Goal: Transaction & Acquisition: Purchase product/service

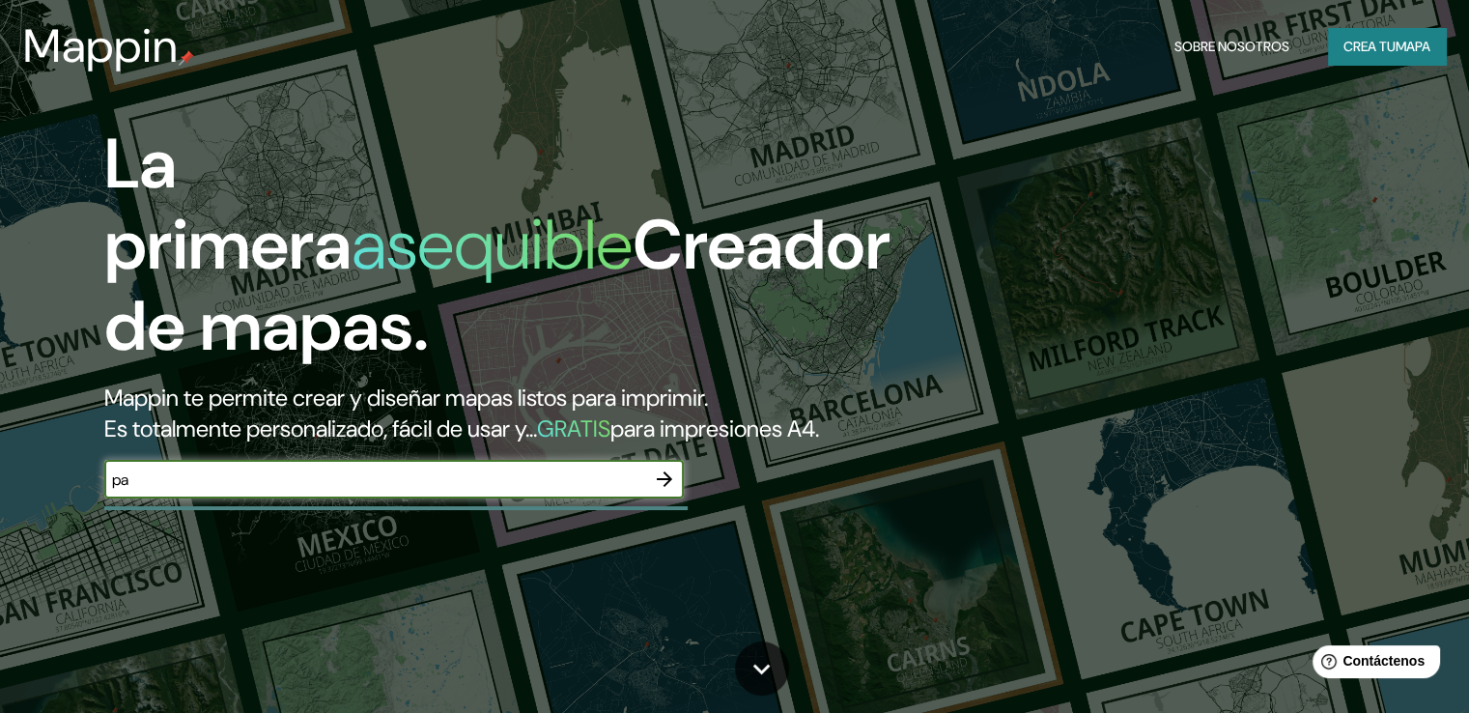
type input "p"
type input "texcoco"
click at [665, 487] on icon "button" at bounding box center [664, 478] width 15 height 15
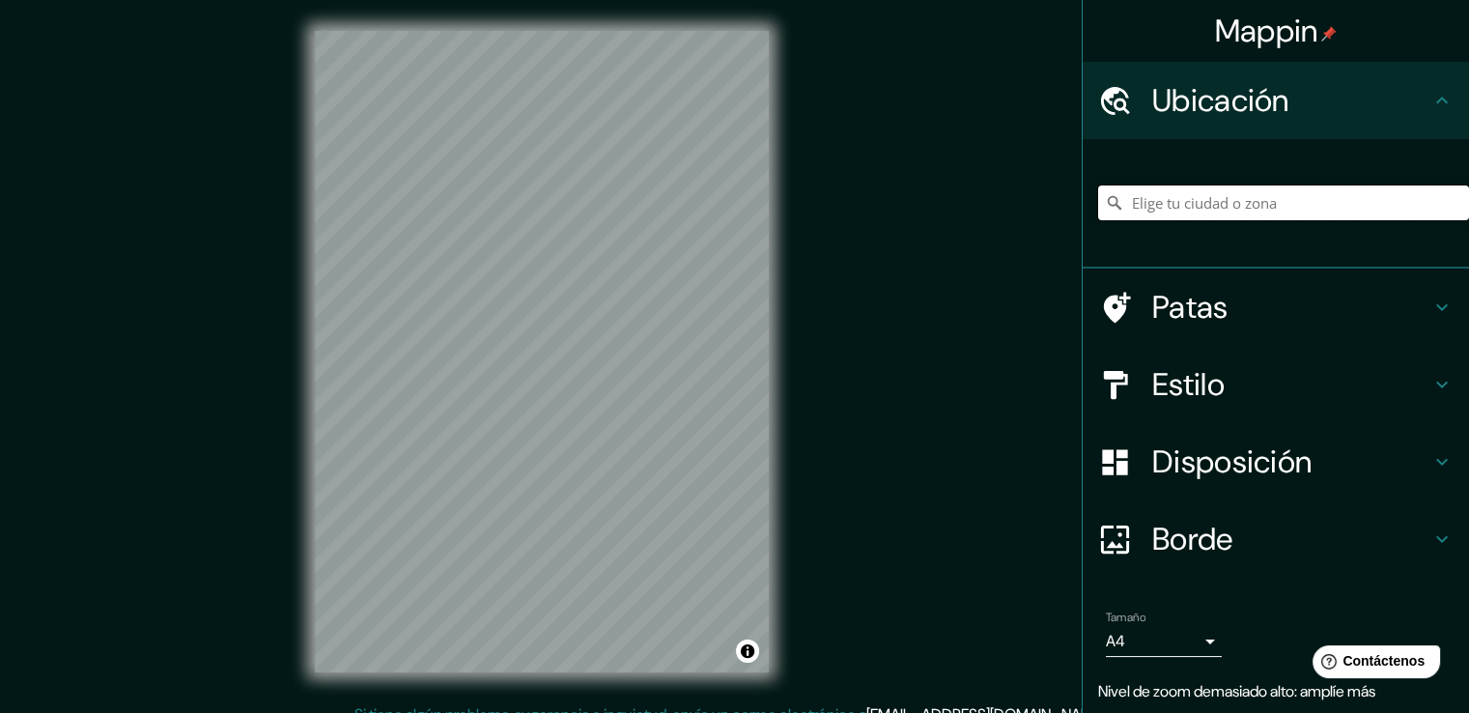
click at [1196, 198] on input "Elige tu ciudad o zona" at bounding box center [1283, 202] width 371 height 35
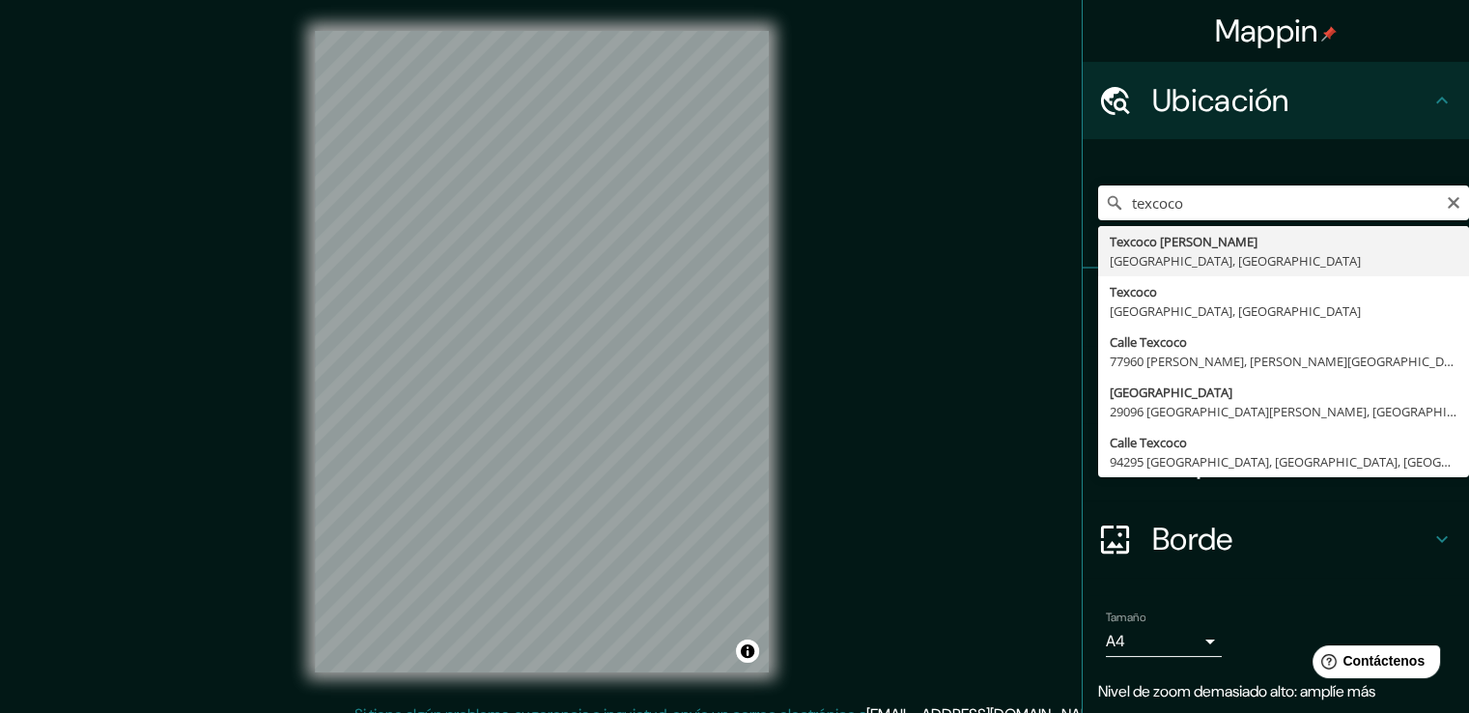
type input "Texcoco de Mora, Estado de México, México"
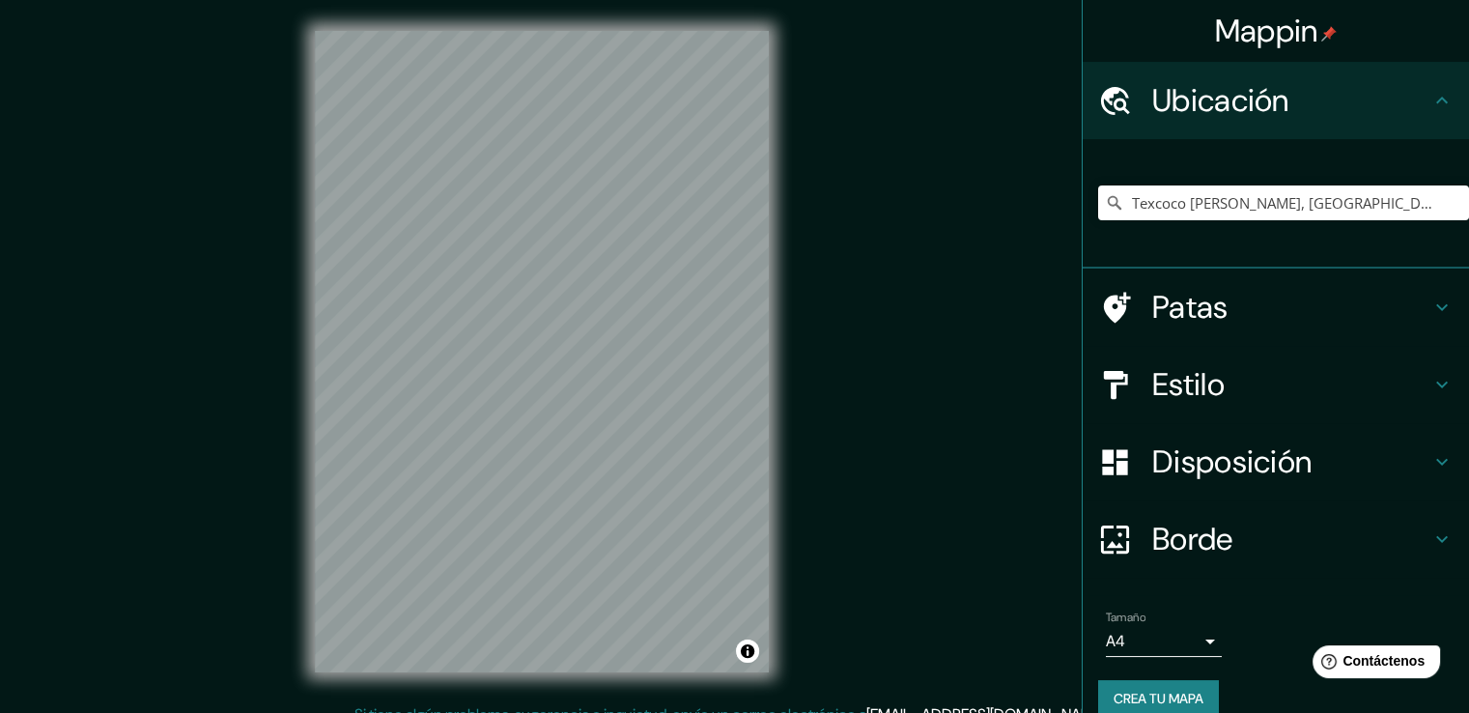
click at [1430, 461] on icon at bounding box center [1441, 461] width 23 height 23
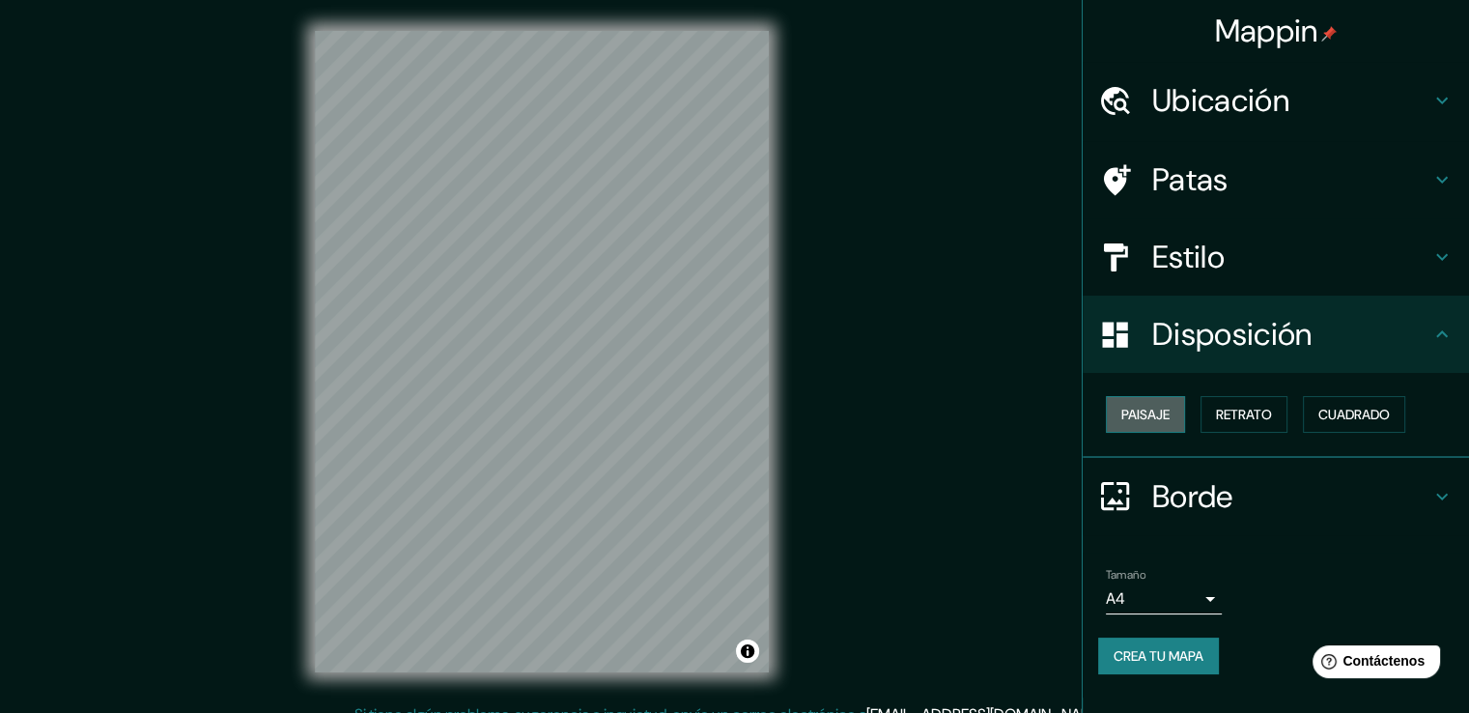
click at [1174, 409] on button "Paisaje" at bounding box center [1145, 414] width 79 height 37
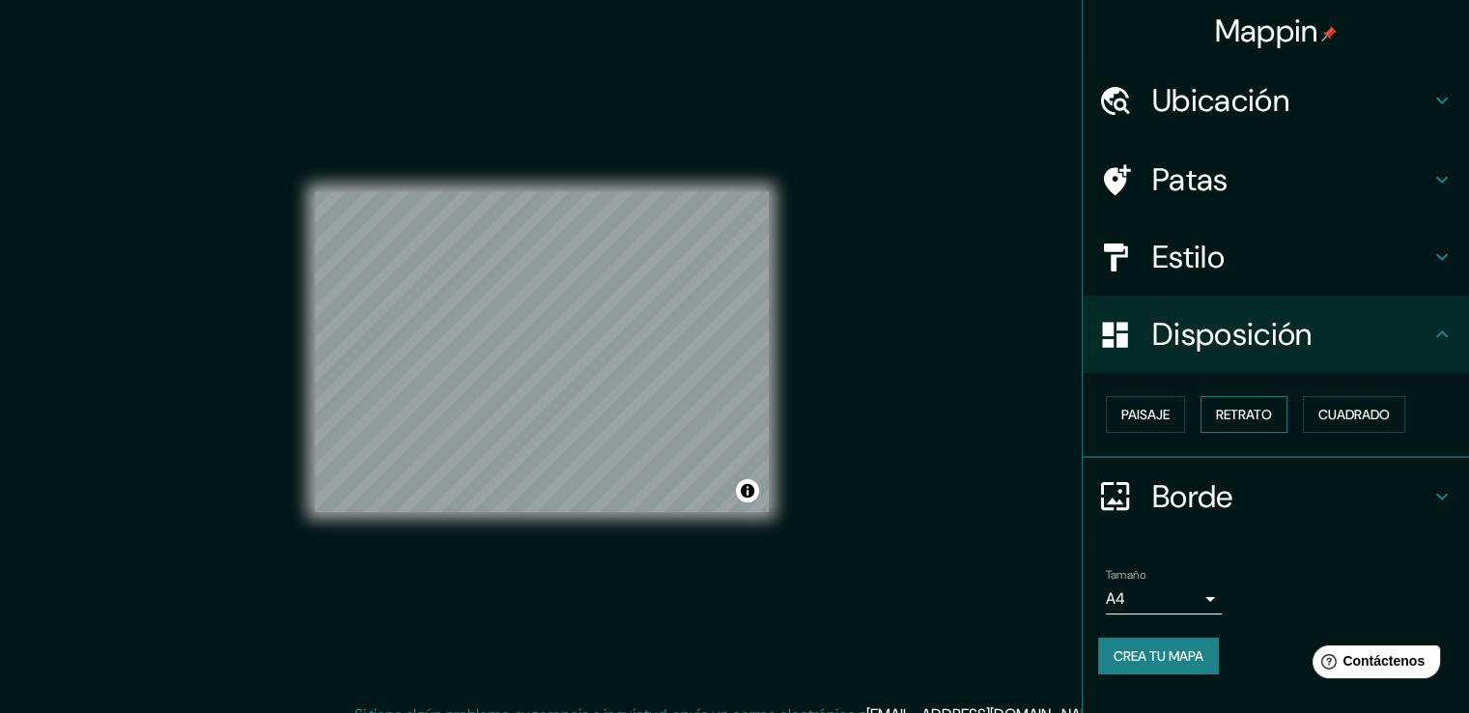
click at [1241, 412] on font "Retrato" at bounding box center [1244, 414] width 56 height 17
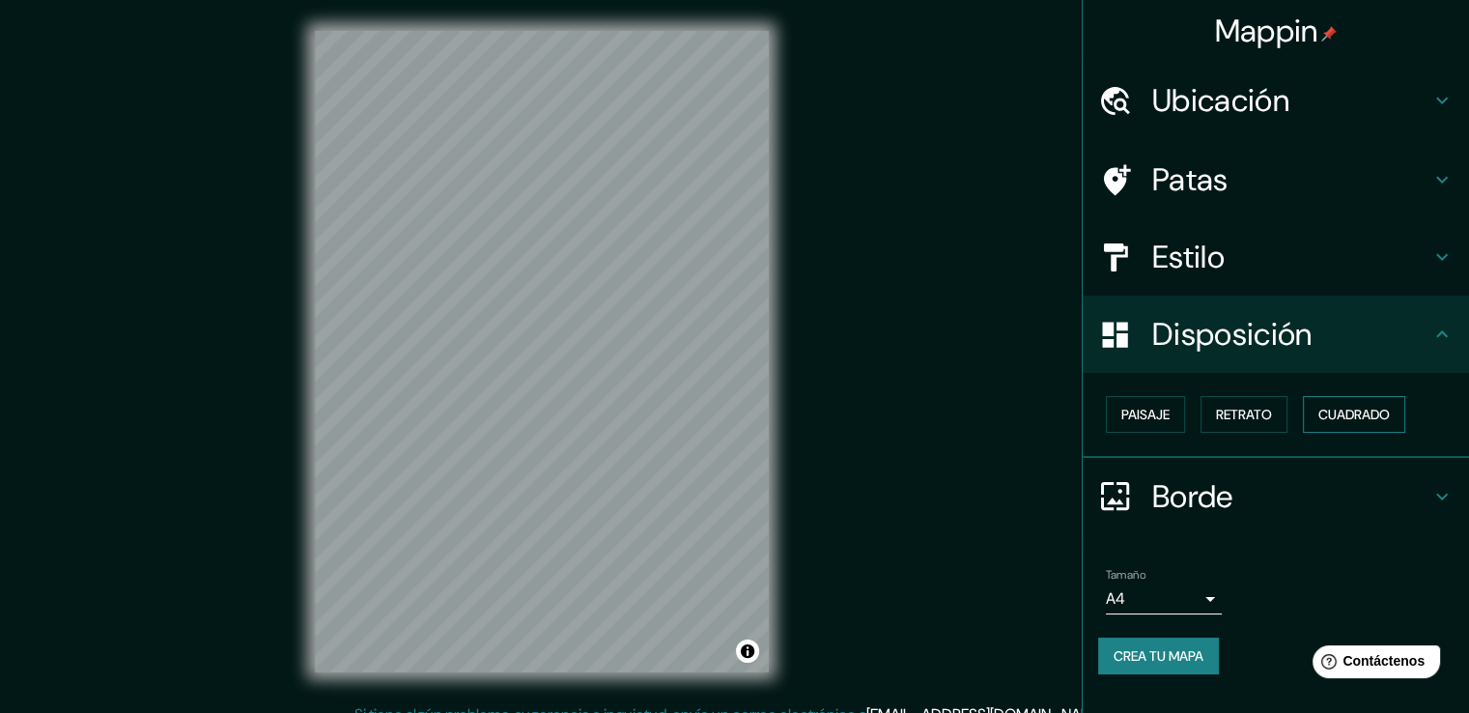
click at [1341, 407] on font "Cuadrado" at bounding box center [1353, 414] width 71 height 17
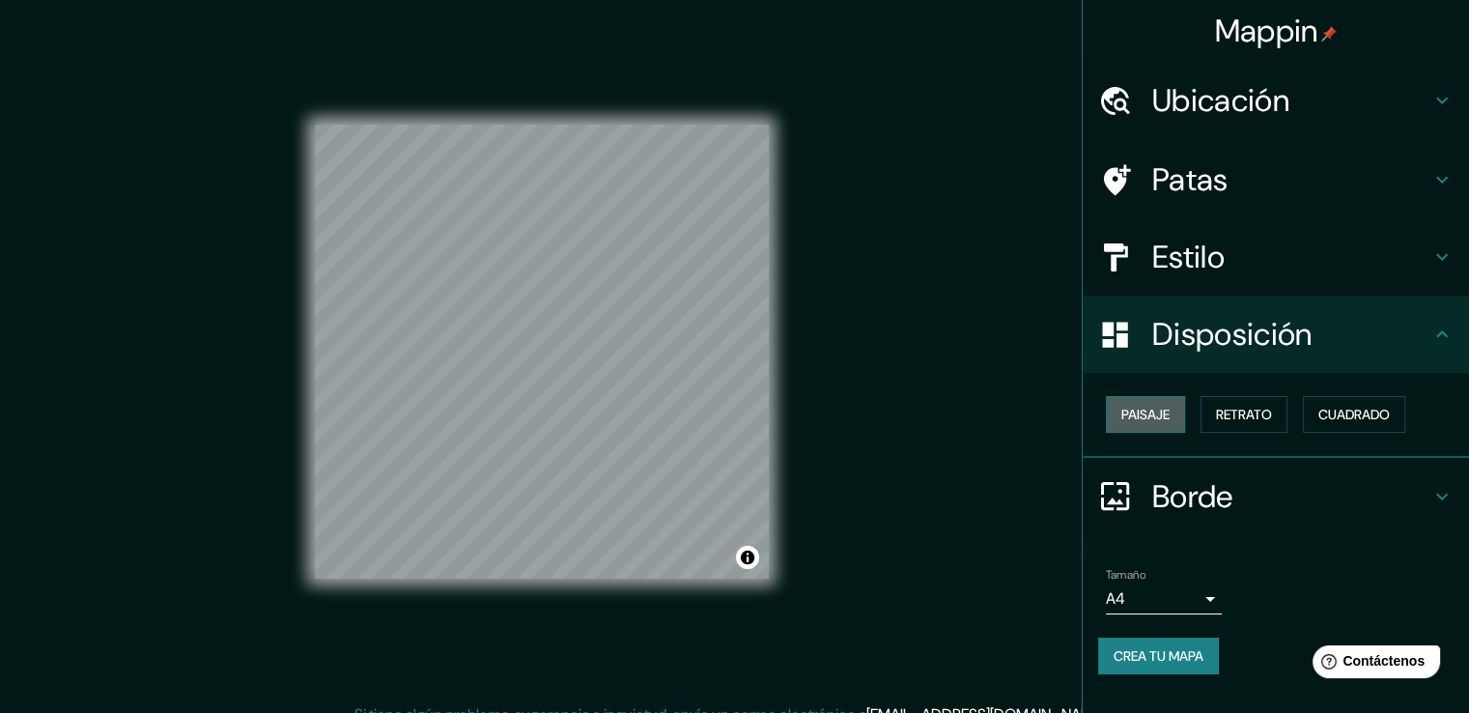
click at [1156, 406] on font "Paisaje" at bounding box center [1145, 414] width 48 height 17
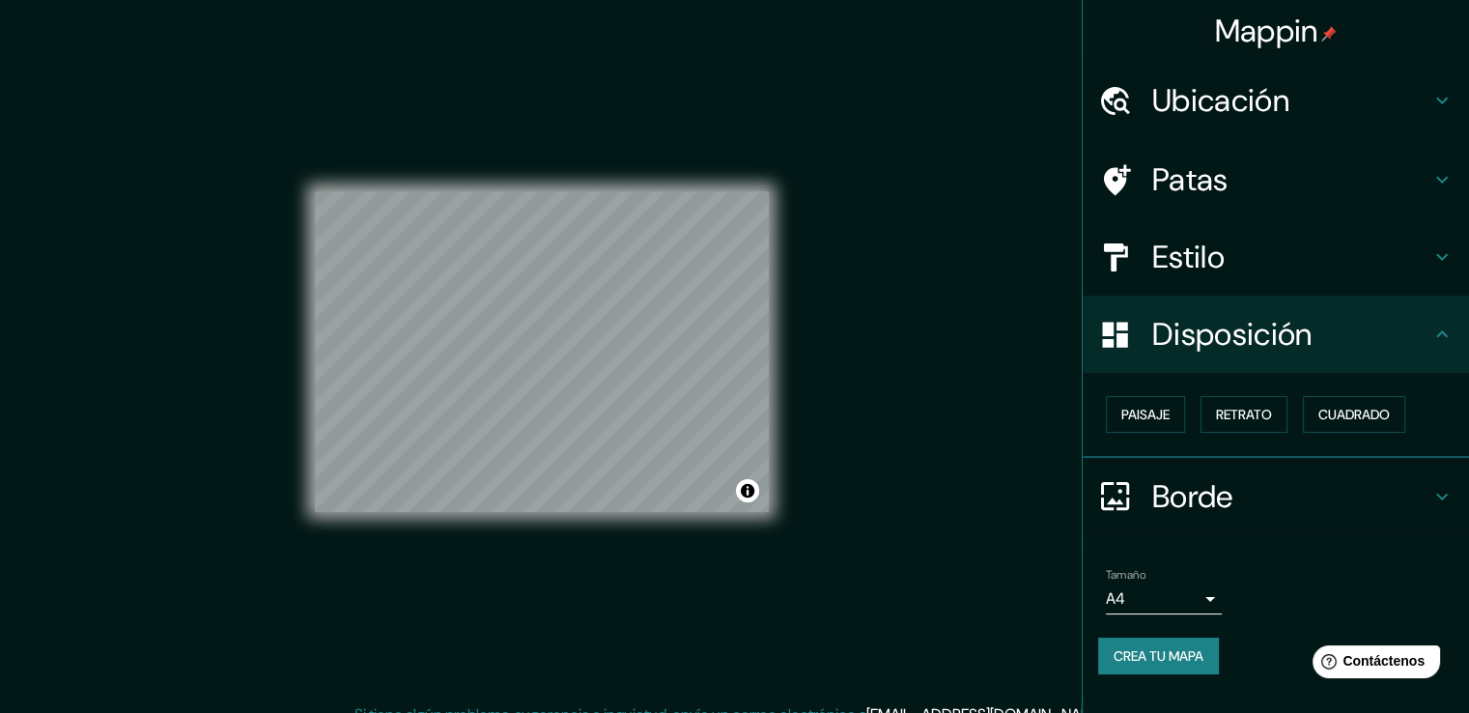
click at [1426, 261] on h4 "Estilo" at bounding box center [1291, 257] width 278 height 39
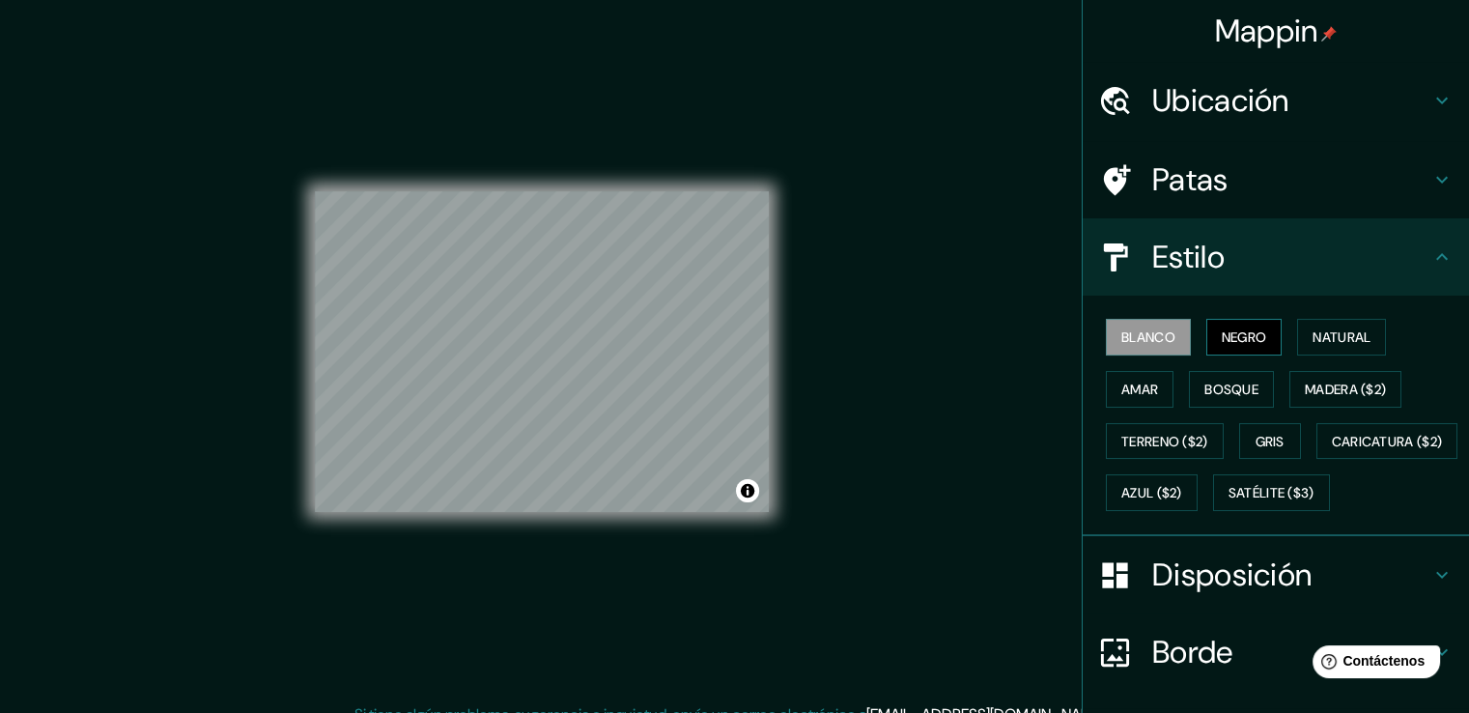
click at [1237, 334] on font "Negro" at bounding box center [1244, 336] width 45 height 17
click at [1371, 330] on button "Natural" at bounding box center [1341, 337] width 89 height 37
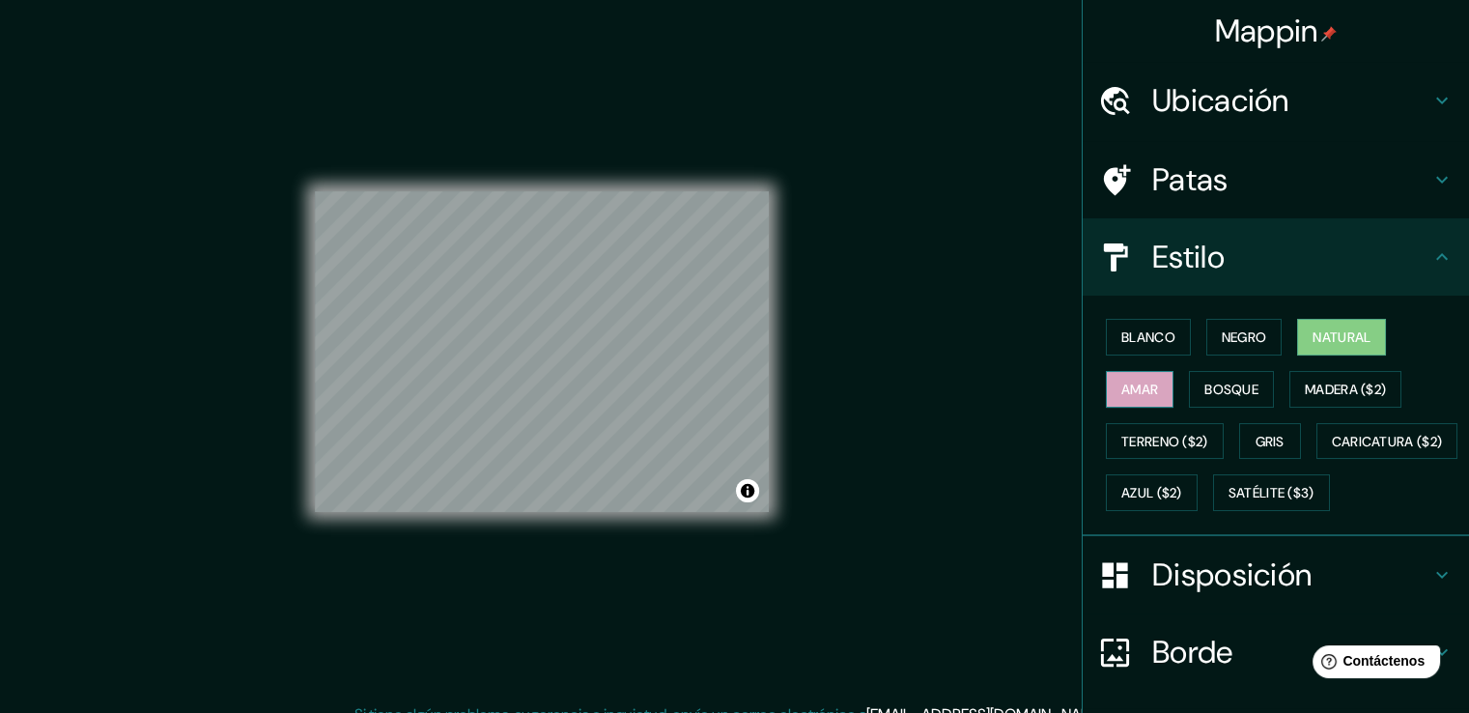
click at [1106, 381] on button "Amar" at bounding box center [1140, 389] width 68 height 37
click at [1223, 387] on font "Bosque" at bounding box center [1231, 389] width 54 height 17
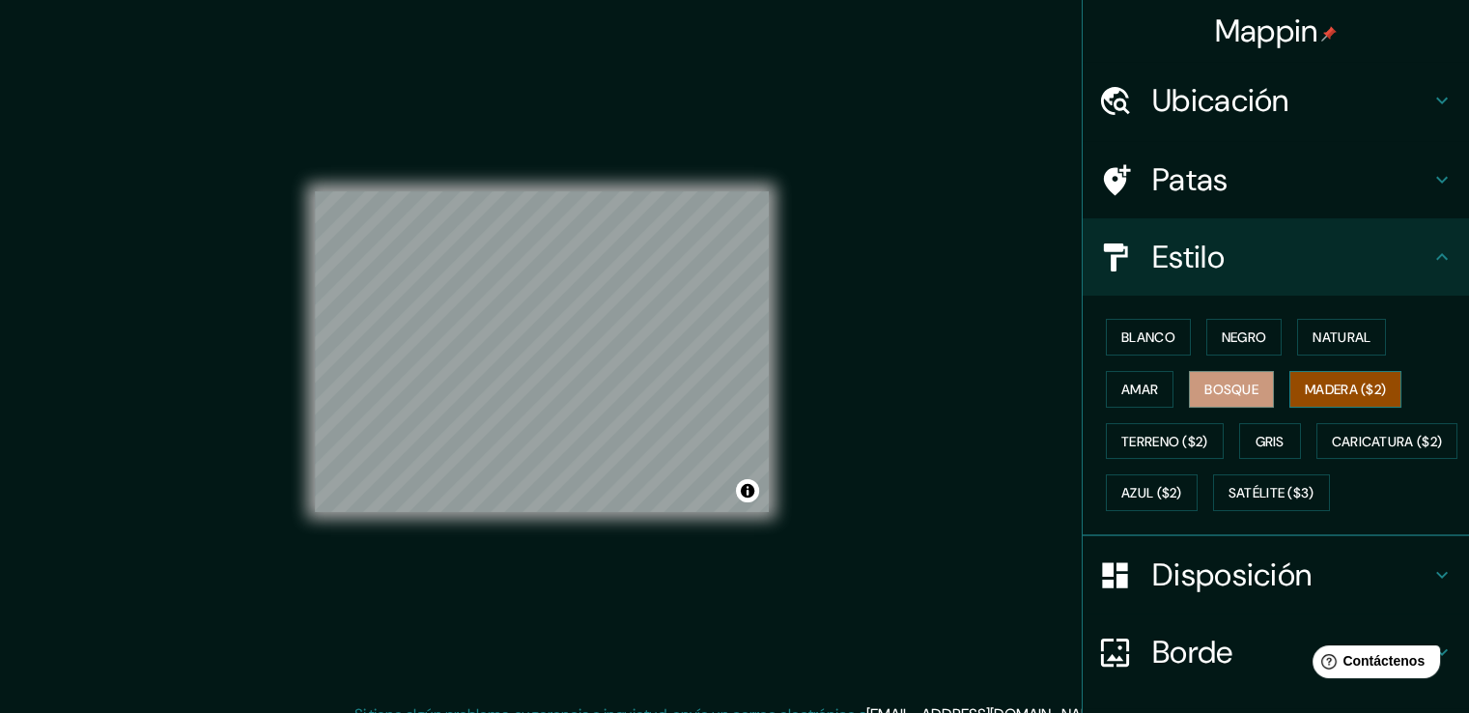
click at [1321, 384] on font "Madera ($2)" at bounding box center [1345, 389] width 81 height 17
click at [1154, 433] on font "Terreno ($2)" at bounding box center [1164, 441] width 87 height 17
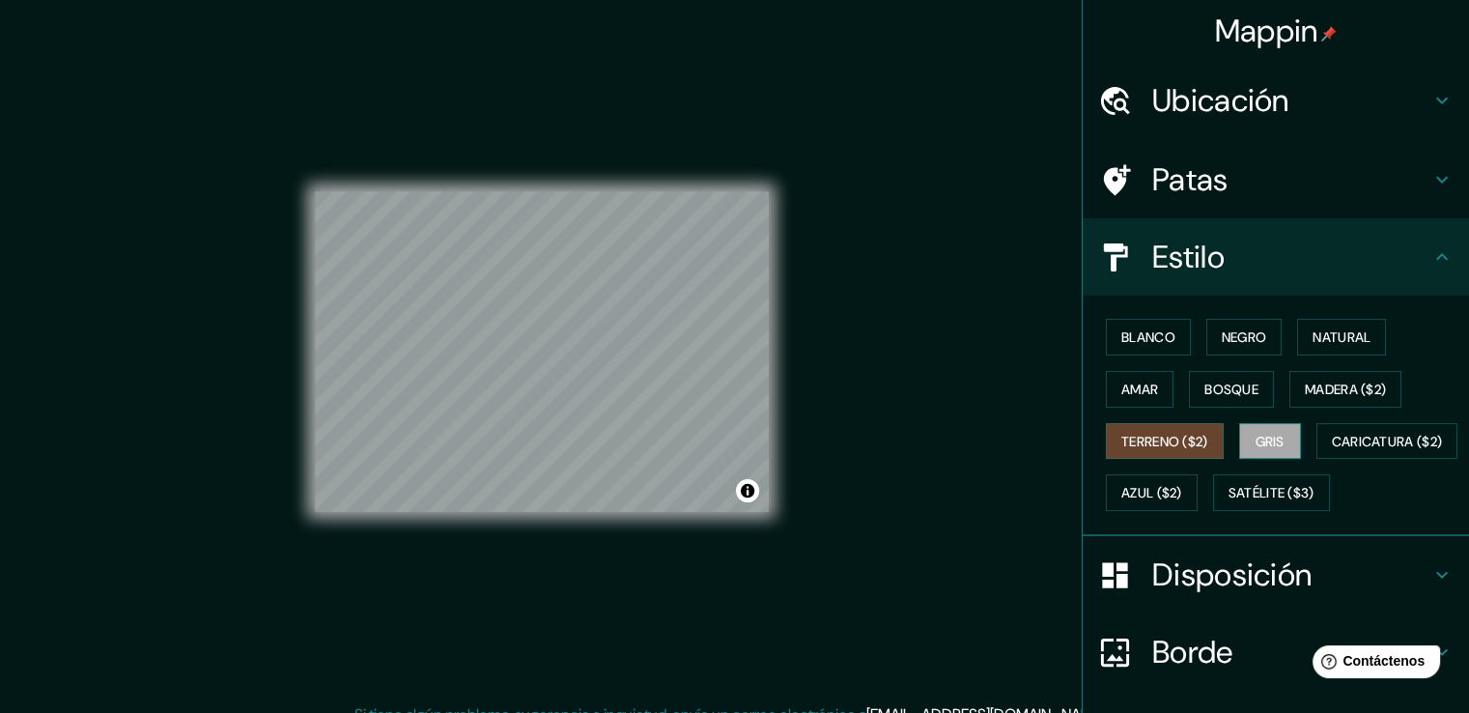
click at [1263, 444] on font "Gris" at bounding box center [1270, 441] width 29 height 17
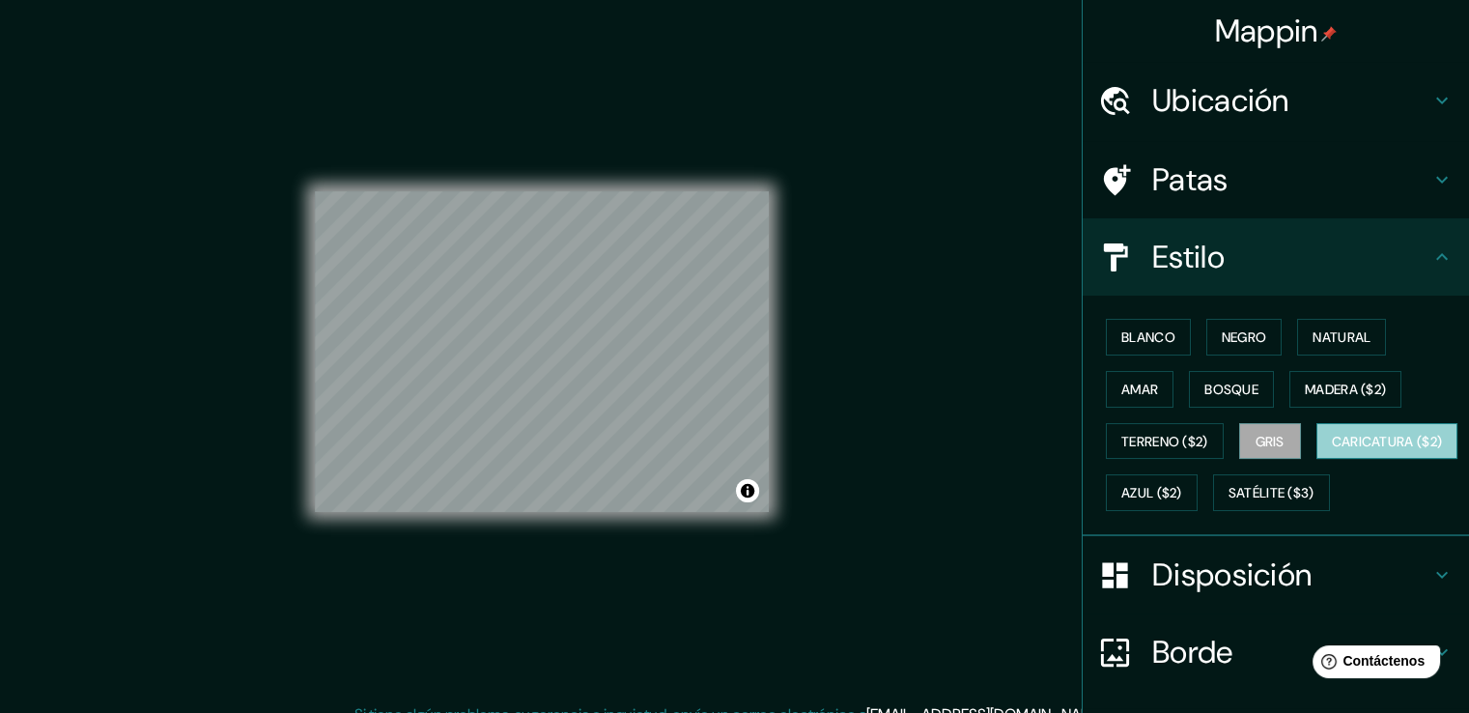
click at [1332, 450] on font "Caricatura ($2)" at bounding box center [1387, 441] width 111 height 17
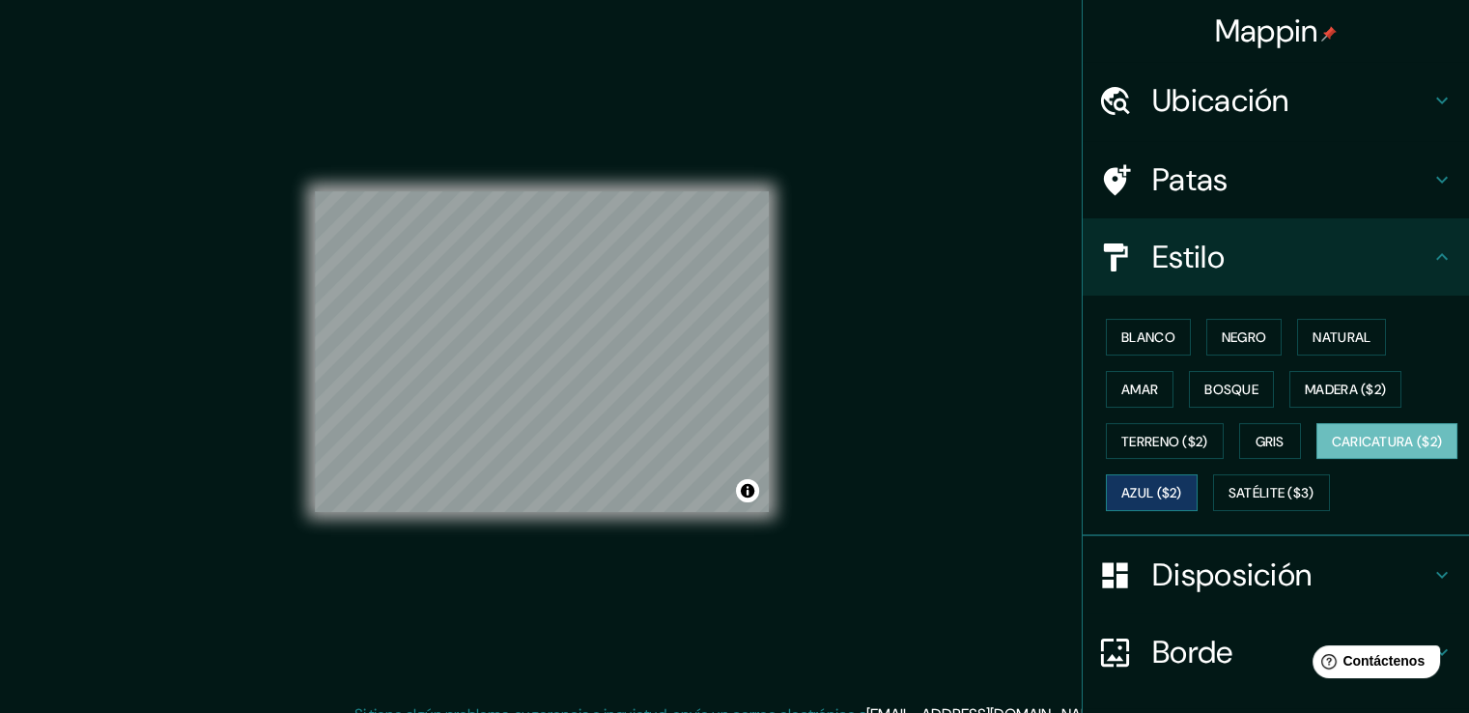
click at [1182, 485] on font "Azul ($2)" at bounding box center [1151, 493] width 61 height 17
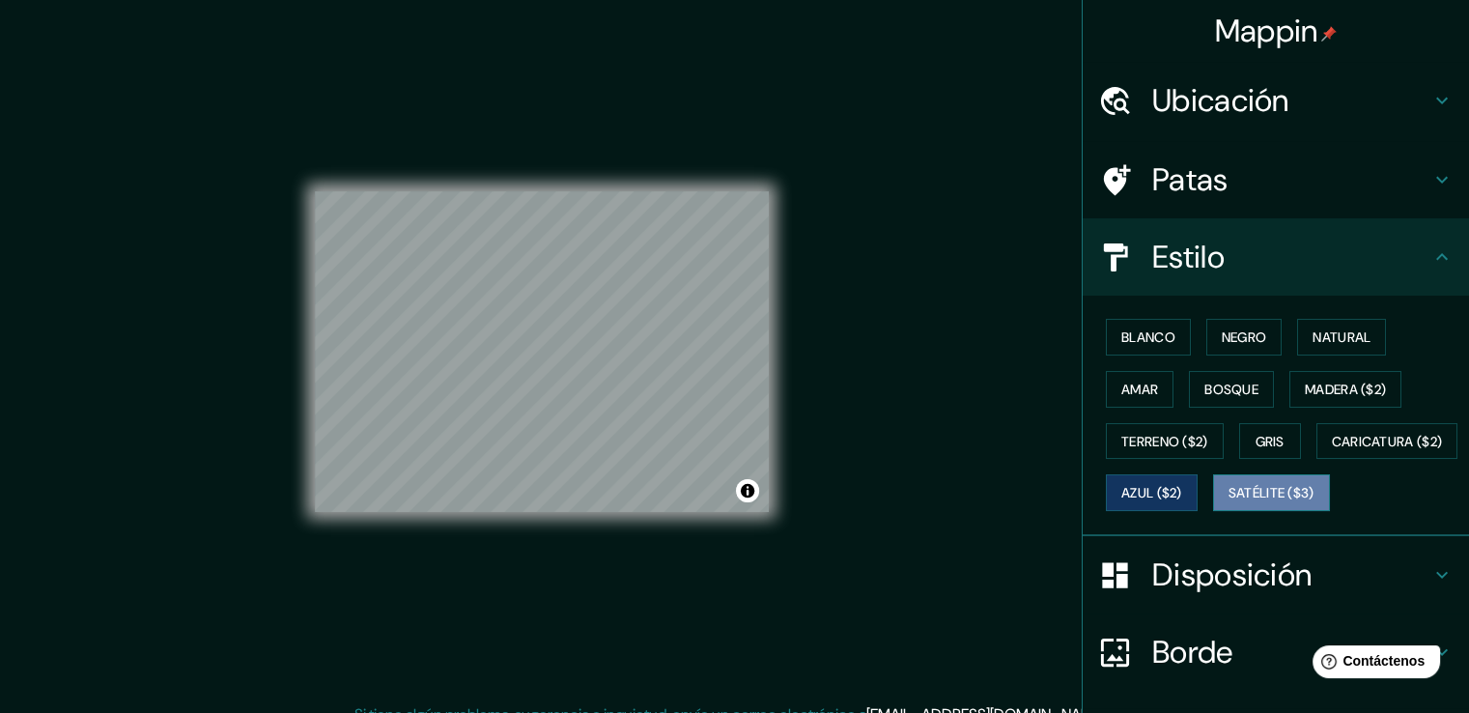
click at [1228, 502] on font "Satélite ($3)" at bounding box center [1271, 493] width 86 height 17
click at [1250, 335] on font "Negro" at bounding box center [1244, 336] width 45 height 17
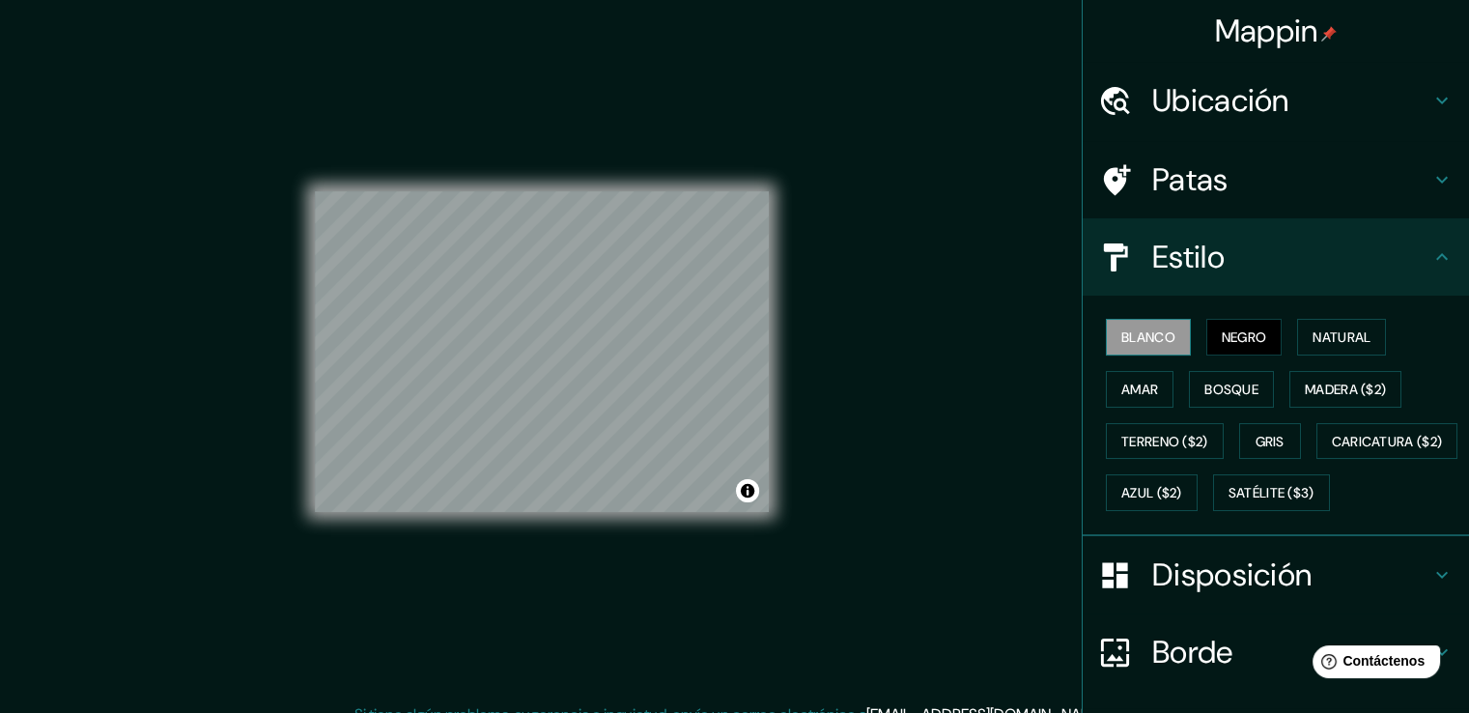
click at [1134, 335] on font "Blanco" at bounding box center [1148, 336] width 54 height 17
click at [1313, 330] on font "Natural" at bounding box center [1342, 336] width 58 height 17
click at [1243, 339] on font "Negro" at bounding box center [1244, 336] width 45 height 17
click at [1225, 392] on font "Bosque" at bounding box center [1231, 389] width 54 height 17
click at [1414, 180] on h4 "Patas" at bounding box center [1291, 179] width 278 height 39
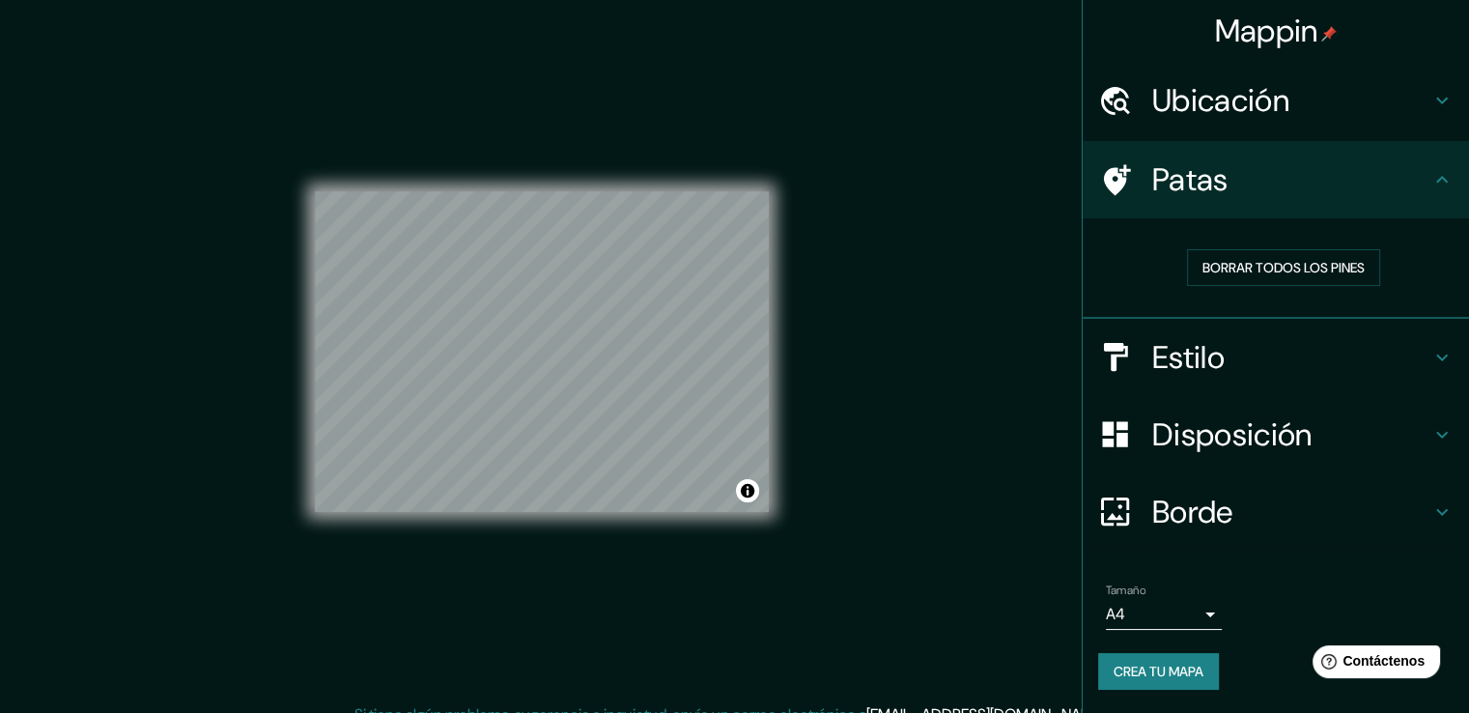
click at [1243, 109] on font "Ubicación" at bounding box center [1220, 100] width 137 height 41
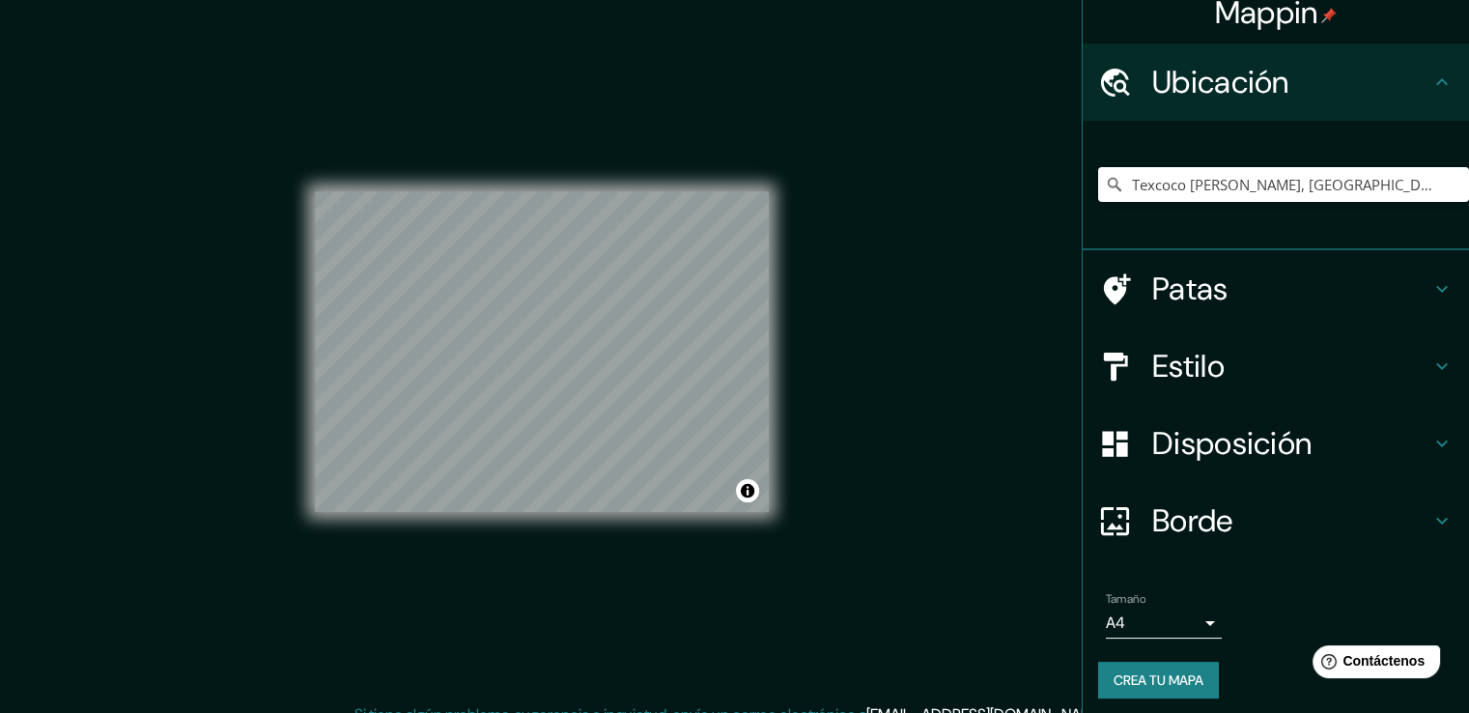
scroll to position [26, 0]
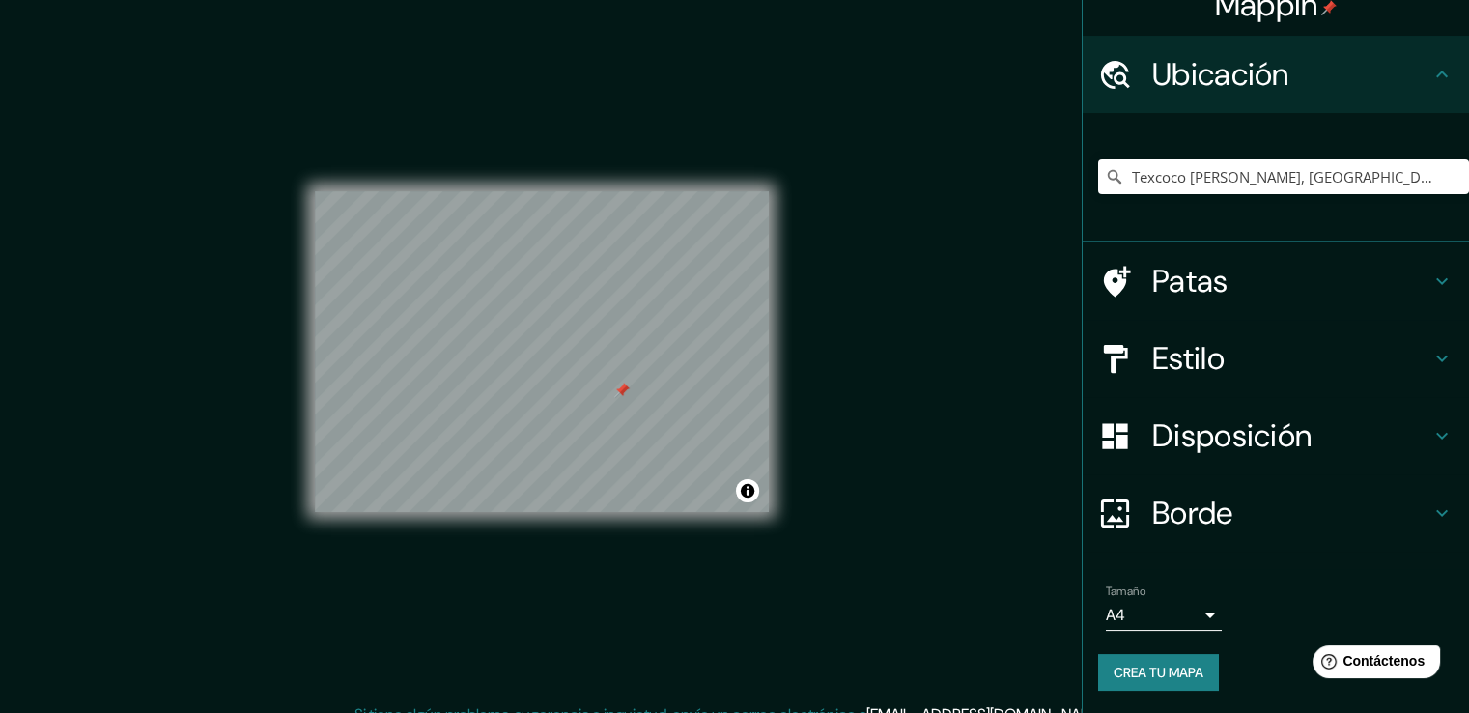
click at [1103, 272] on icon at bounding box center [1115, 282] width 34 height 34
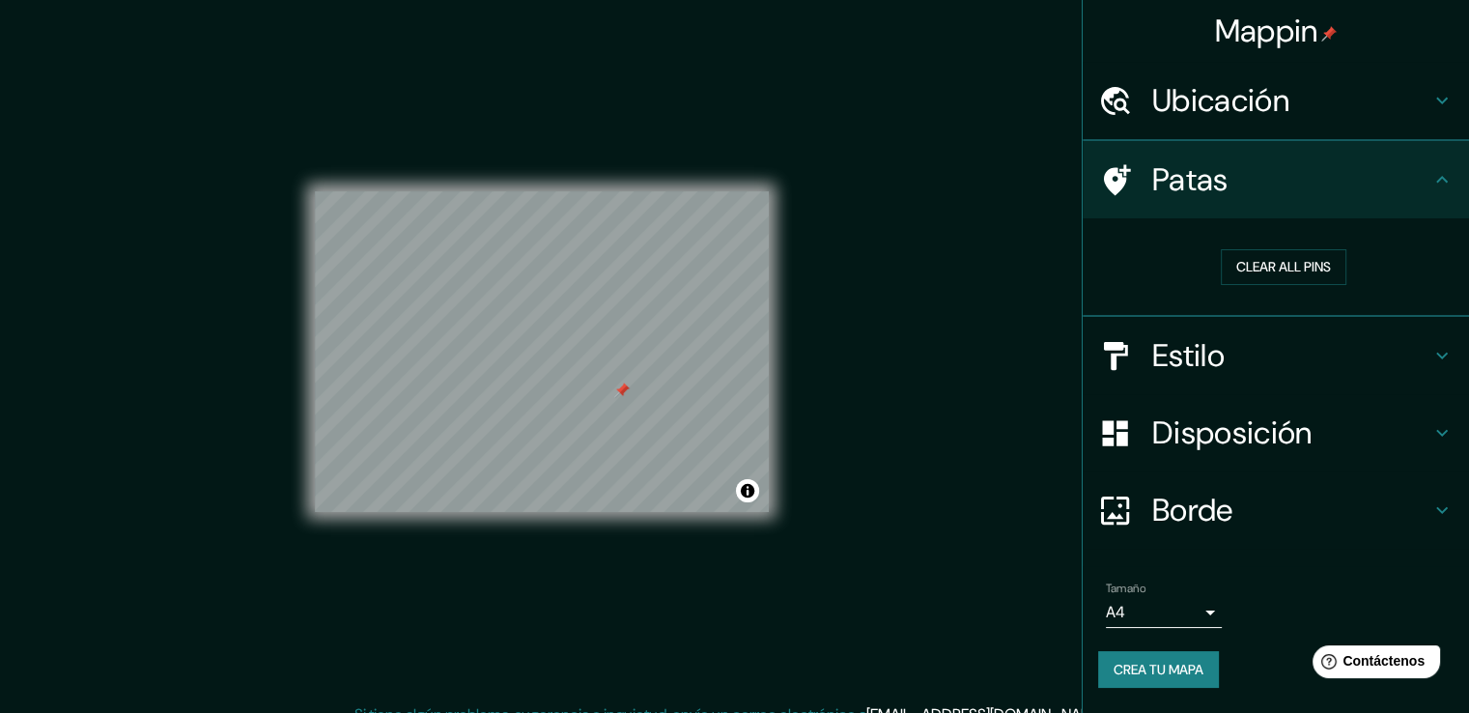
scroll to position [0, 0]
drag, startPoint x: 625, startPoint y: 394, endPoint x: 614, endPoint y: 397, distance: 11.0
click at [614, 397] on div at bounding box center [611, 392] width 15 height 15
drag, startPoint x: 646, startPoint y: 403, endPoint x: 622, endPoint y: 402, distance: 24.2
click at [616, 402] on div at bounding box center [608, 406] width 15 height 15
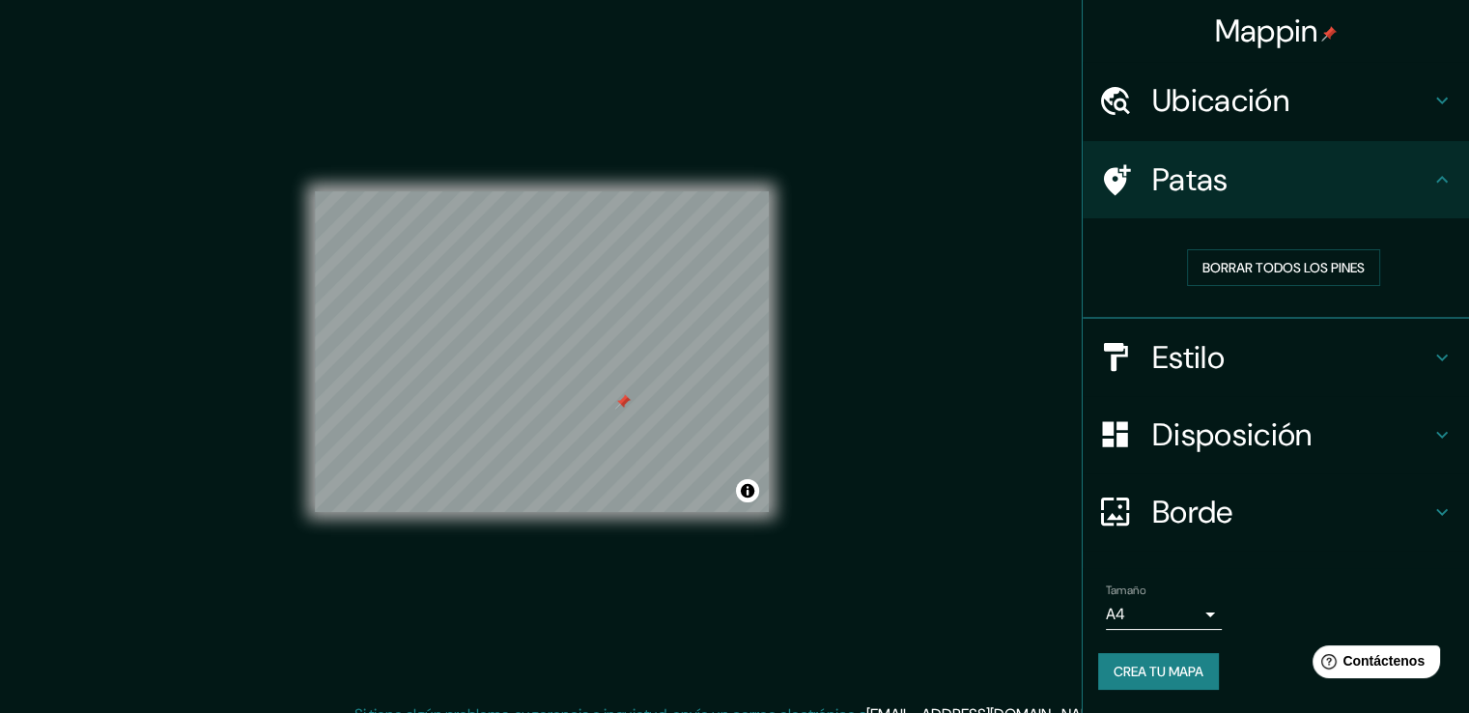
click at [622, 400] on div at bounding box center [622, 401] width 15 height 15
click at [672, 387] on div at bounding box center [676, 386] width 15 height 15
click at [1167, 666] on font "Crea tu mapa" at bounding box center [1159, 671] width 90 height 17
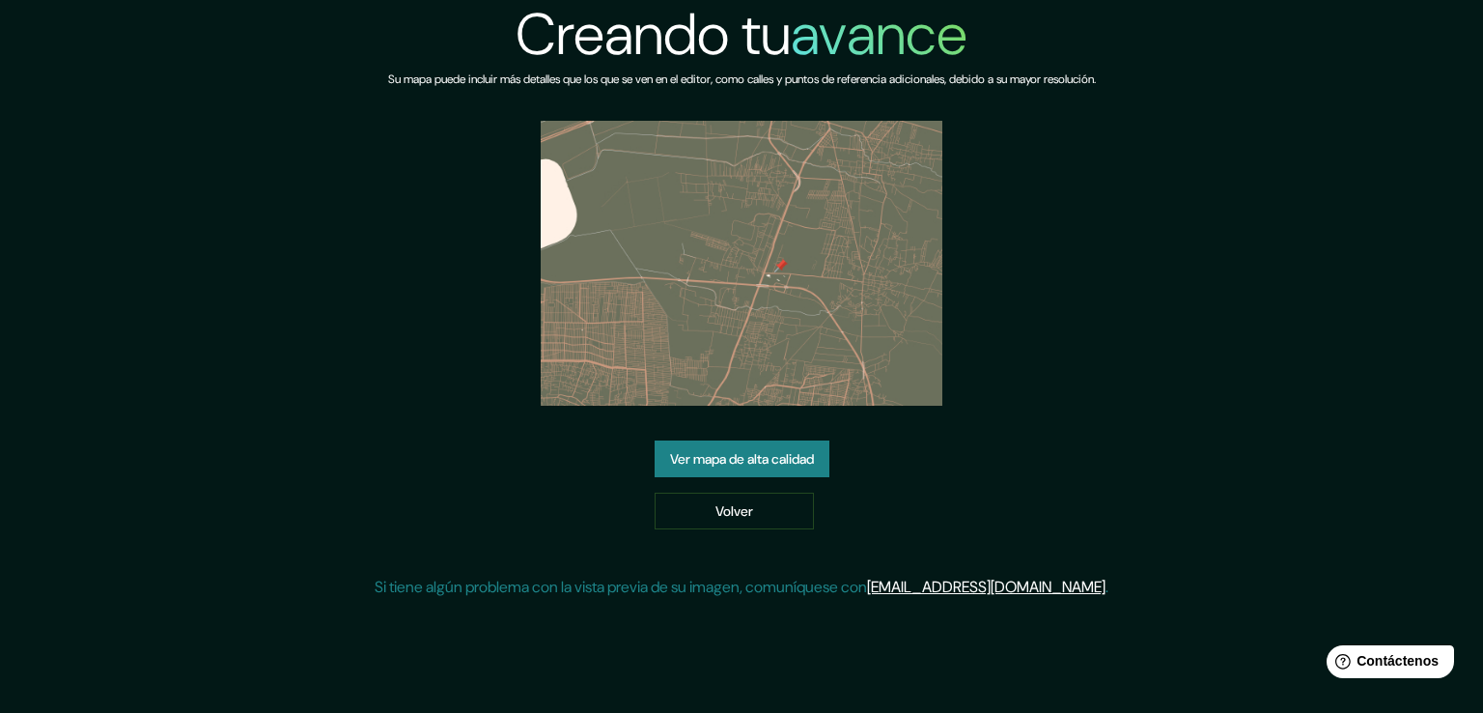
click at [747, 271] on img at bounding box center [742, 263] width 403 height 285
click at [761, 461] on font "Ver mapa de alta calidad" at bounding box center [742, 458] width 144 height 17
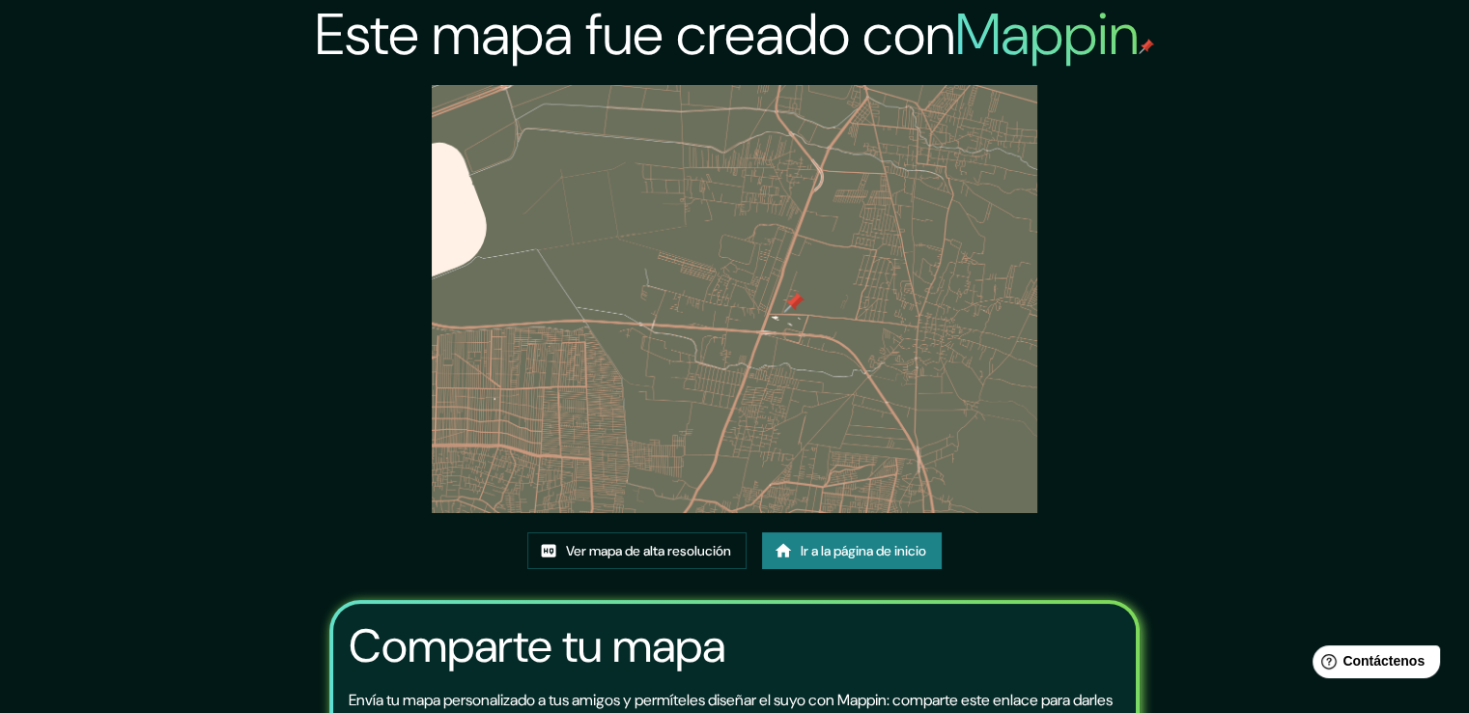
scroll to position [200, 0]
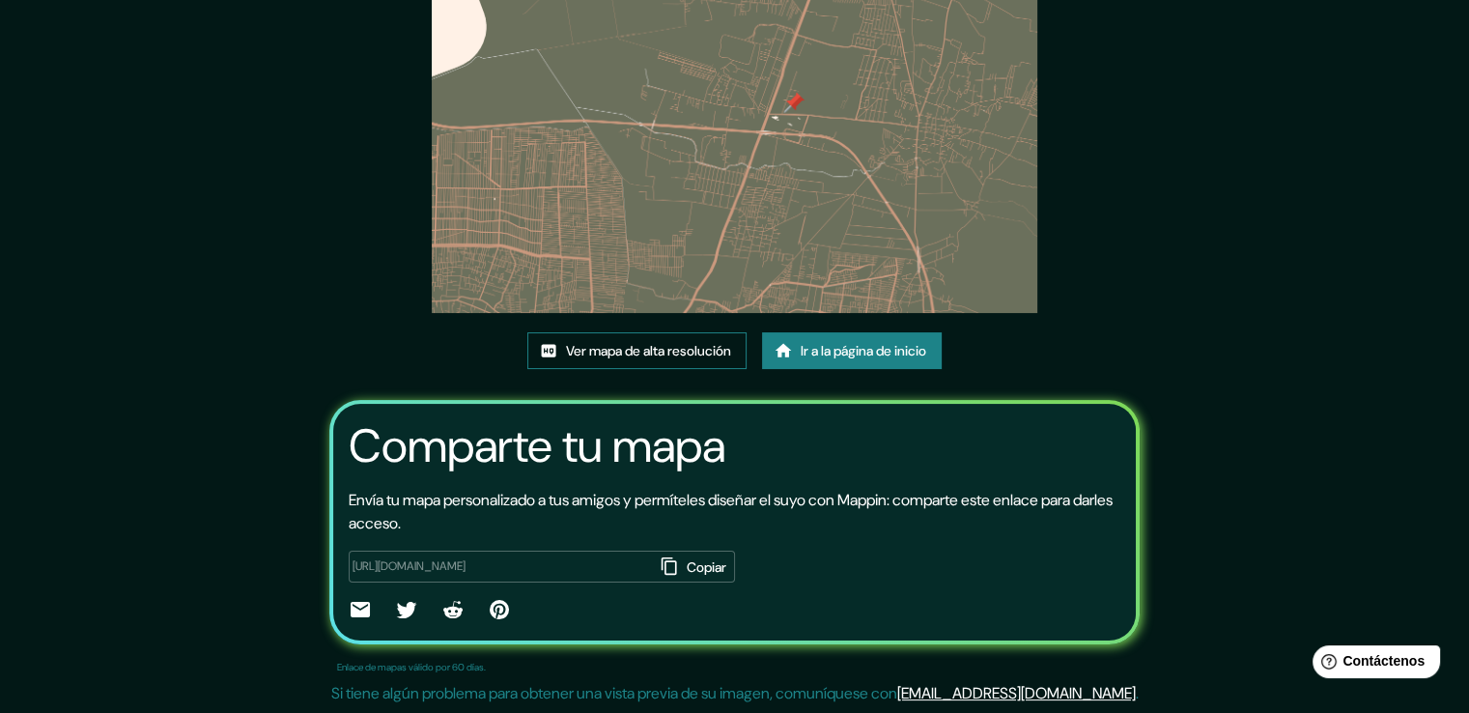
click at [669, 349] on font "Ver mapa de alta resolución" at bounding box center [648, 350] width 165 height 17
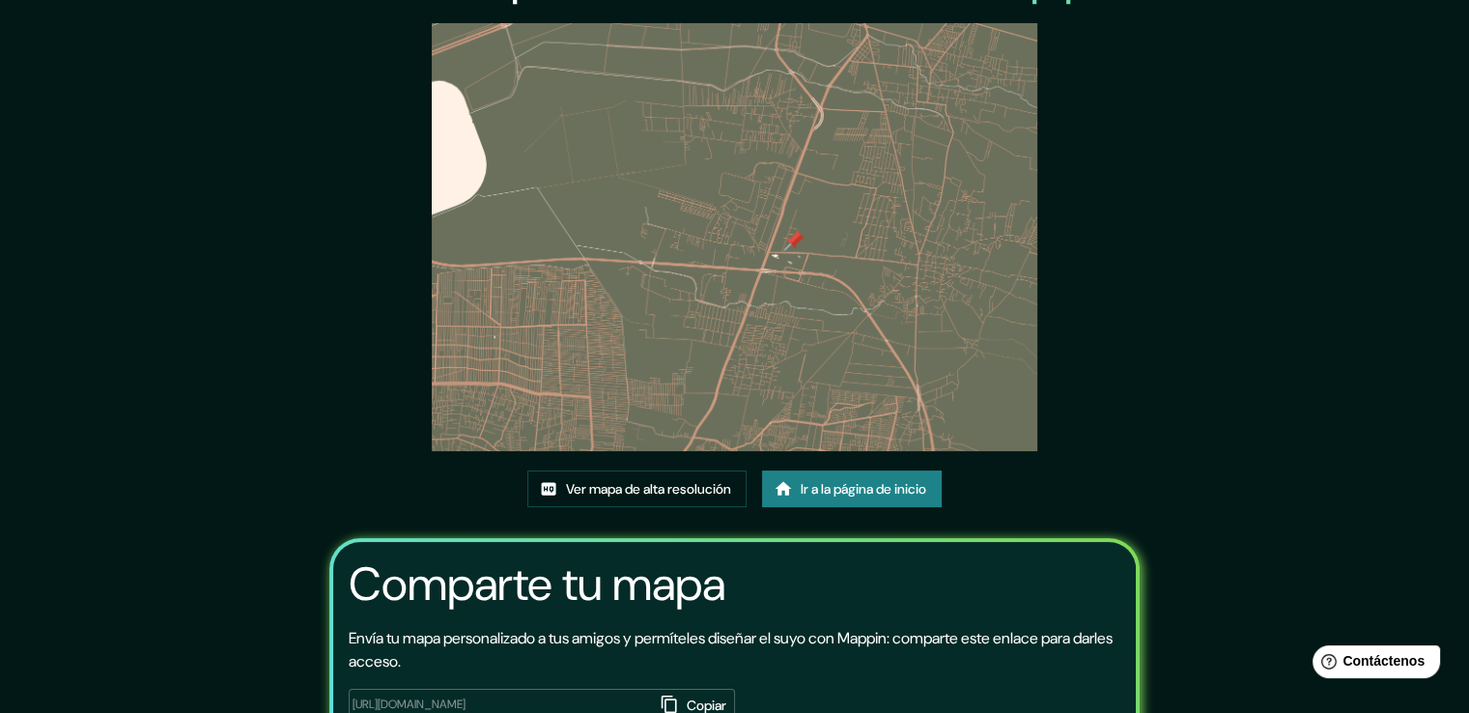
scroll to position [0, 0]
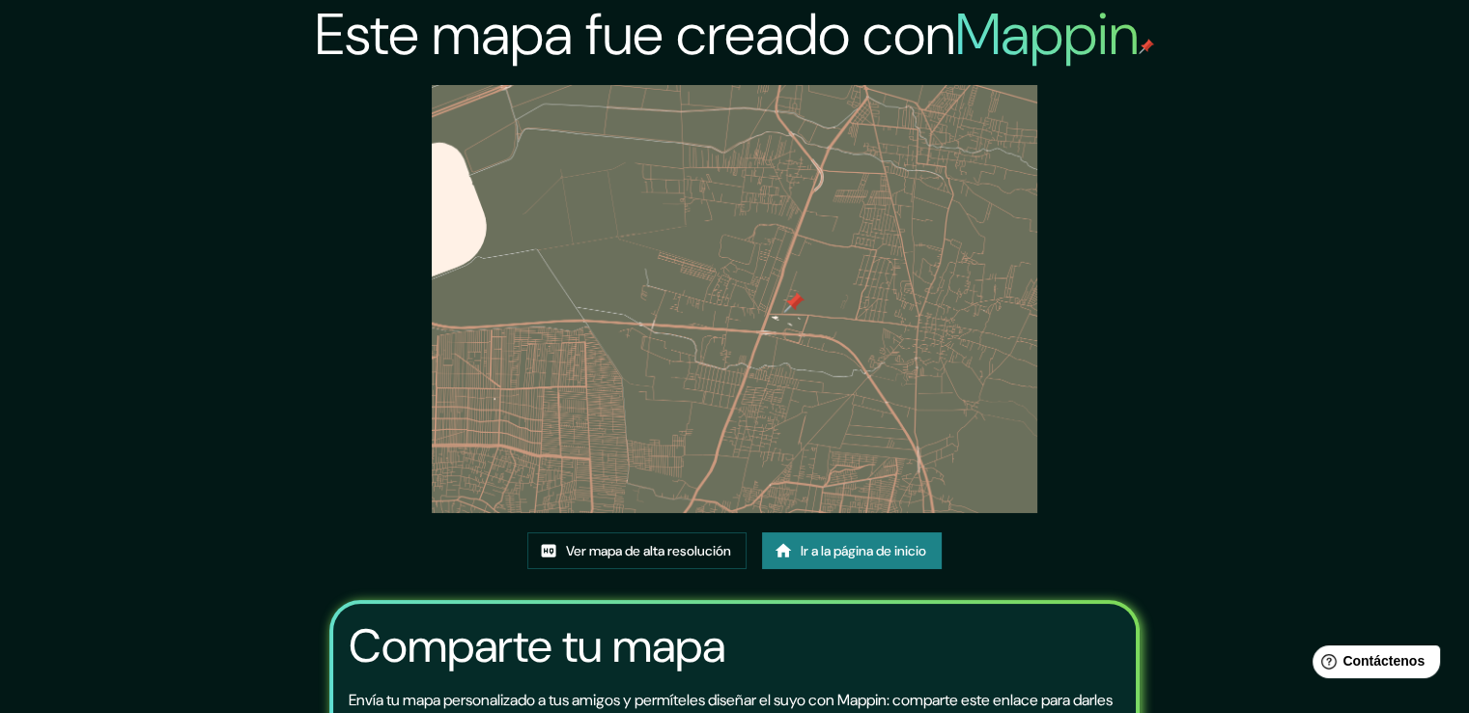
drag, startPoint x: 881, startPoint y: 325, endPoint x: 856, endPoint y: 353, distance: 37.6
click at [881, 325] on img at bounding box center [734, 299] width 605 height 428
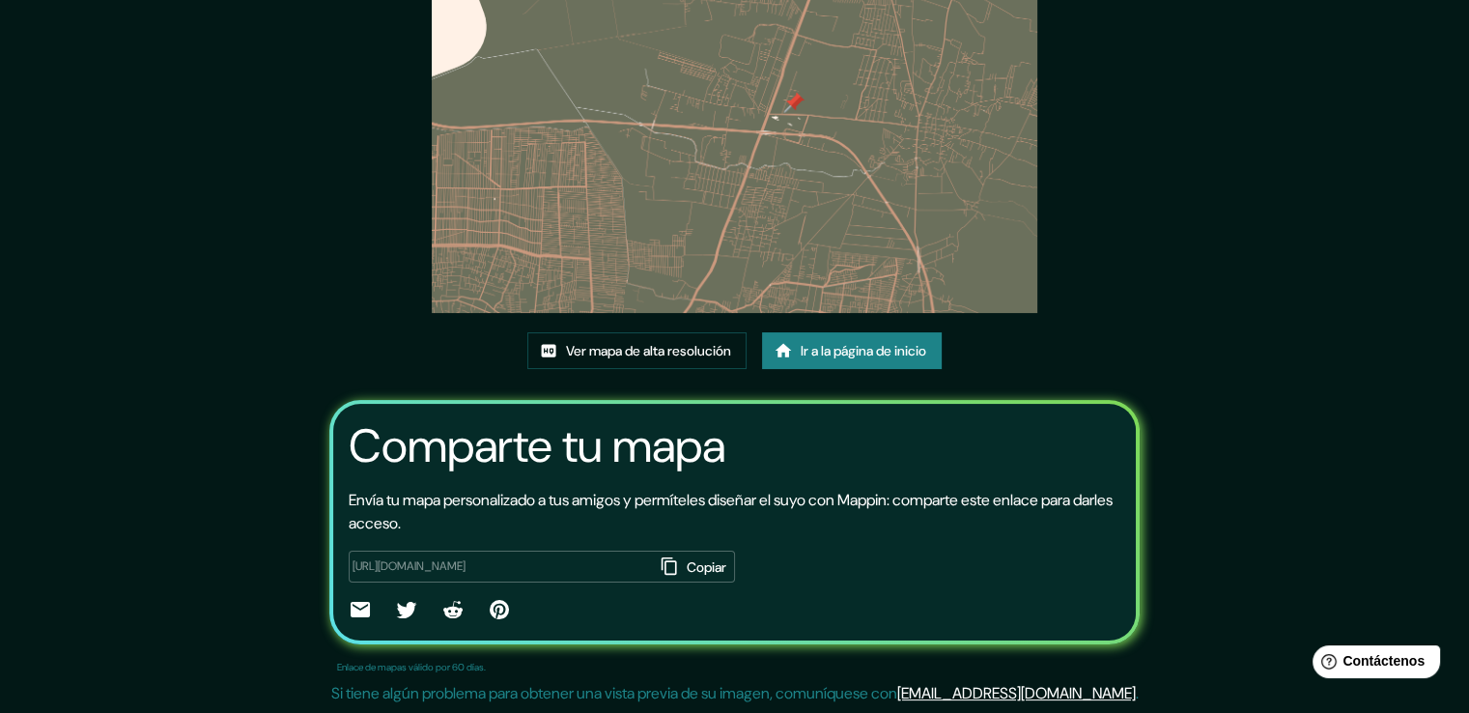
click at [687, 572] on font "Copiar" at bounding box center [707, 566] width 40 height 17
click at [671, 356] on font "Ver mapa de alta resolución" at bounding box center [648, 350] width 165 height 17
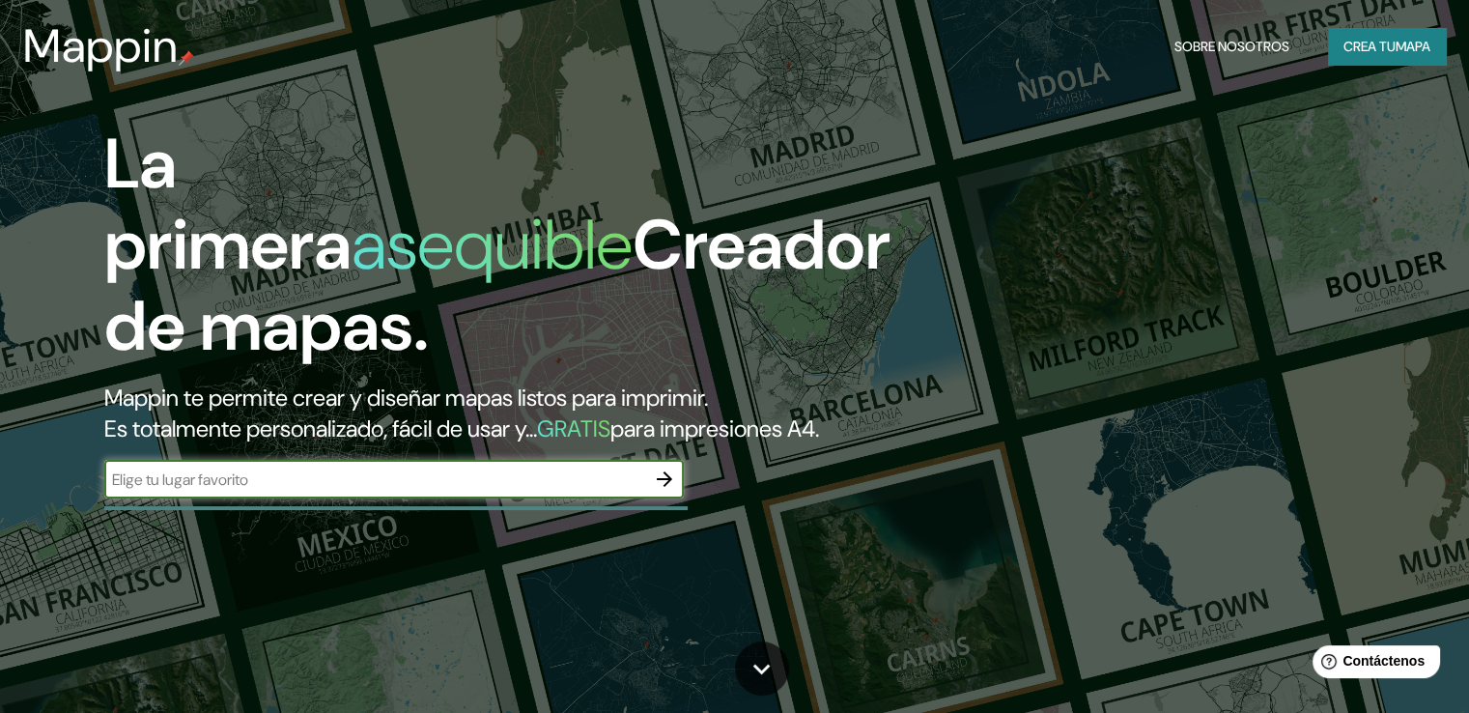
click at [212, 491] on input "text" at bounding box center [374, 479] width 541 height 22
type input "texcoco"
click at [1356, 46] on font "Crea tu" at bounding box center [1369, 46] width 52 height 17
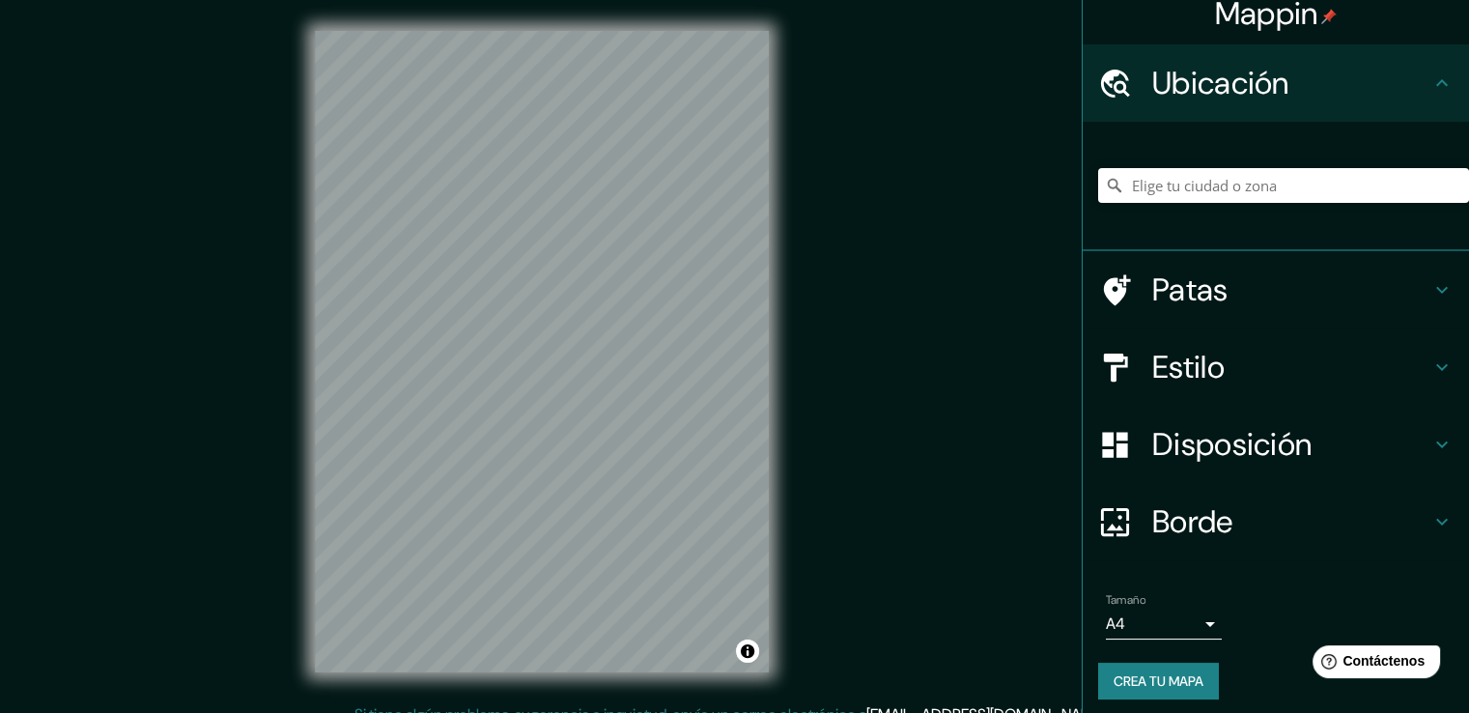
scroll to position [26, 0]
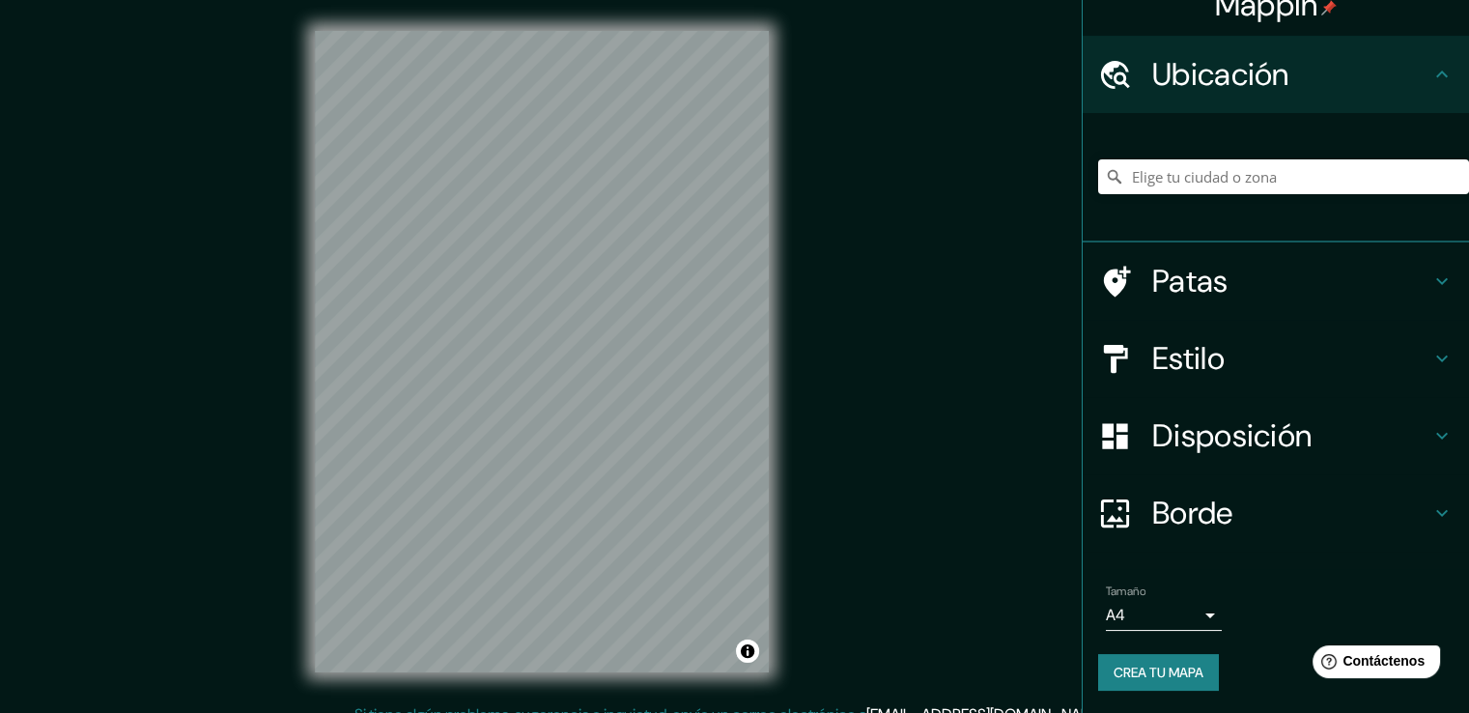
click at [1193, 615] on body "Mappin Ubicación Patas Estilo Disposición Borde Elige un borde. Consejo : puede…" at bounding box center [734, 356] width 1469 height 713
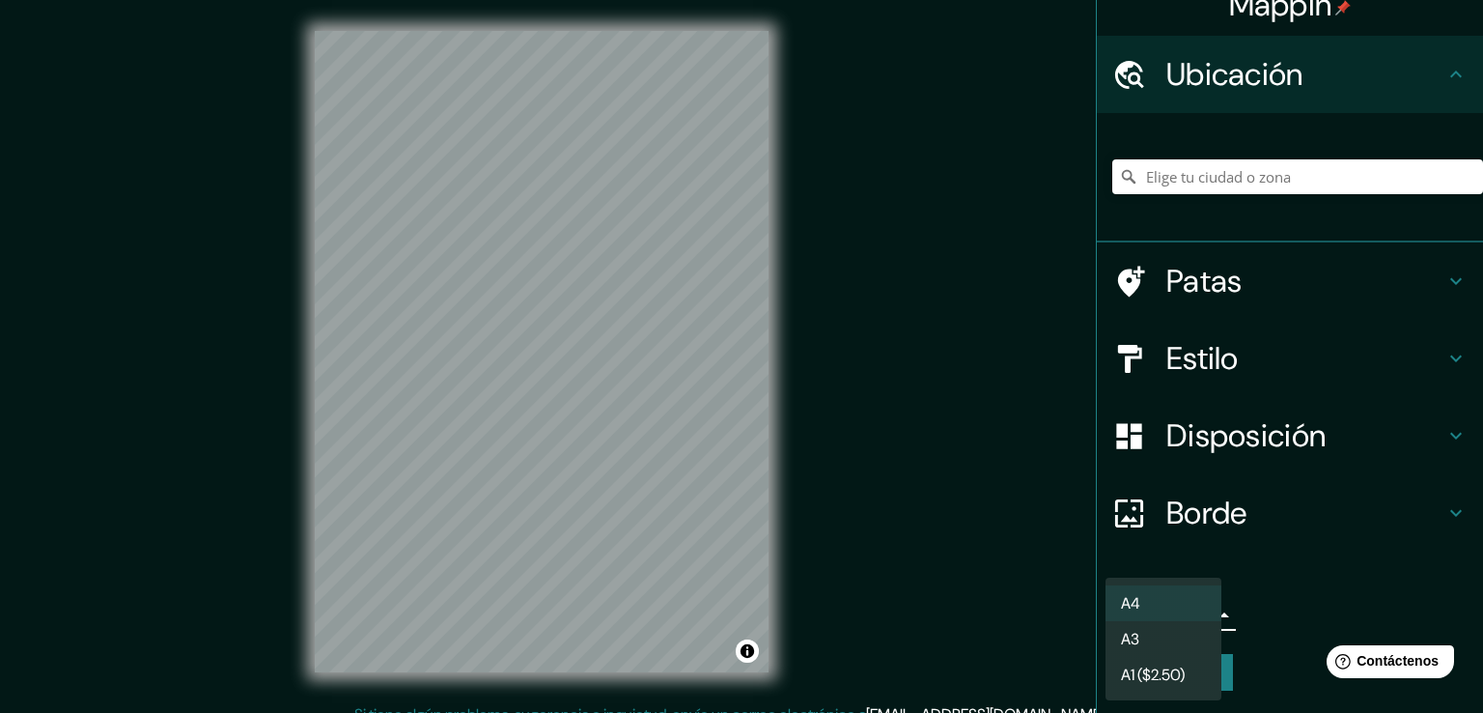
click at [1261, 569] on div at bounding box center [741, 356] width 1483 height 713
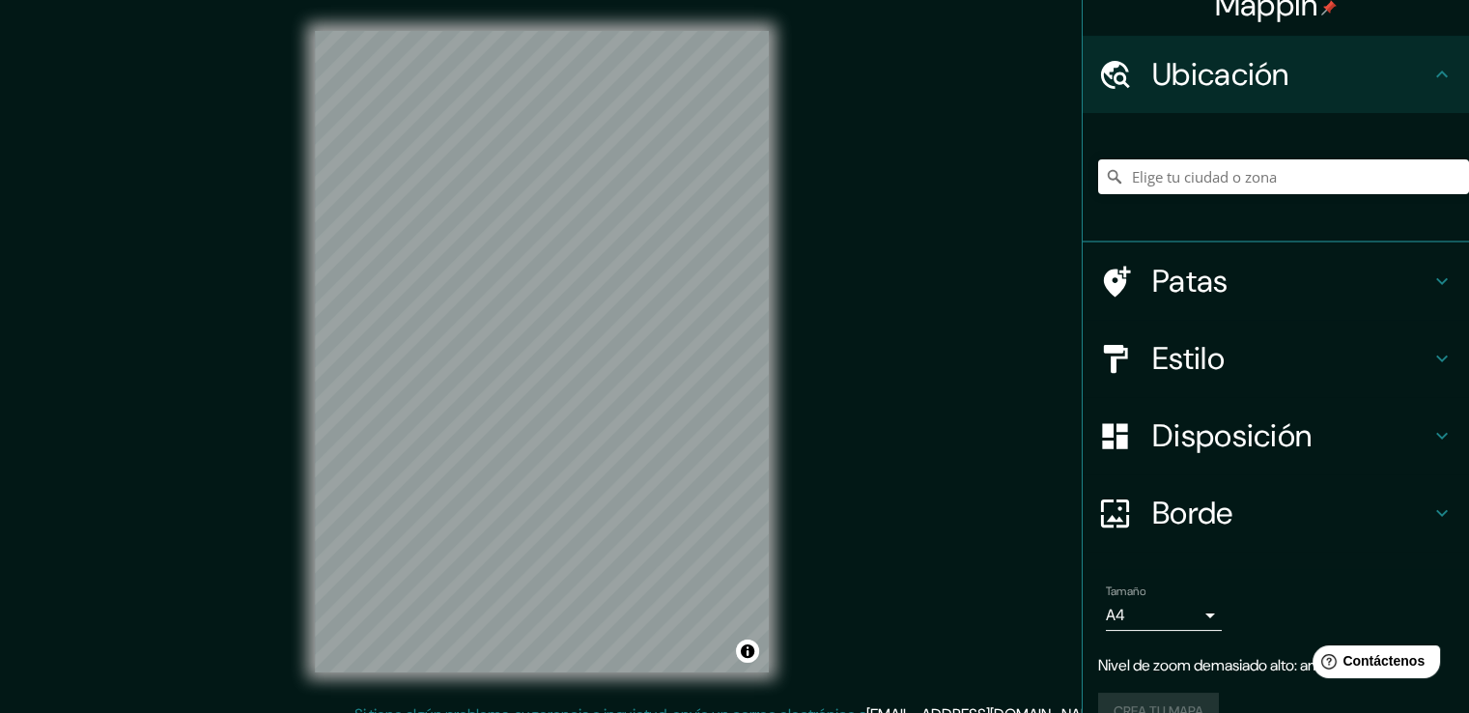
click at [839, 384] on div "Mappin Ubicación Patas Estilo Disposición Borde Elige un borde. Consejo : puede…" at bounding box center [734, 367] width 1469 height 734
click at [1020, 387] on div "Mappin Ubicación Patas Estilo Disposición Borde Elige un borde. Consejo : puede…" at bounding box center [734, 367] width 1469 height 734
click at [1222, 162] on input "Elige tu ciudad o zona" at bounding box center [1283, 176] width 371 height 35
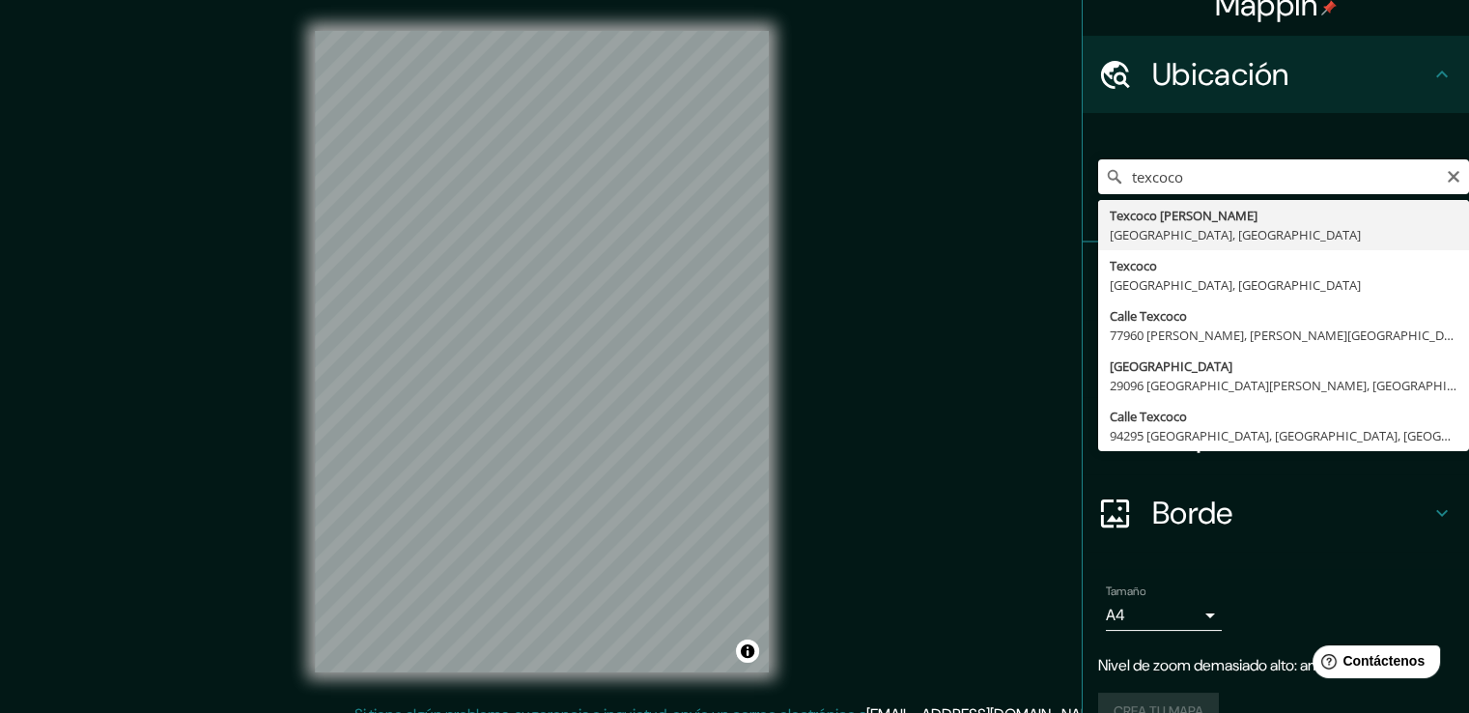
type input "Texcoco [PERSON_NAME], [GEOGRAPHIC_DATA], [GEOGRAPHIC_DATA]"
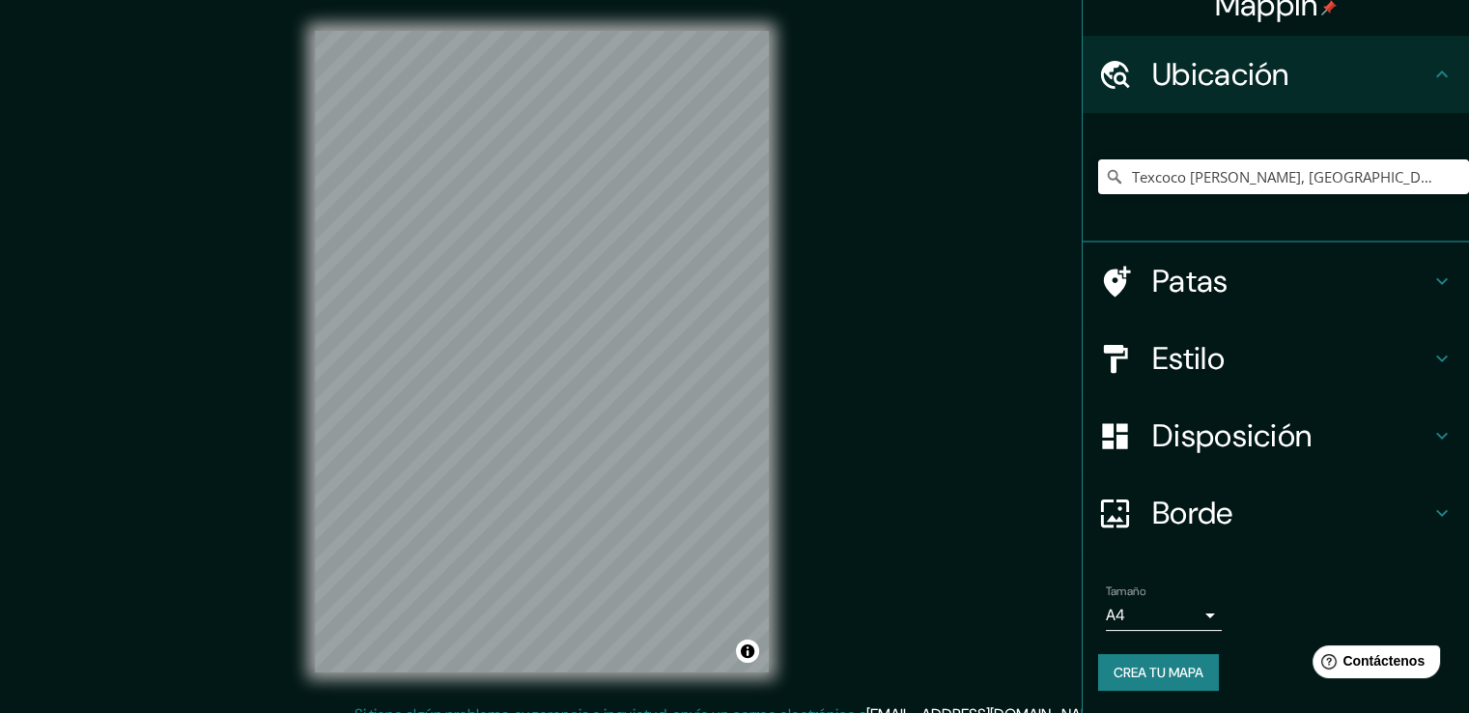
click at [797, 449] on div "© Mapbox © OpenStreetMap Improve this map" at bounding box center [542, 351] width 516 height 703
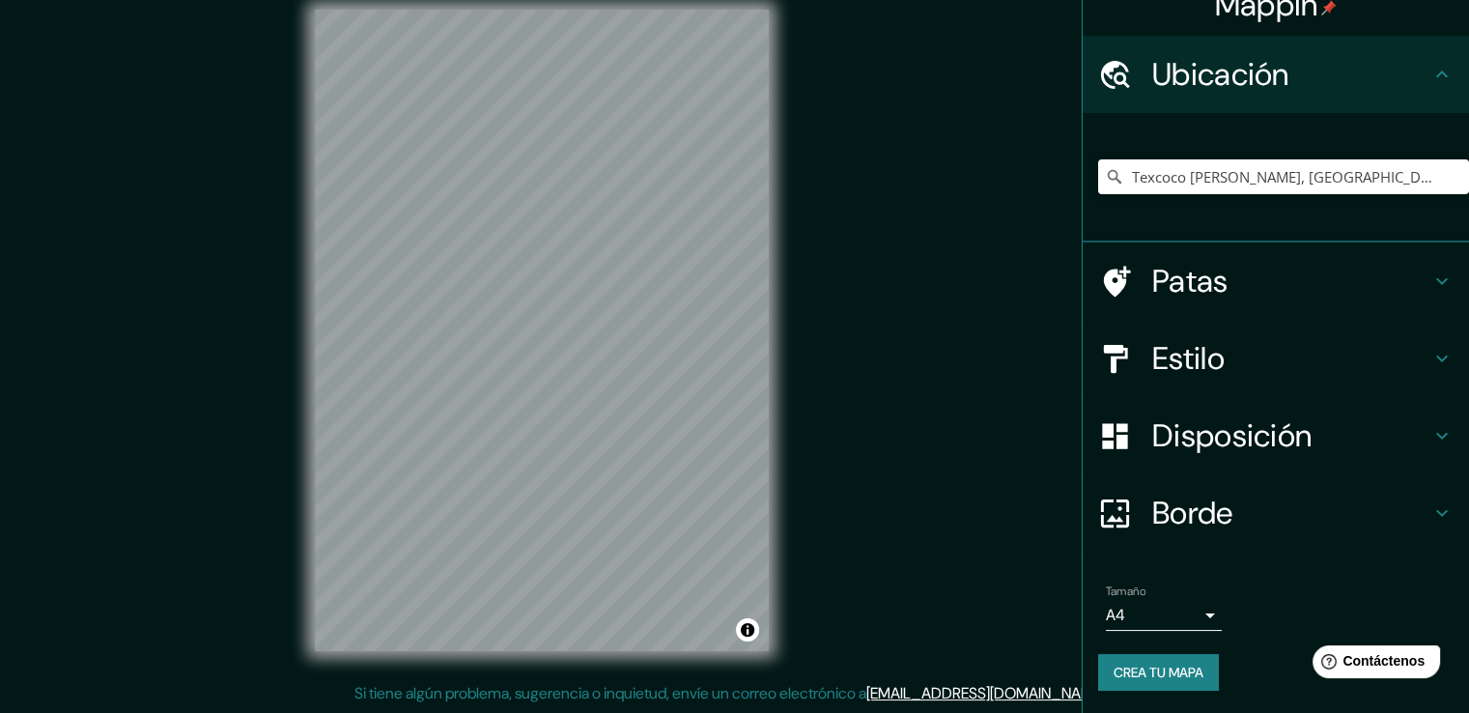
scroll to position [0, 0]
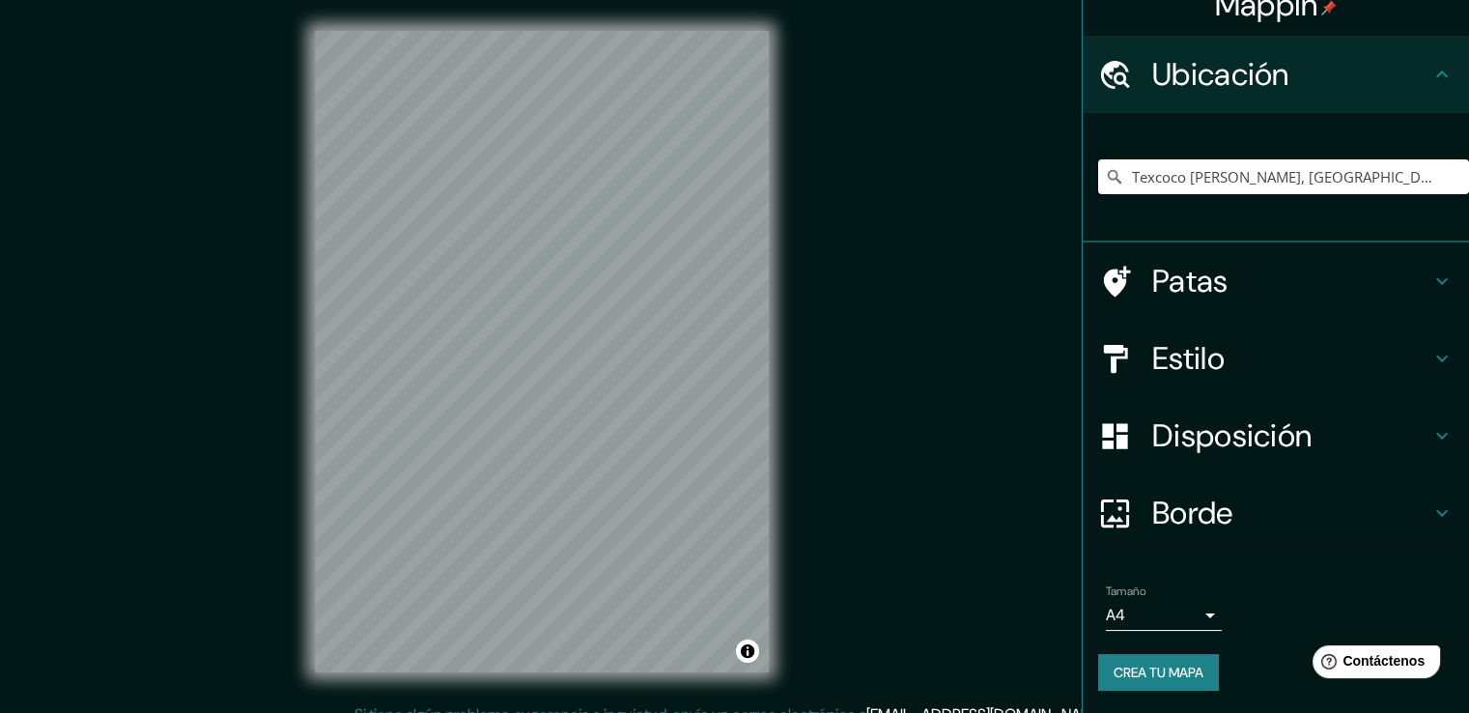
click at [1176, 663] on font "Crea tu mapa" at bounding box center [1159, 671] width 90 height 17
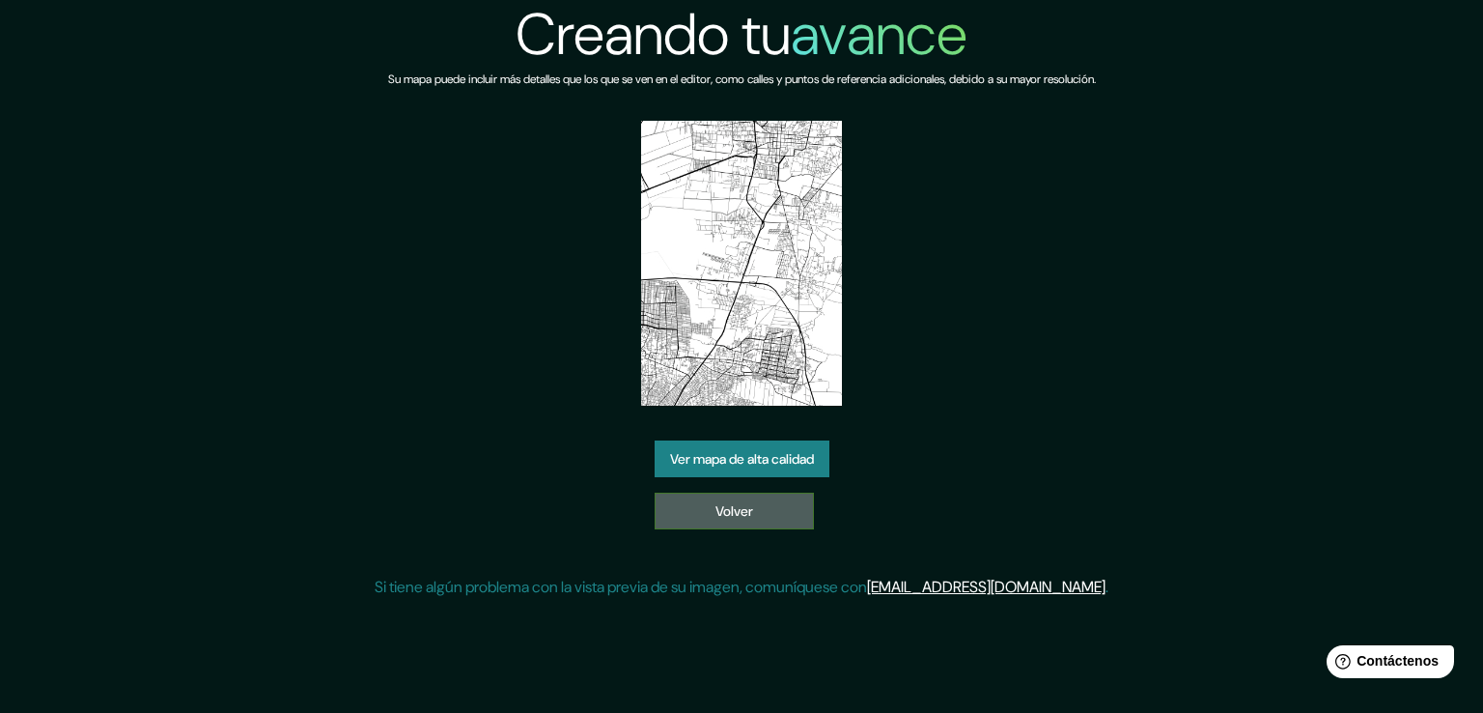
click at [739, 503] on font "Volver" at bounding box center [735, 510] width 38 height 17
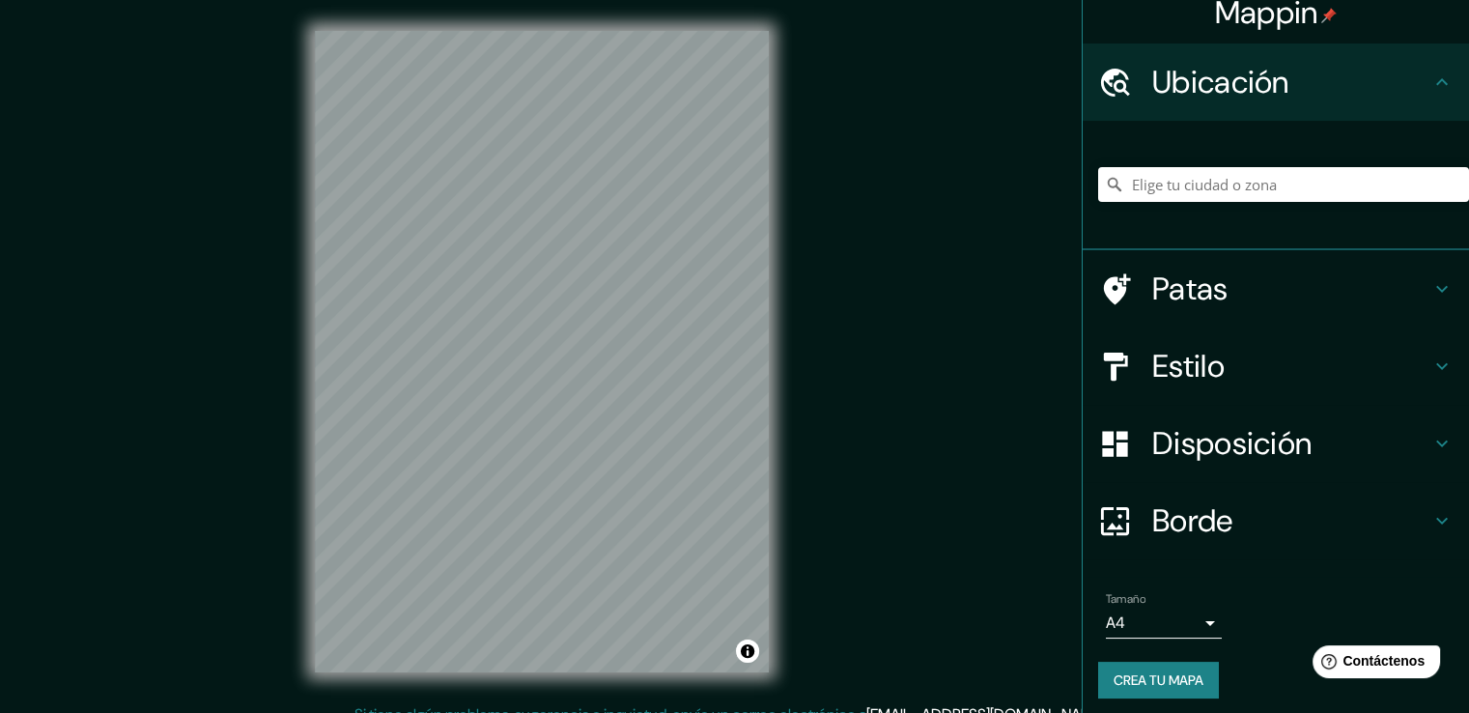
scroll to position [26, 0]
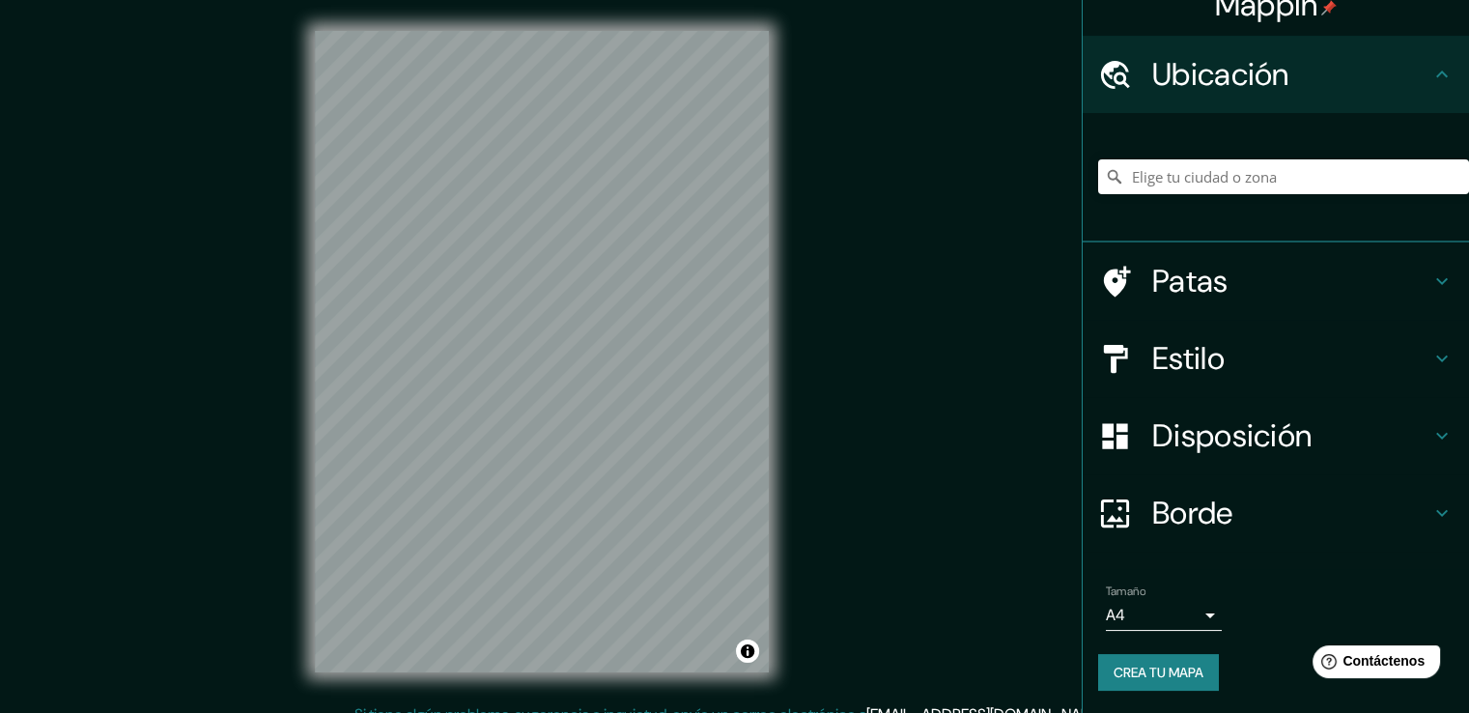
click at [1436, 511] on icon at bounding box center [1442, 513] width 12 height 7
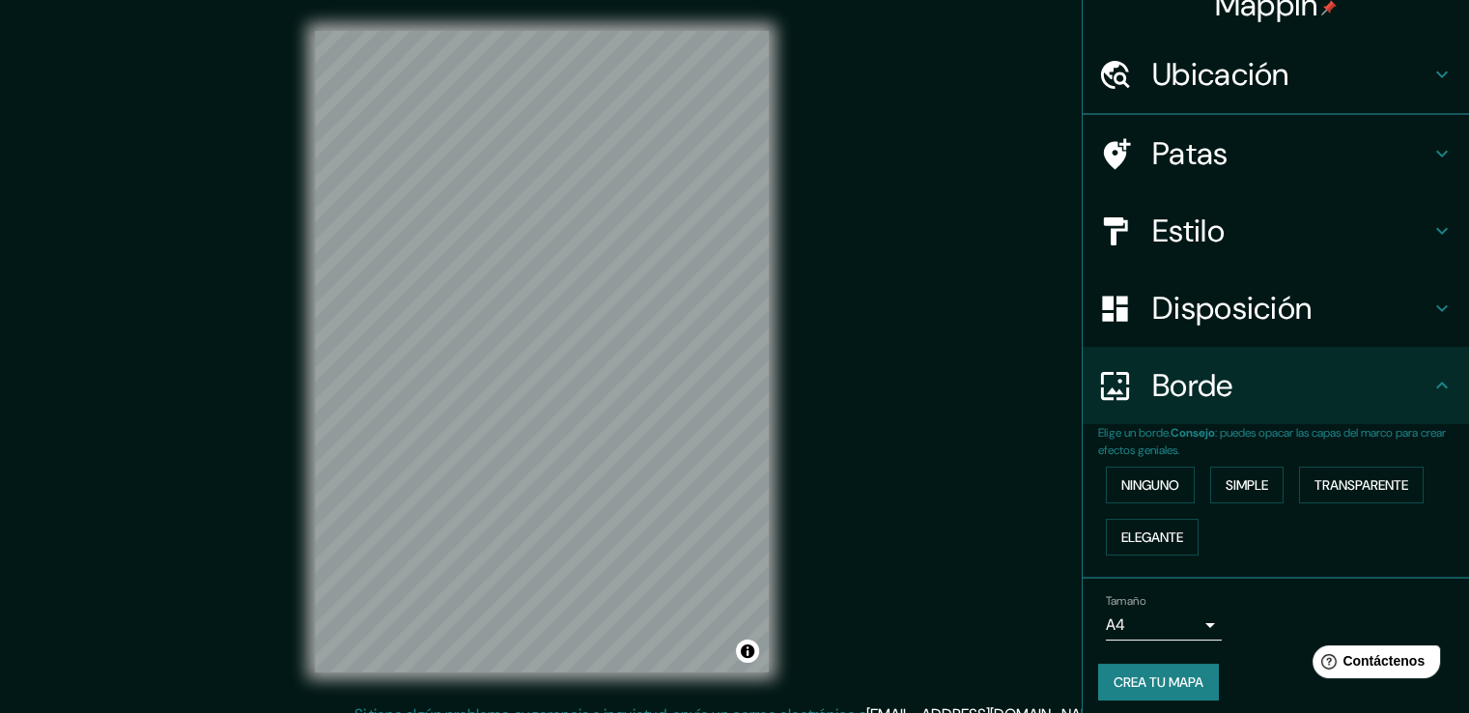
scroll to position [0, 0]
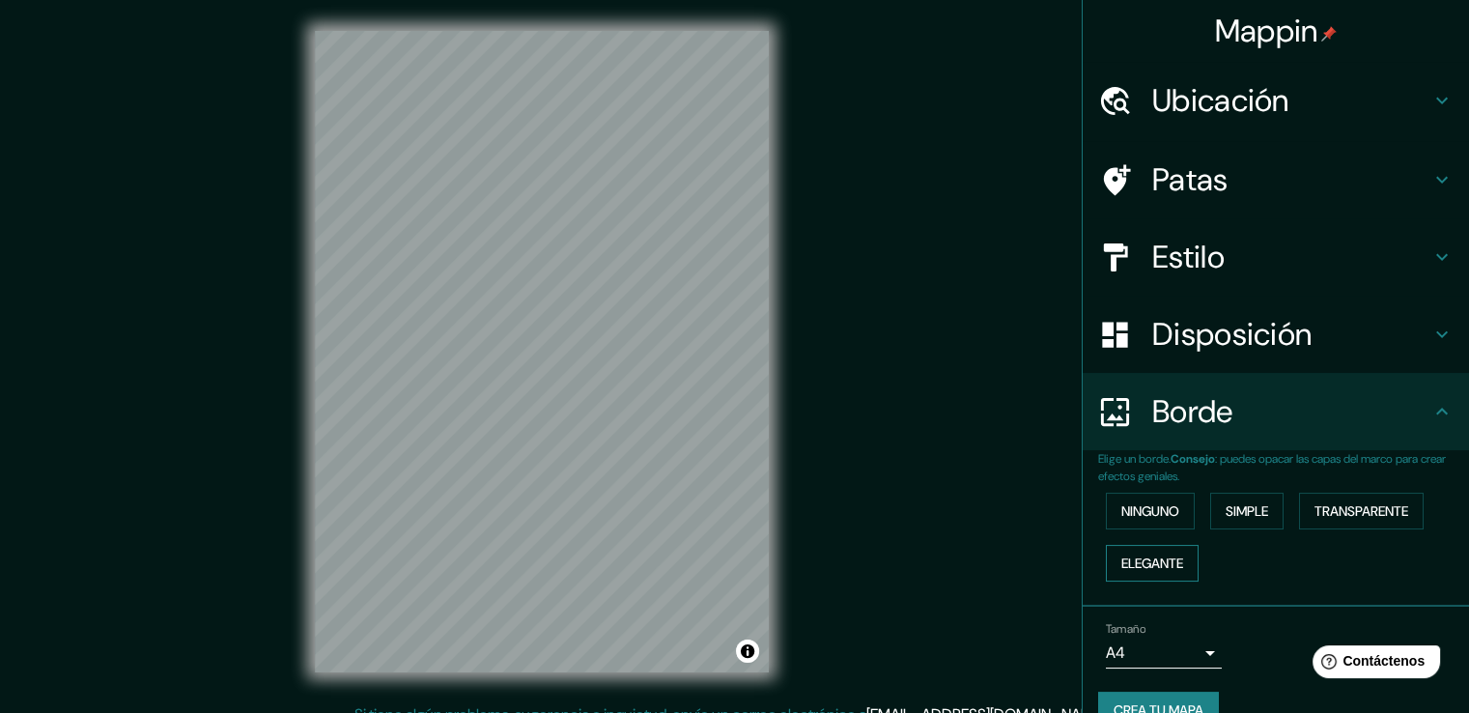
click at [1147, 561] on font "Elegante" at bounding box center [1152, 562] width 62 height 17
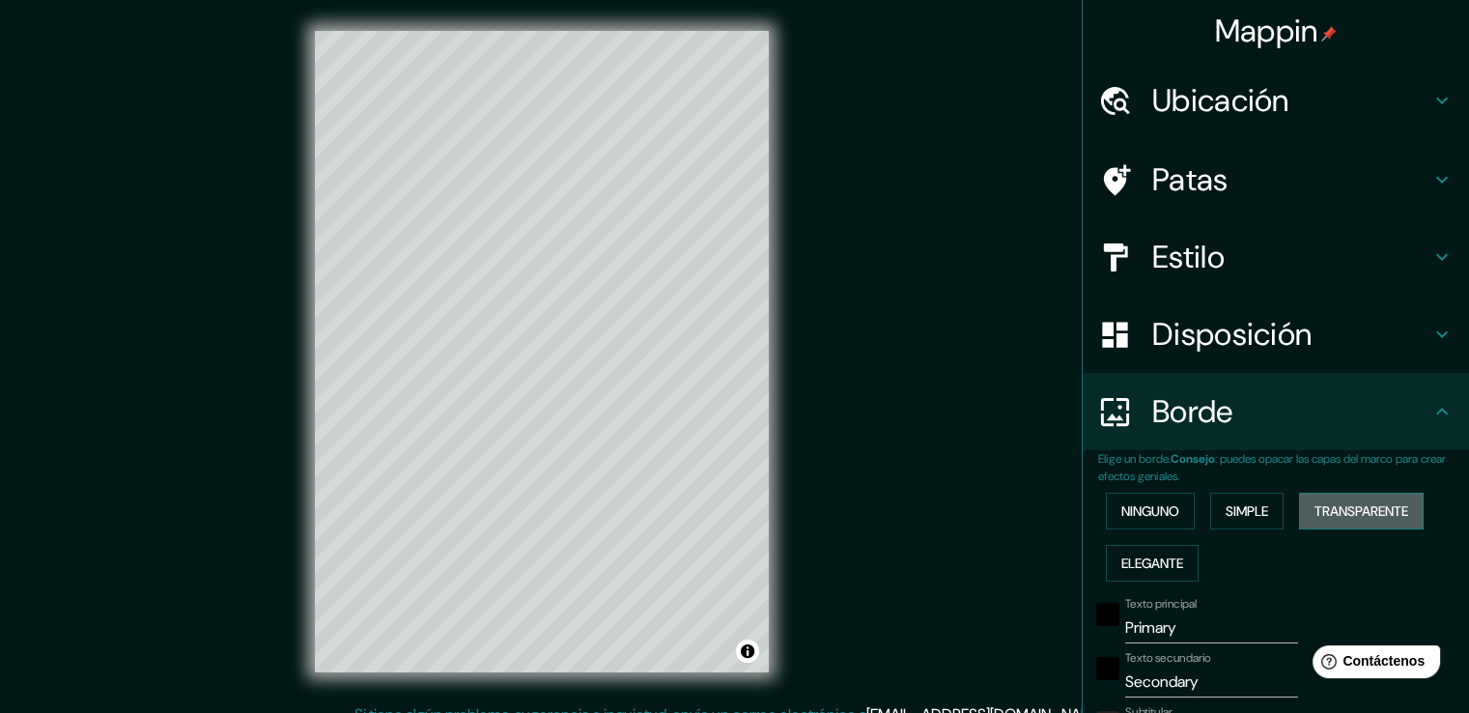
click at [1355, 511] on font "Transparente" at bounding box center [1361, 510] width 94 height 17
click at [1245, 510] on font "Simple" at bounding box center [1247, 510] width 42 height 17
click at [1130, 512] on font "Ninguno" at bounding box center [1150, 510] width 58 height 17
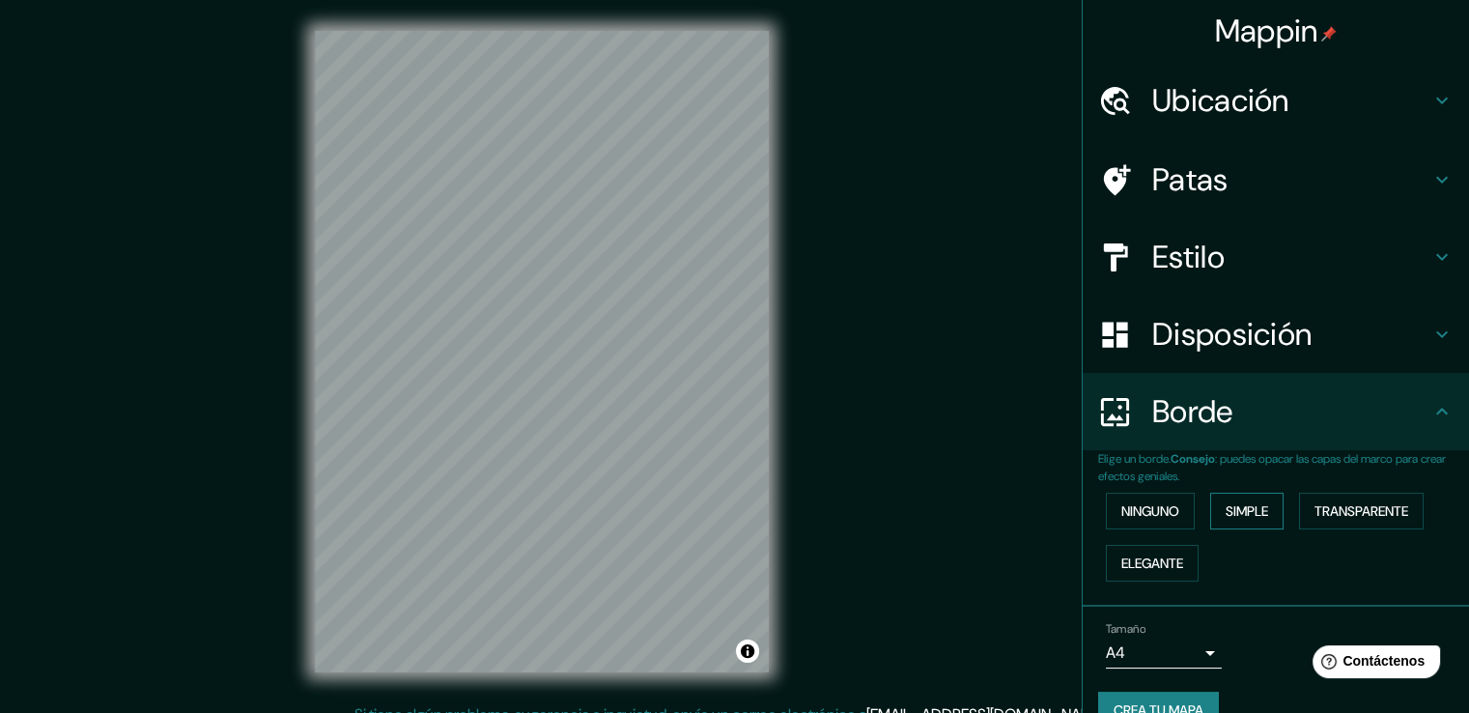
click at [1253, 511] on font "Simple" at bounding box center [1247, 510] width 42 height 17
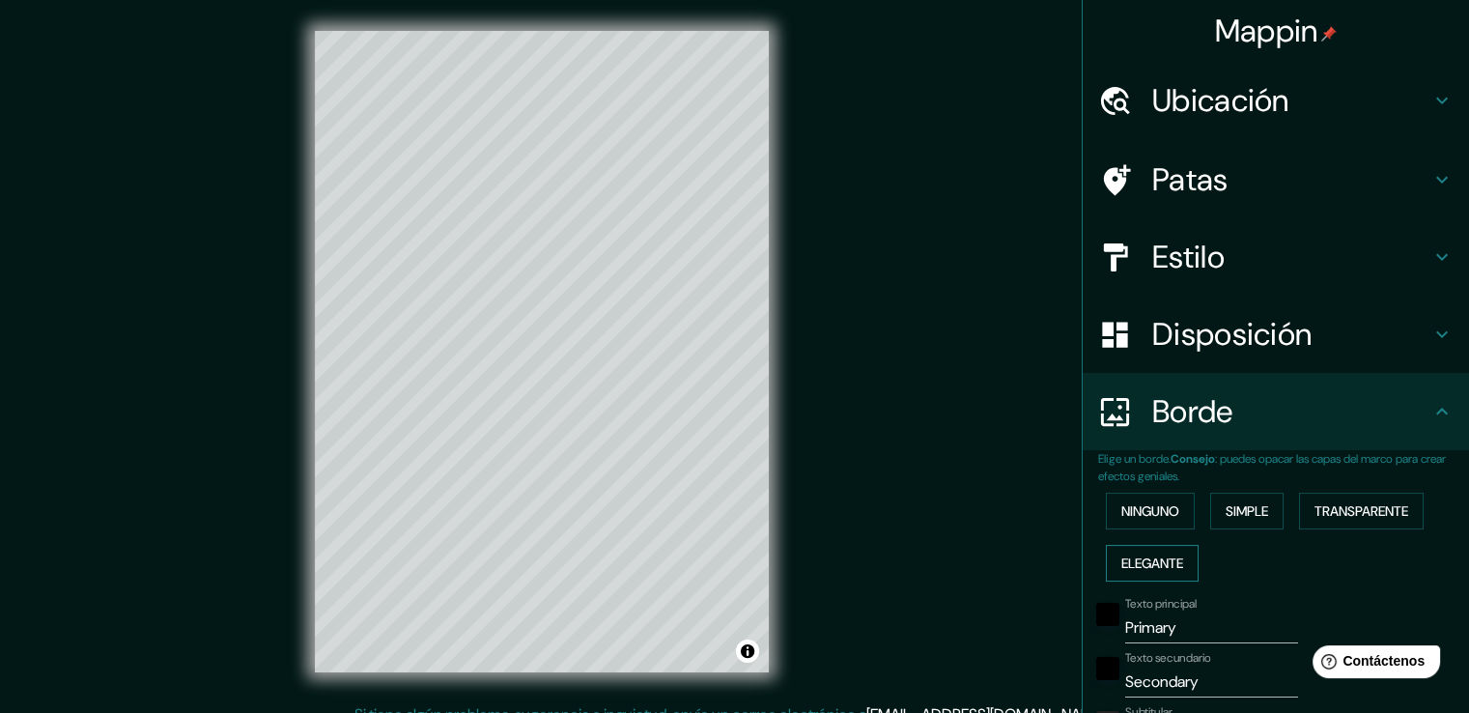
click at [1170, 566] on font "Elegante" at bounding box center [1152, 562] width 62 height 17
click at [1259, 30] on font "Mappin" at bounding box center [1266, 31] width 103 height 41
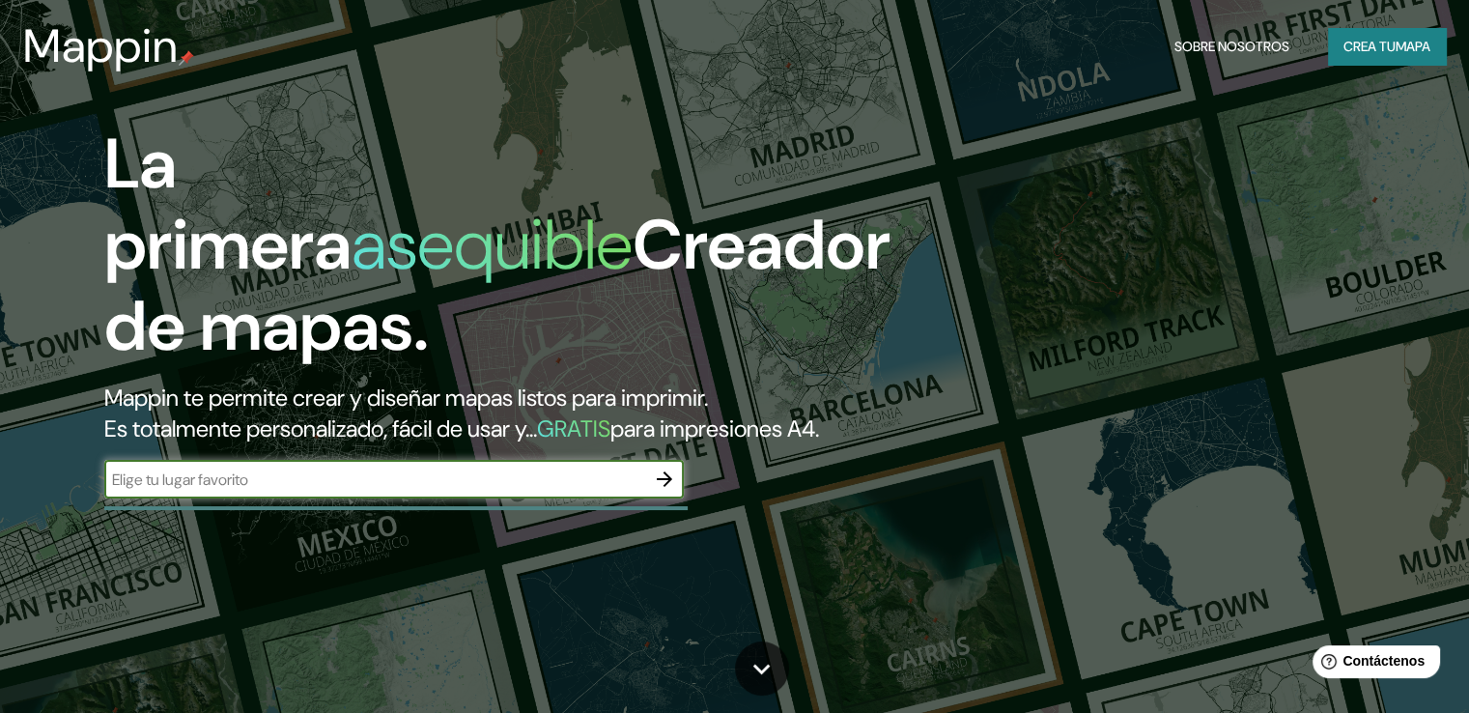
click at [1374, 56] on font "Crea tu" at bounding box center [1369, 46] width 52 height 25
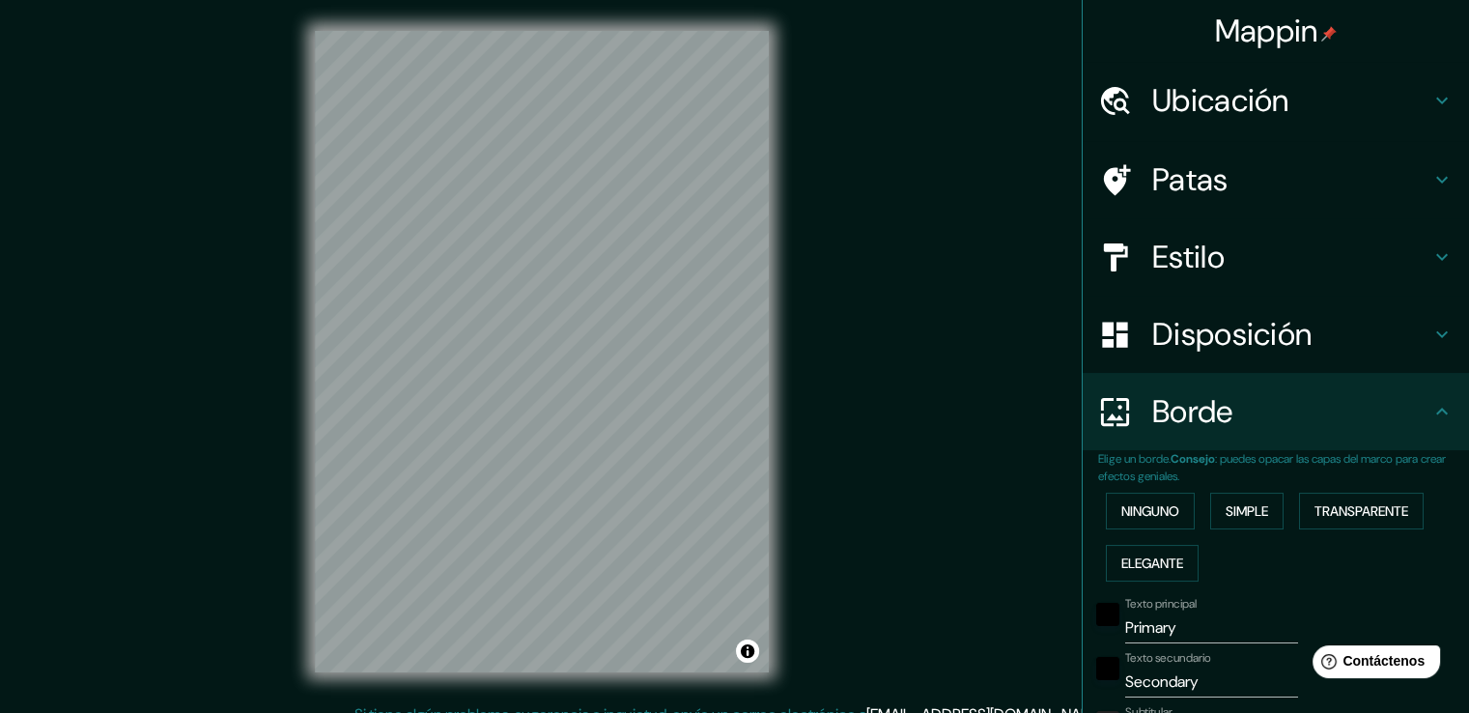
click at [1430, 98] on icon at bounding box center [1441, 100] width 23 height 23
type input "209"
type input "42"
type input "21"
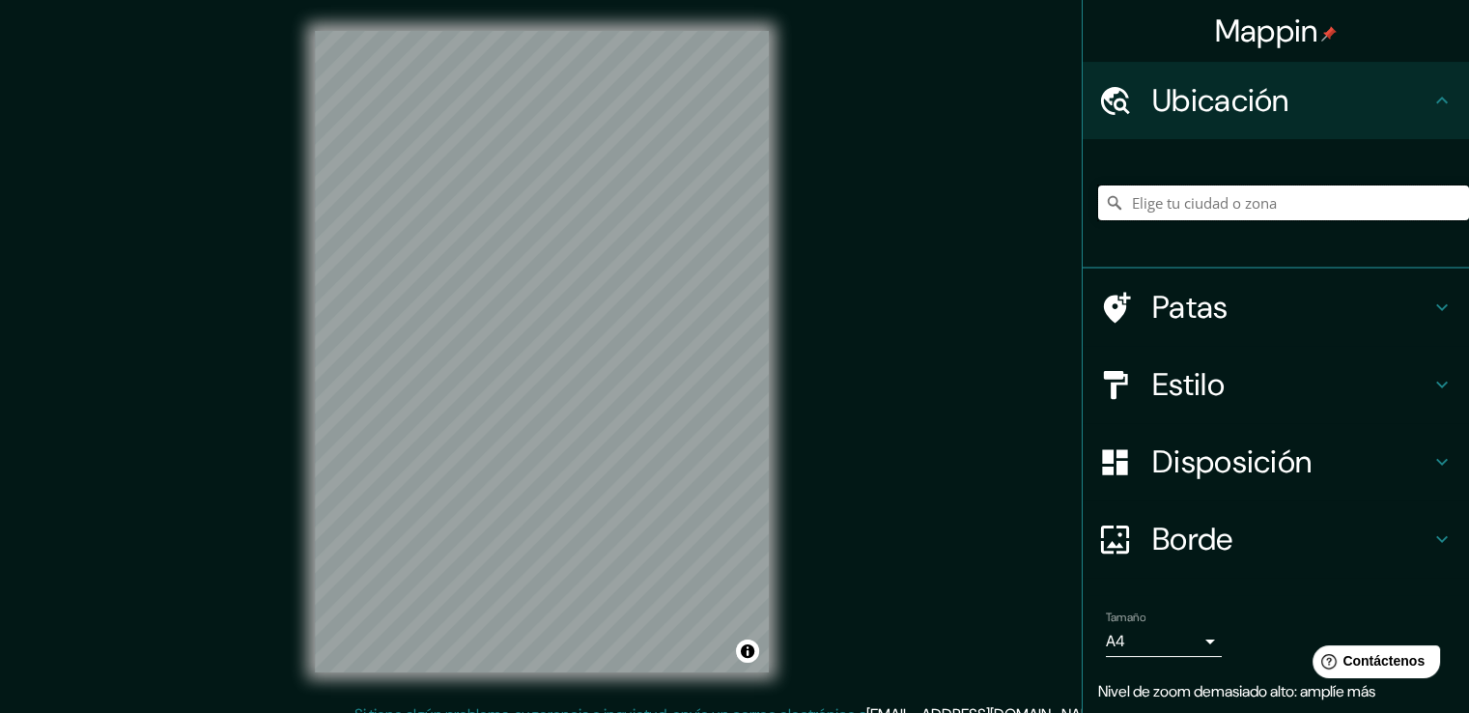
click at [1186, 193] on input "Elige tu ciudad o zona" at bounding box center [1283, 202] width 371 height 35
type input "Texcoco de Mora, Estado de México, México"
click at [1228, 198] on input "Texcoco de Mora, Estado de México, México" at bounding box center [1283, 202] width 371 height 35
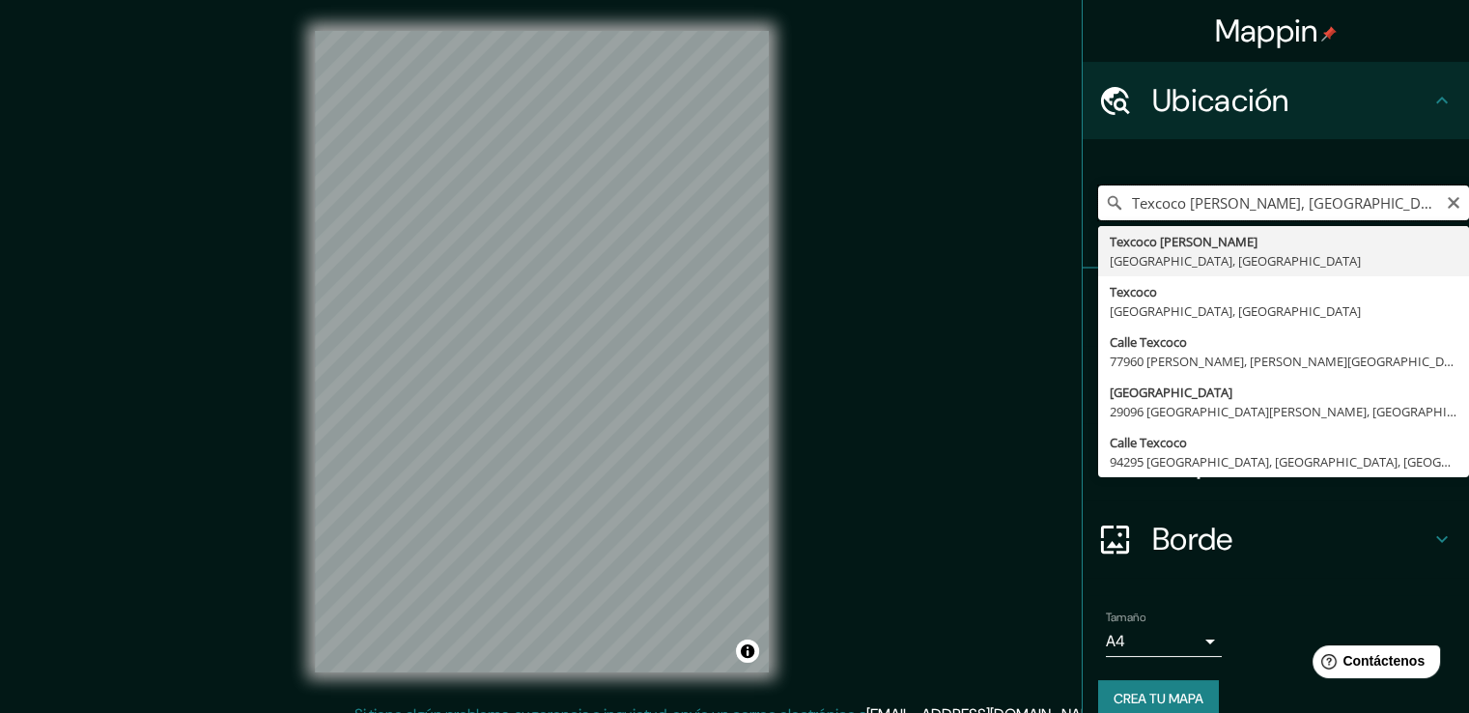
click at [1418, 202] on input "Texcoco de Mora, Estado de México, México" at bounding box center [1283, 202] width 371 height 35
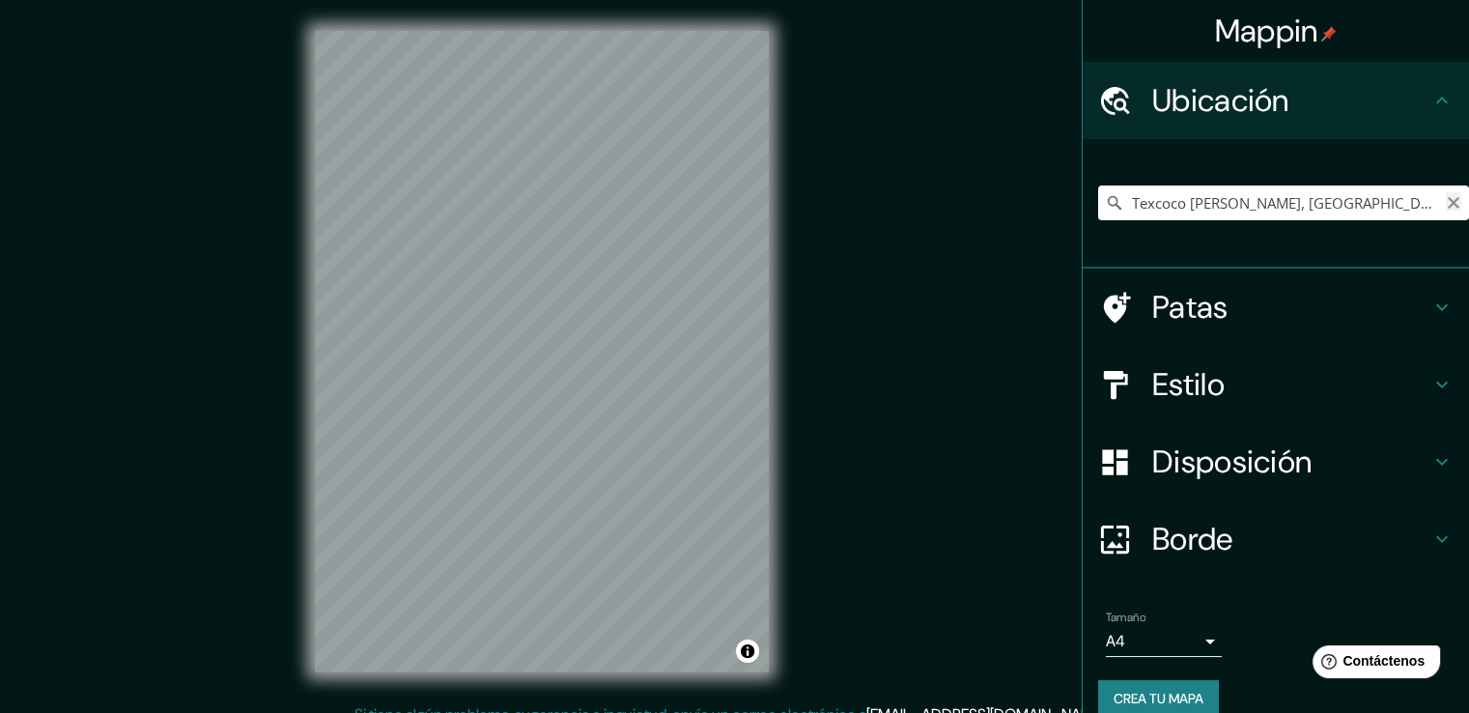
click at [1446, 200] on icon "Claro" at bounding box center [1453, 202] width 15 height 15
type input "Texcoco de Mora, Estado de México, México"
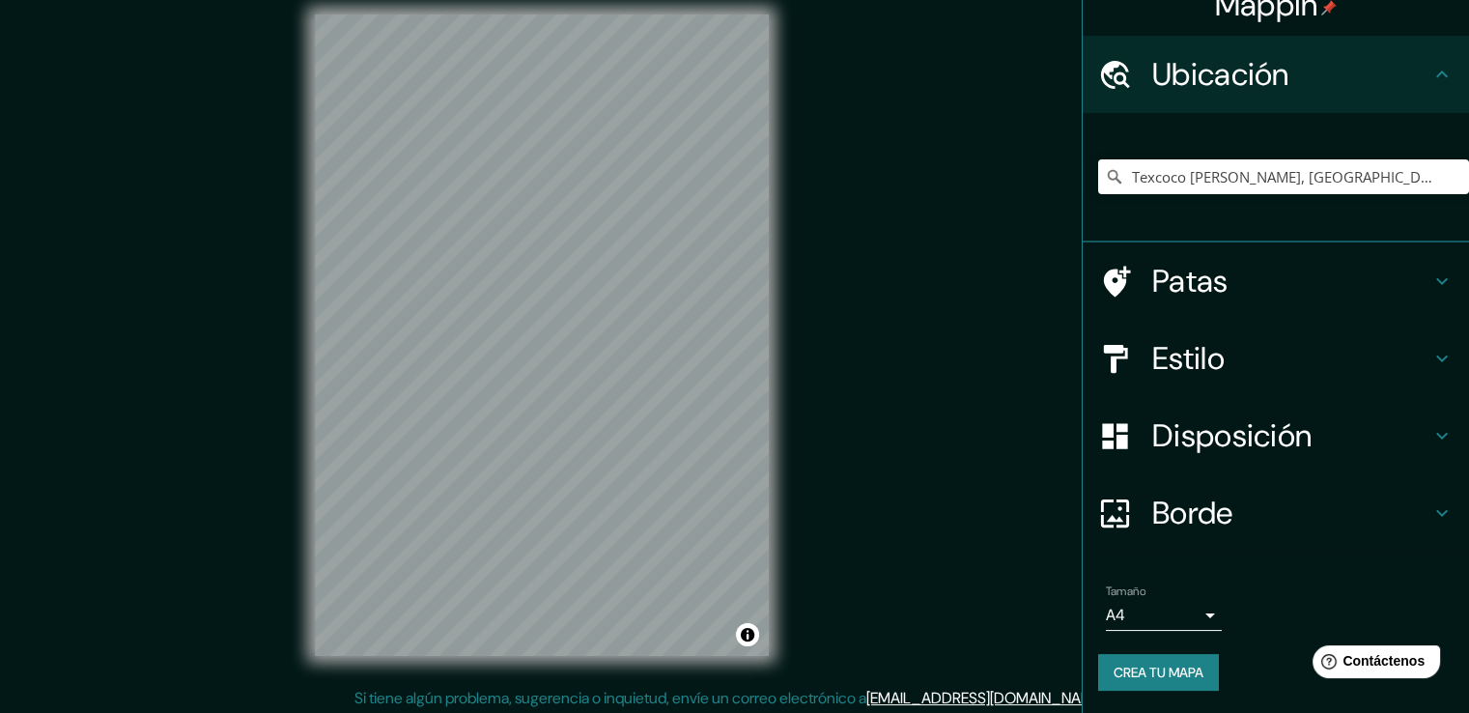
scroll to position [21, 0]
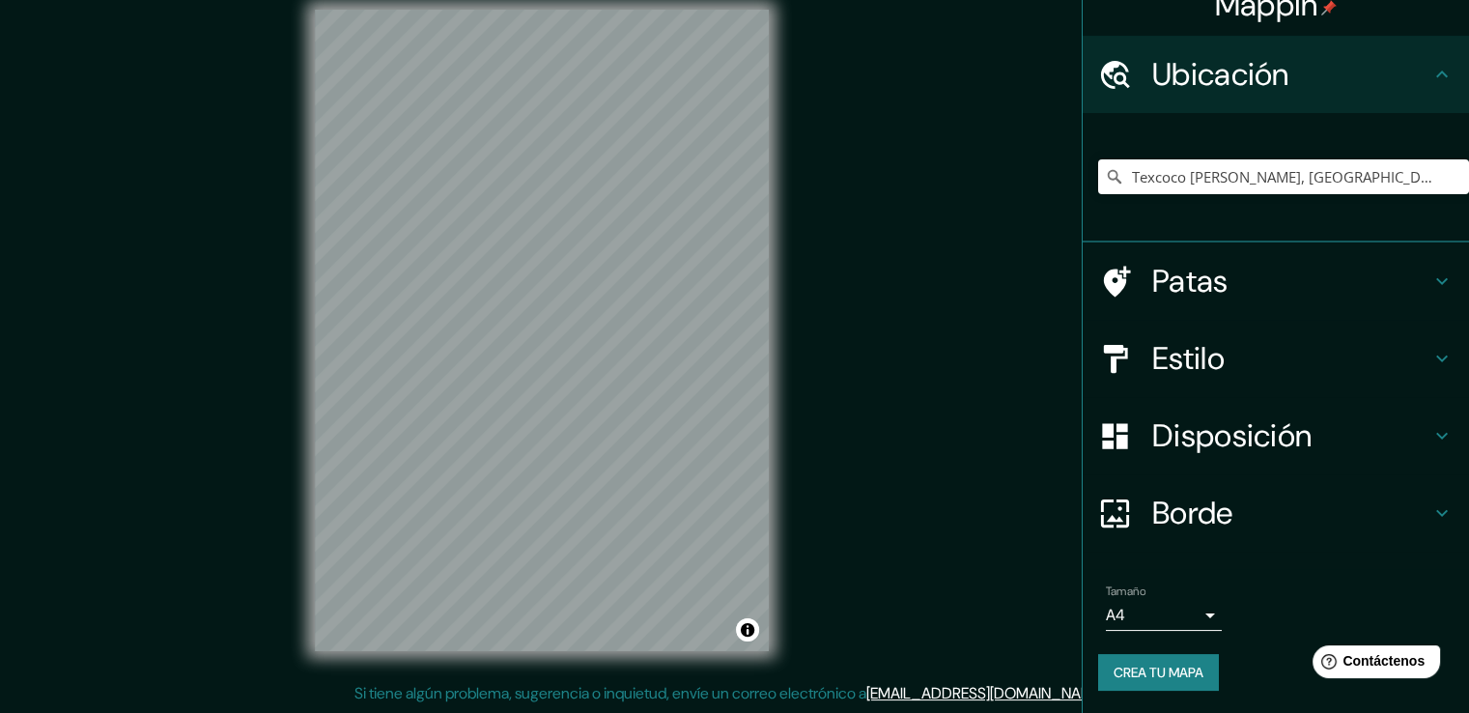
click at [1430, 515] on icon at bounding box center [1441, 512] width 23 height 23
type input "209"
type input "42"
type input "21"
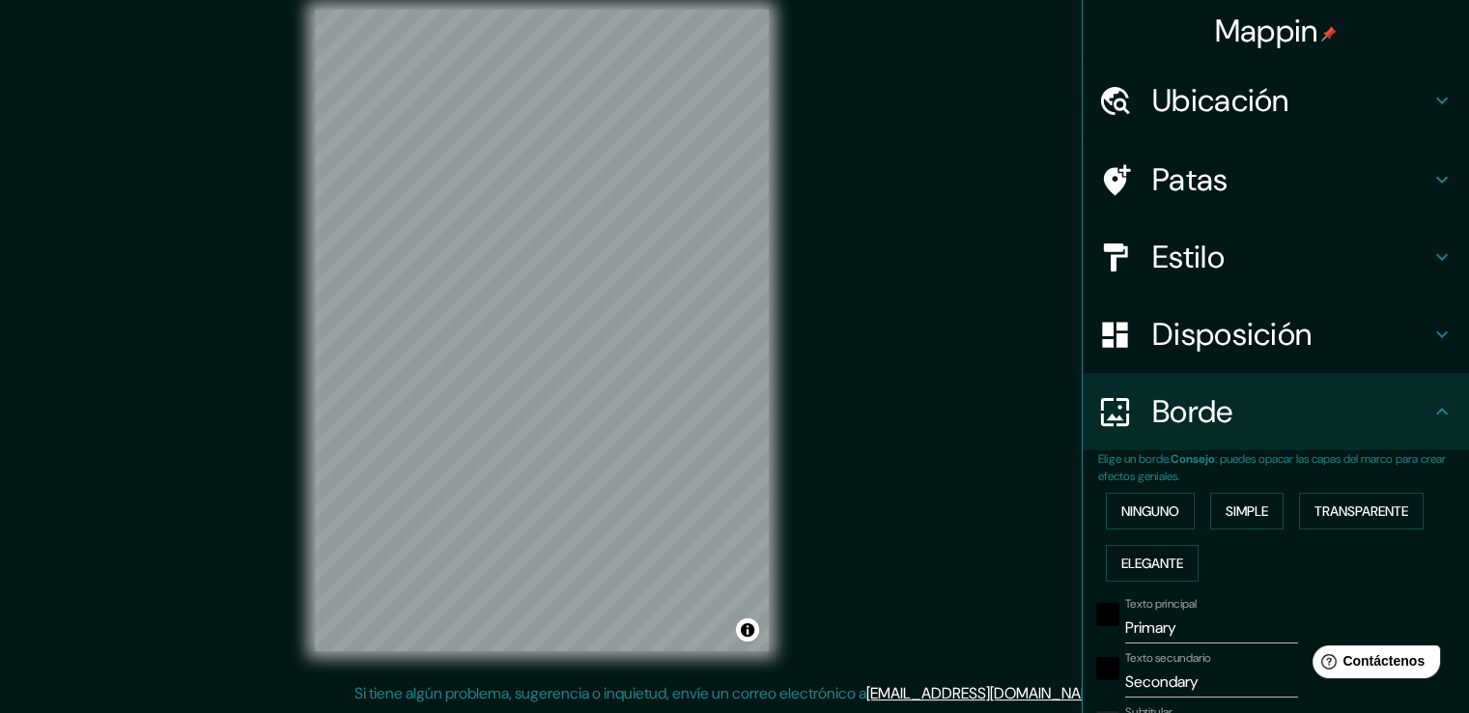
scroll to position [257, 0]
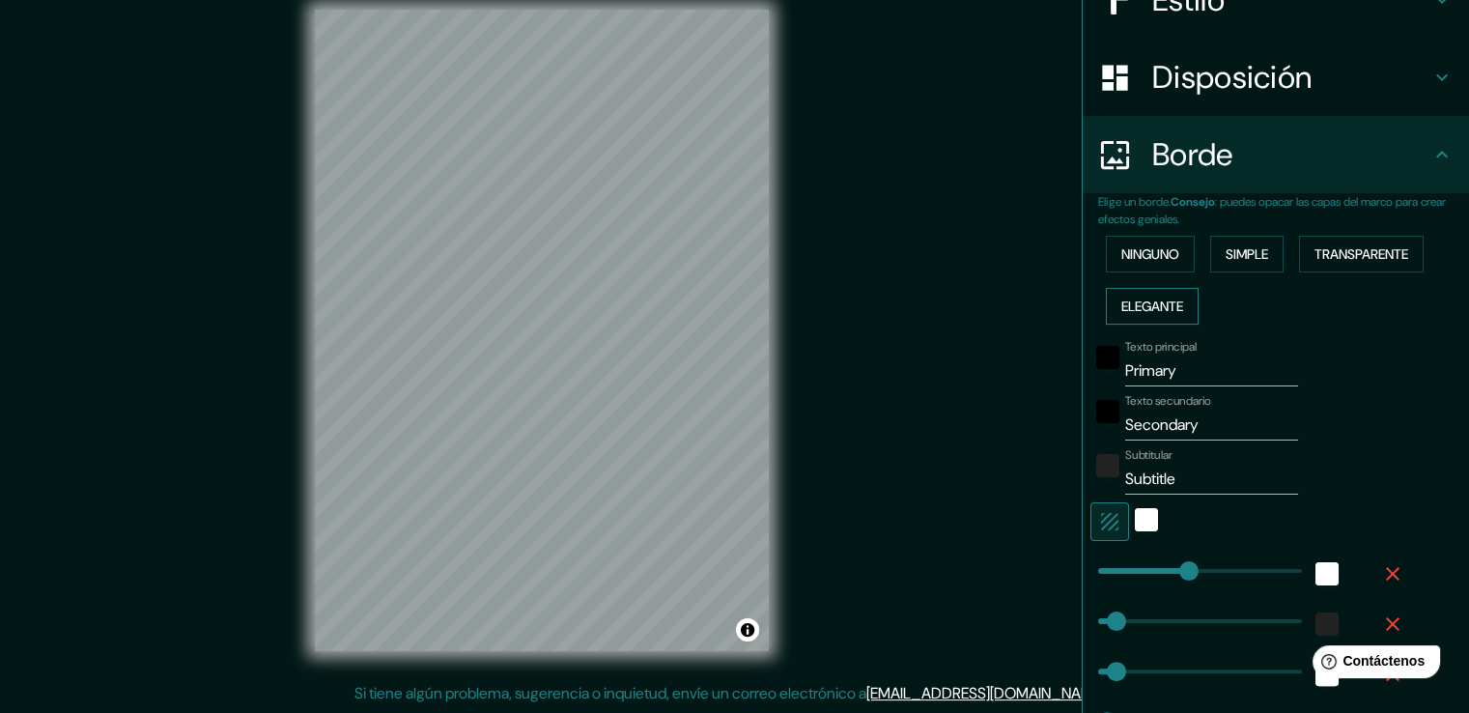
click at [1133, 304] on font "Elegante" at bounding box center [1152, 305] width 62 height 17
type input "209"
type input "42"
type input "21"
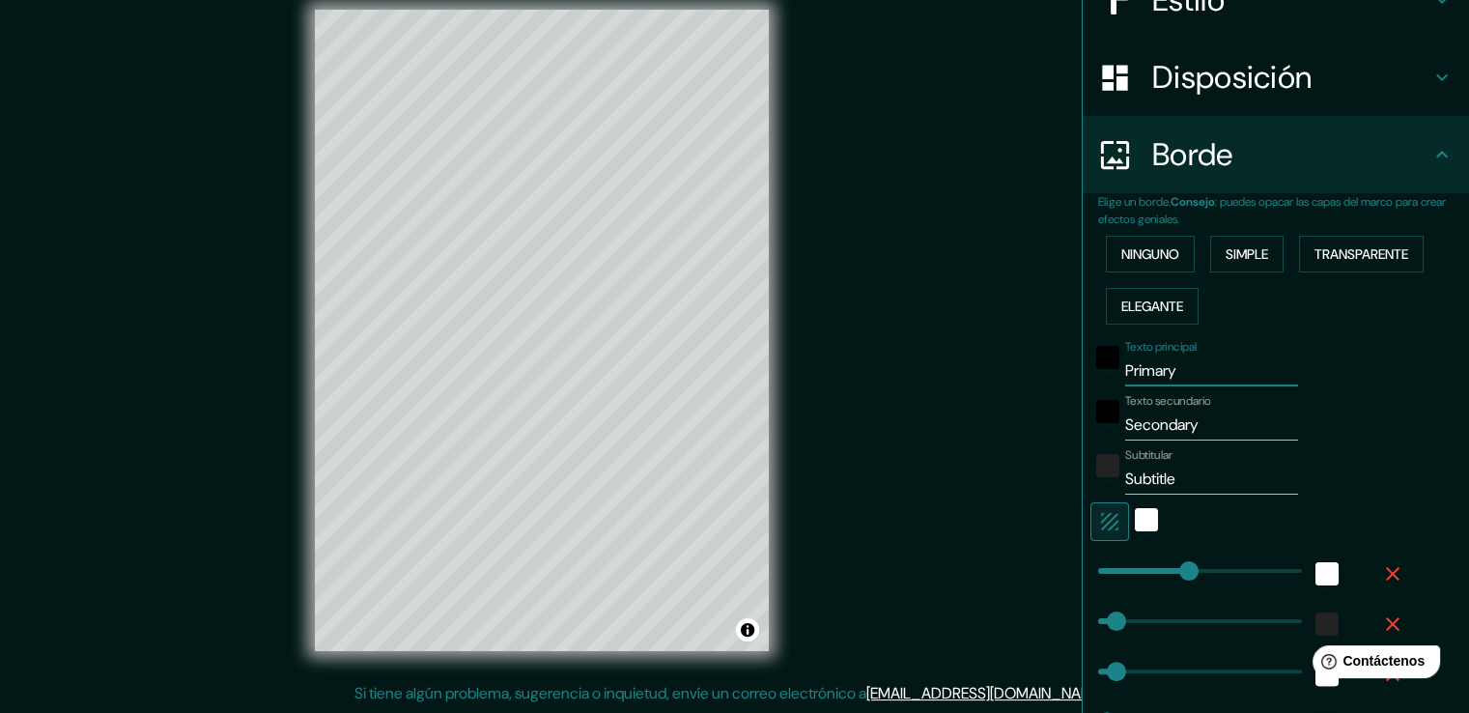
click at [1198, 372] on input "Primary" at bounding box center [1211, 370] width 173 height 31
type input "Primar"
type input "209"
type input "42"
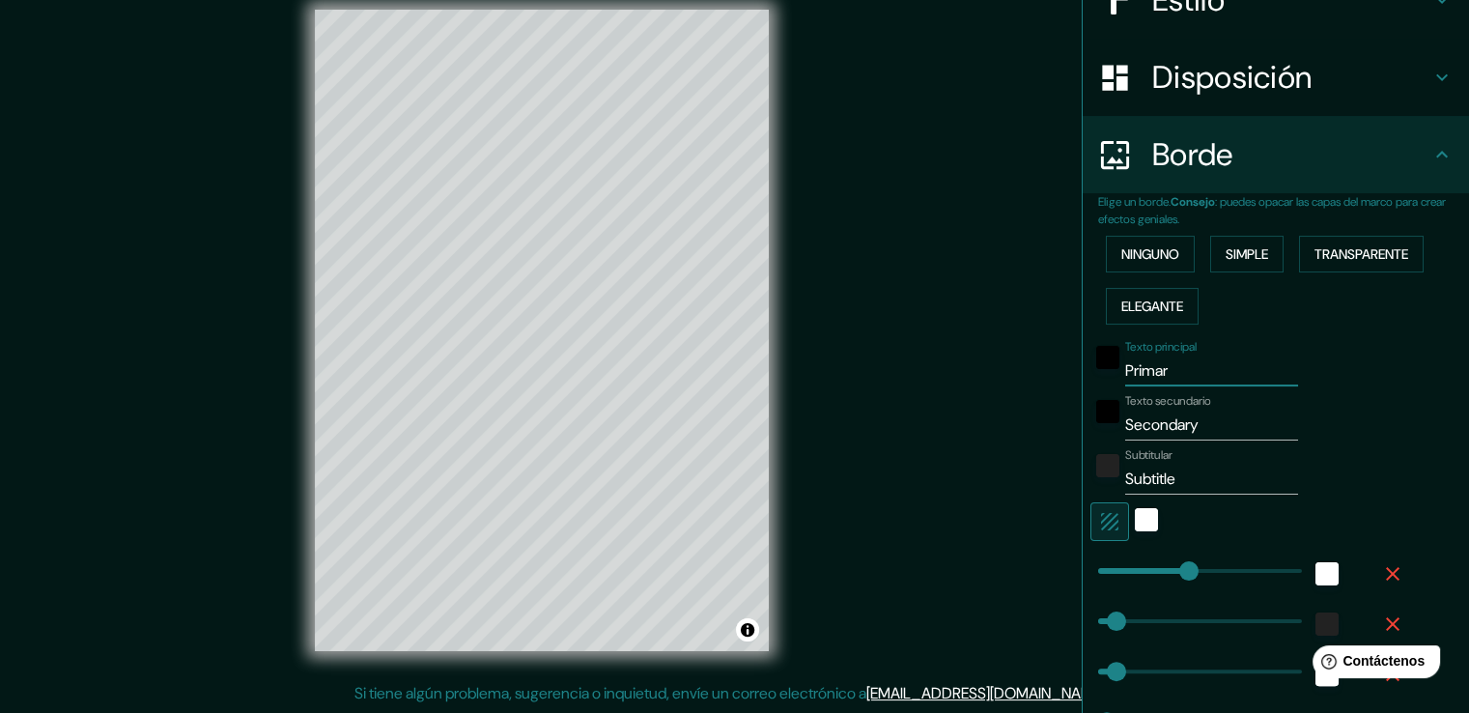
type input "21"
type input "Prim"
type input "209"
type input "42"
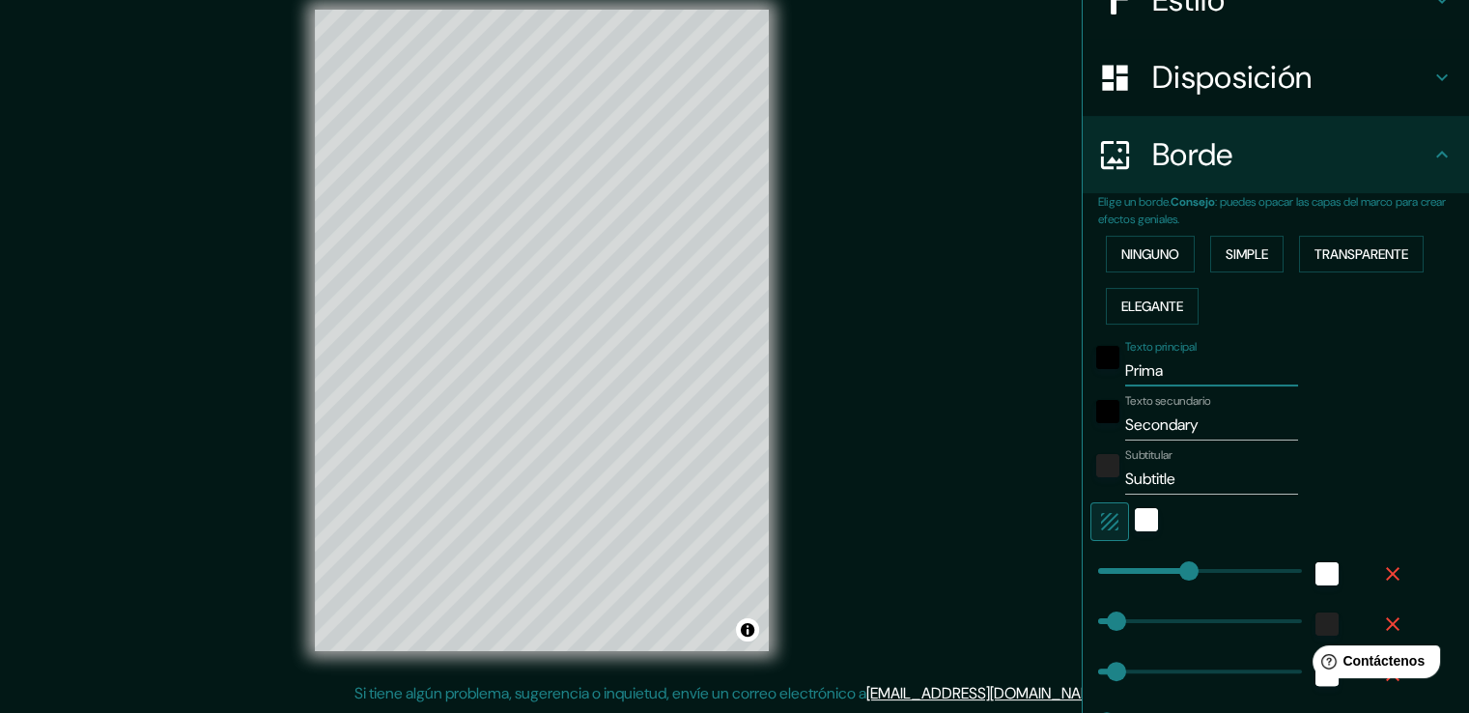
type input "21"
type input "P"
type input "209"
type input "42"
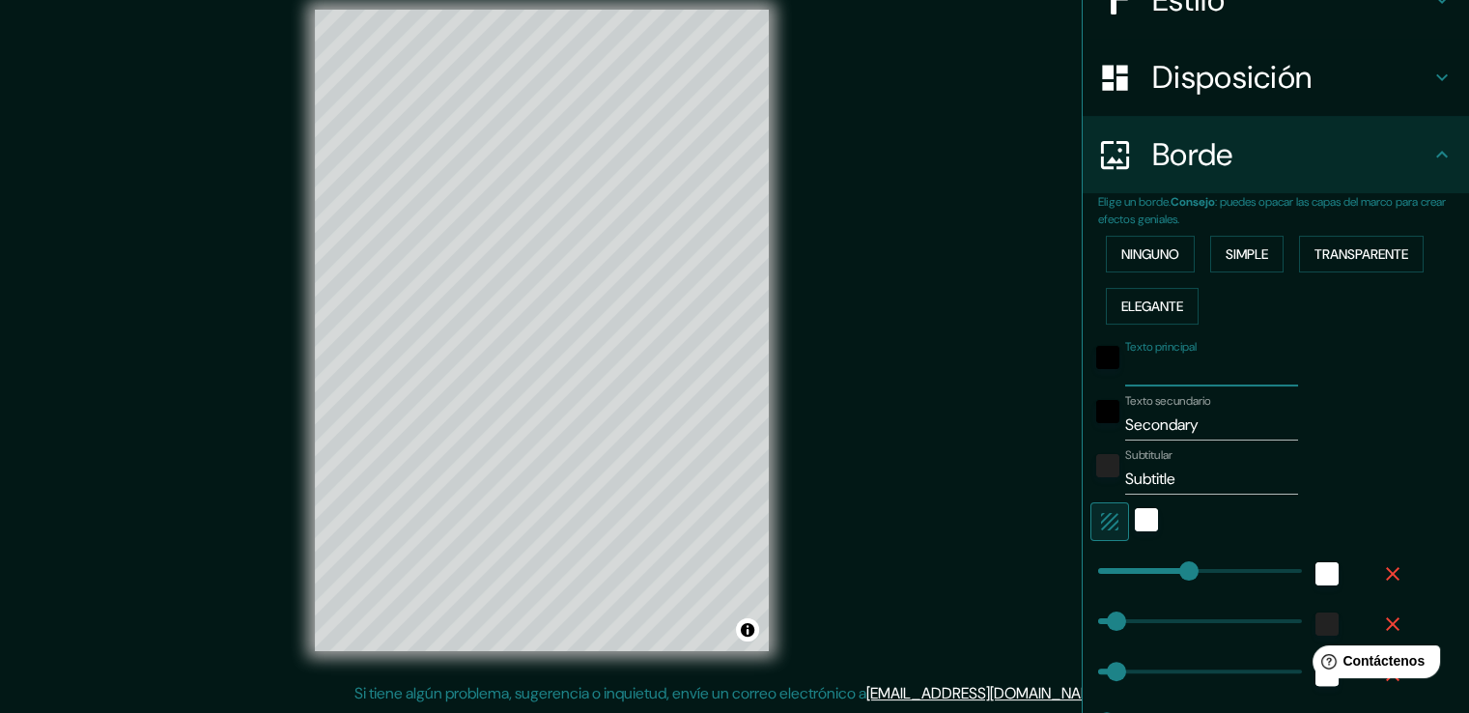
type input "21"
type input "t"
type input "209"
type input "42"
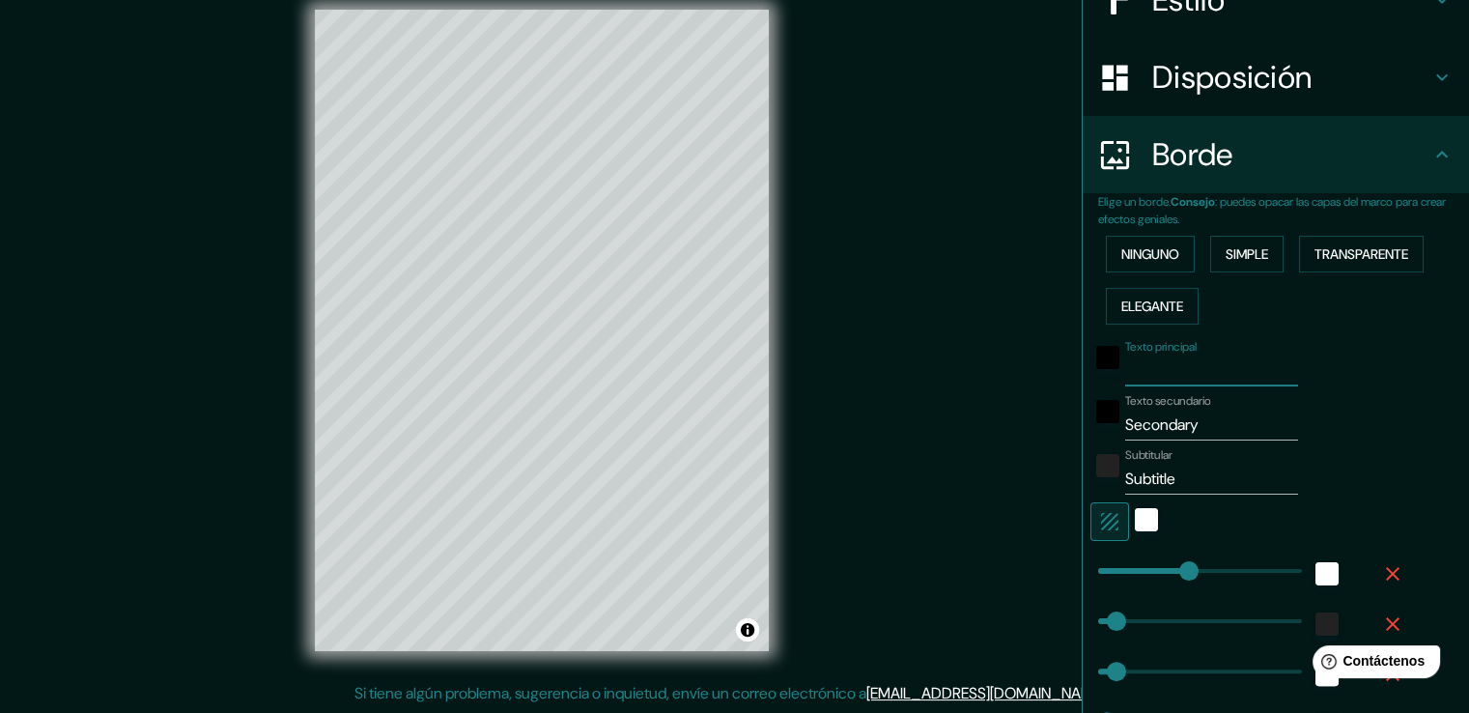
type input "21"
type input "te"
type input "209"
type input "42"
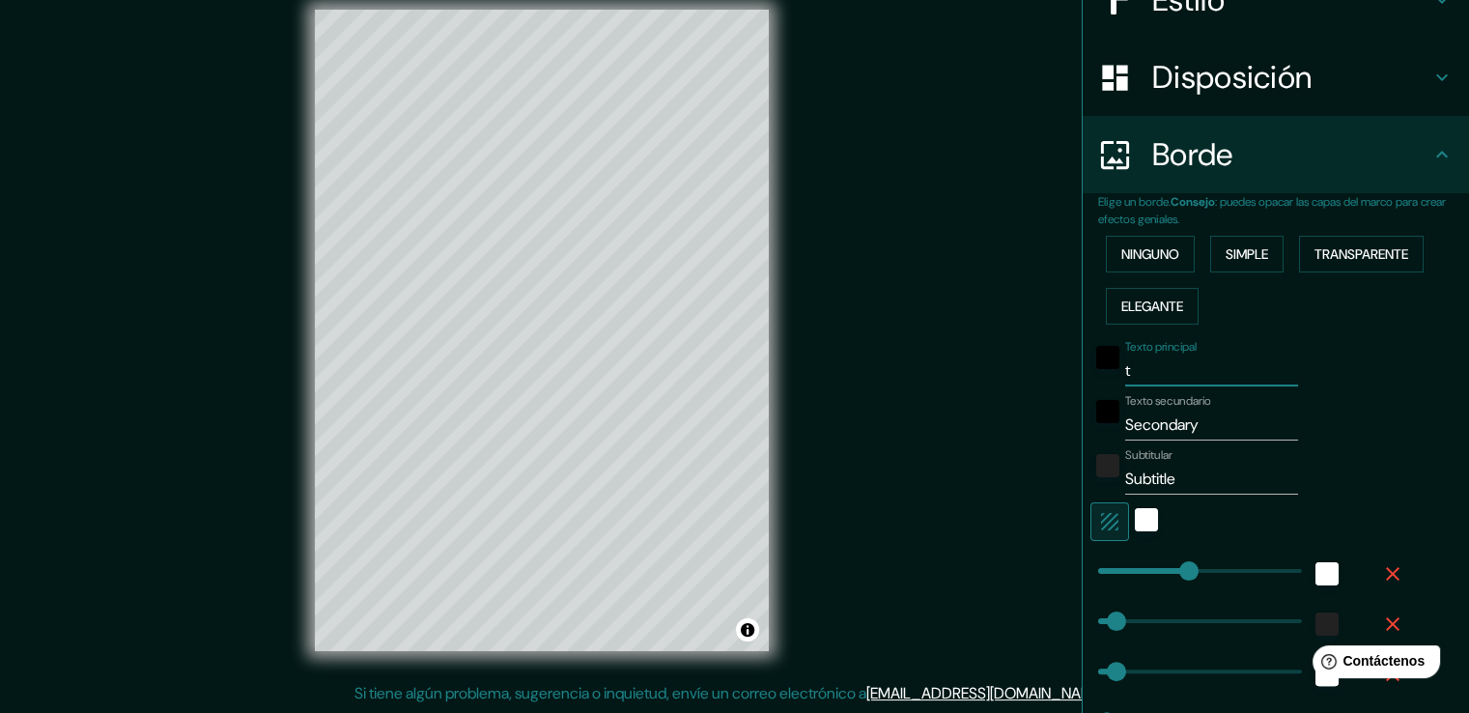
type input "21"
type input "tex"
type input "209"
type input "42"
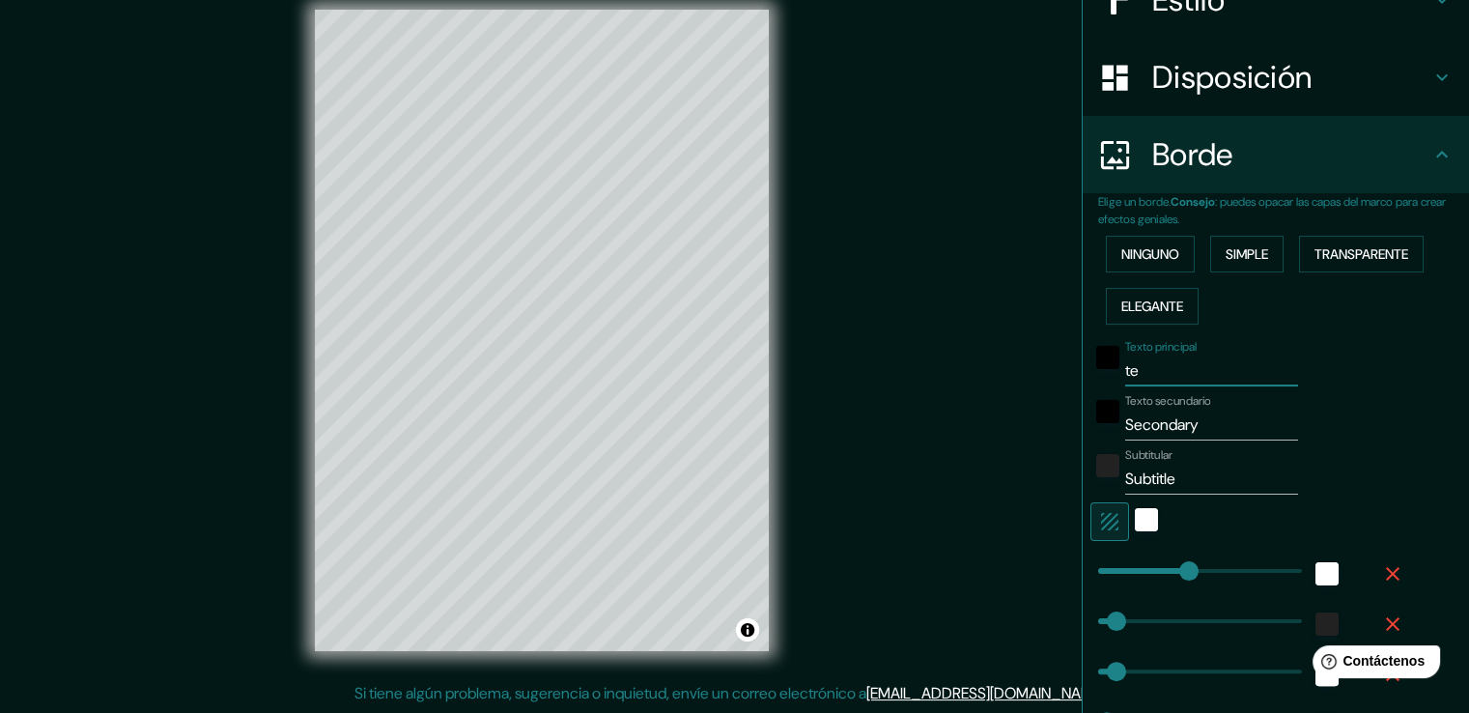
type input "21"
type input "texc"
type input "209"
type input "42"
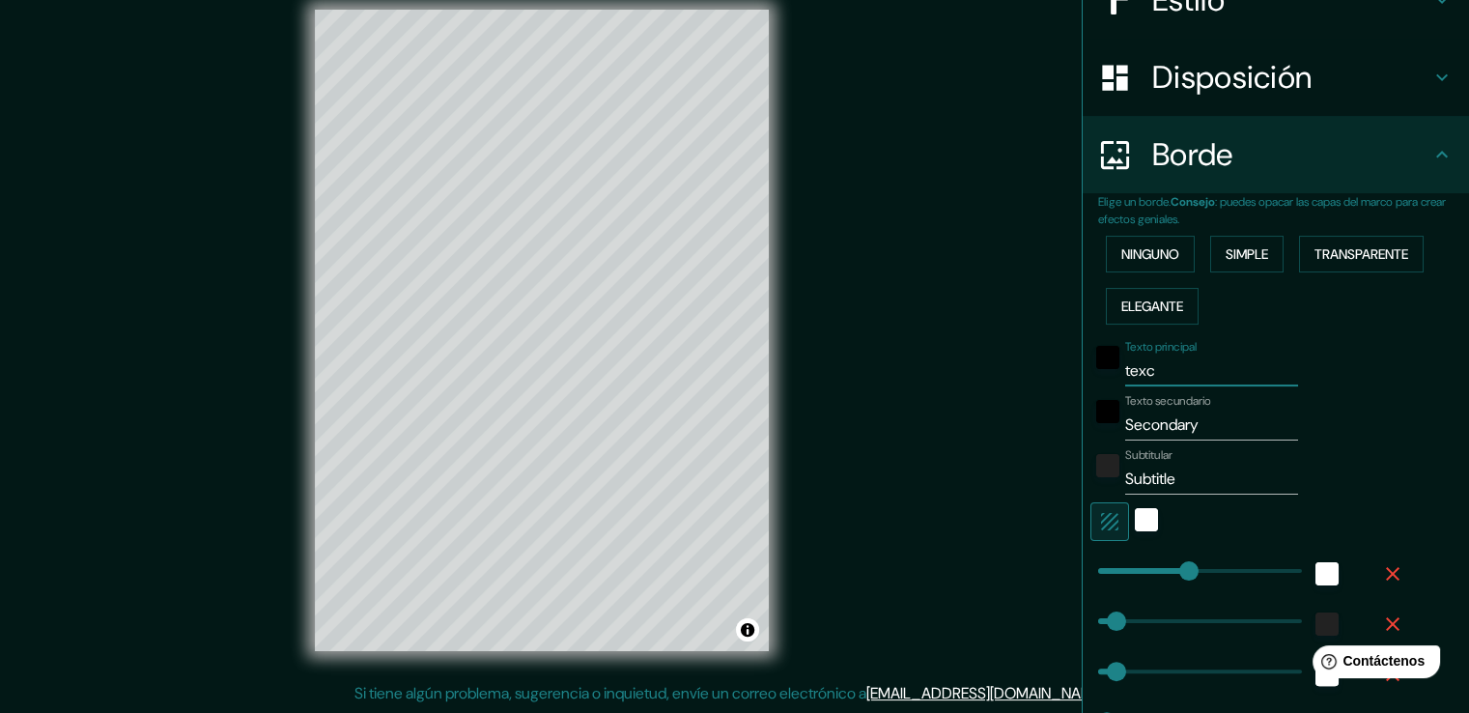
type input "21"
type input "texcoc"
type input "209"
type input "42"
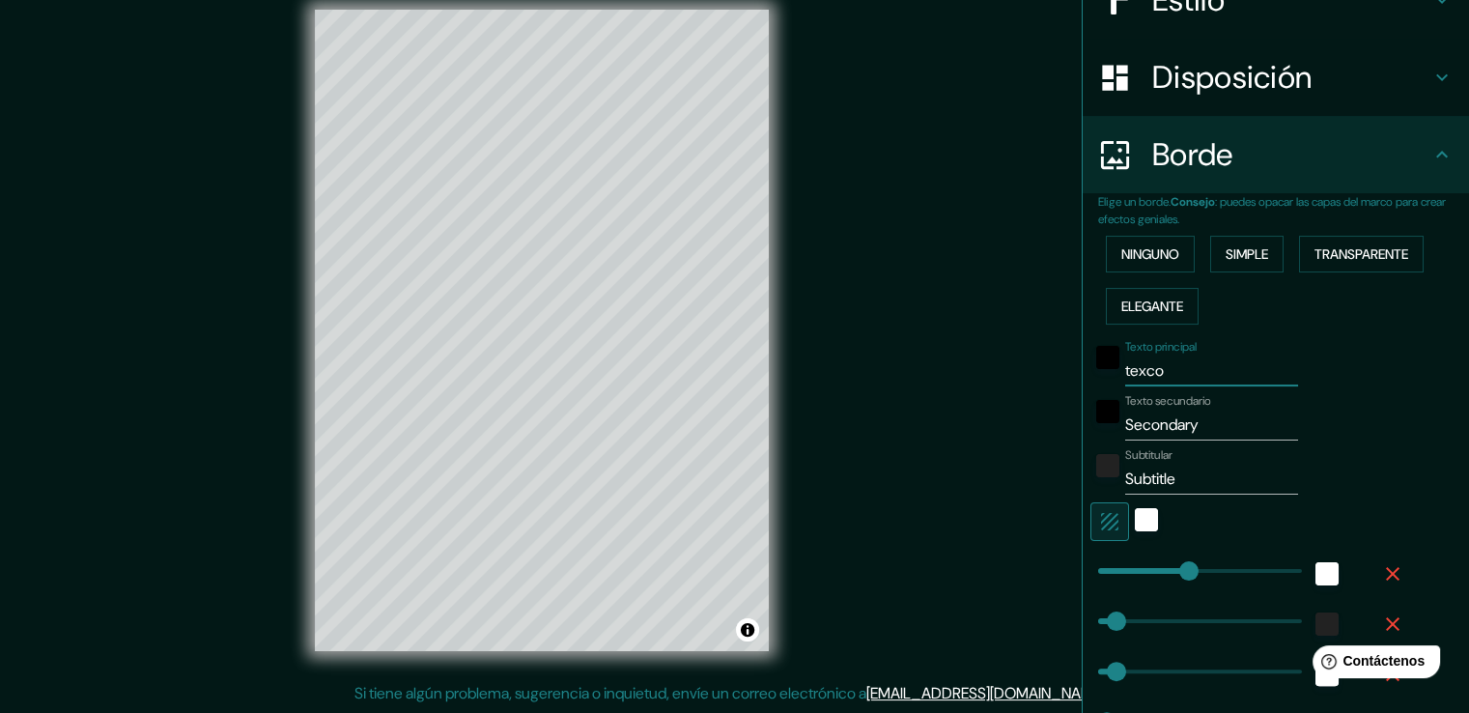
type input "21"
type input "texcoco"
type input "209"
type input "42"
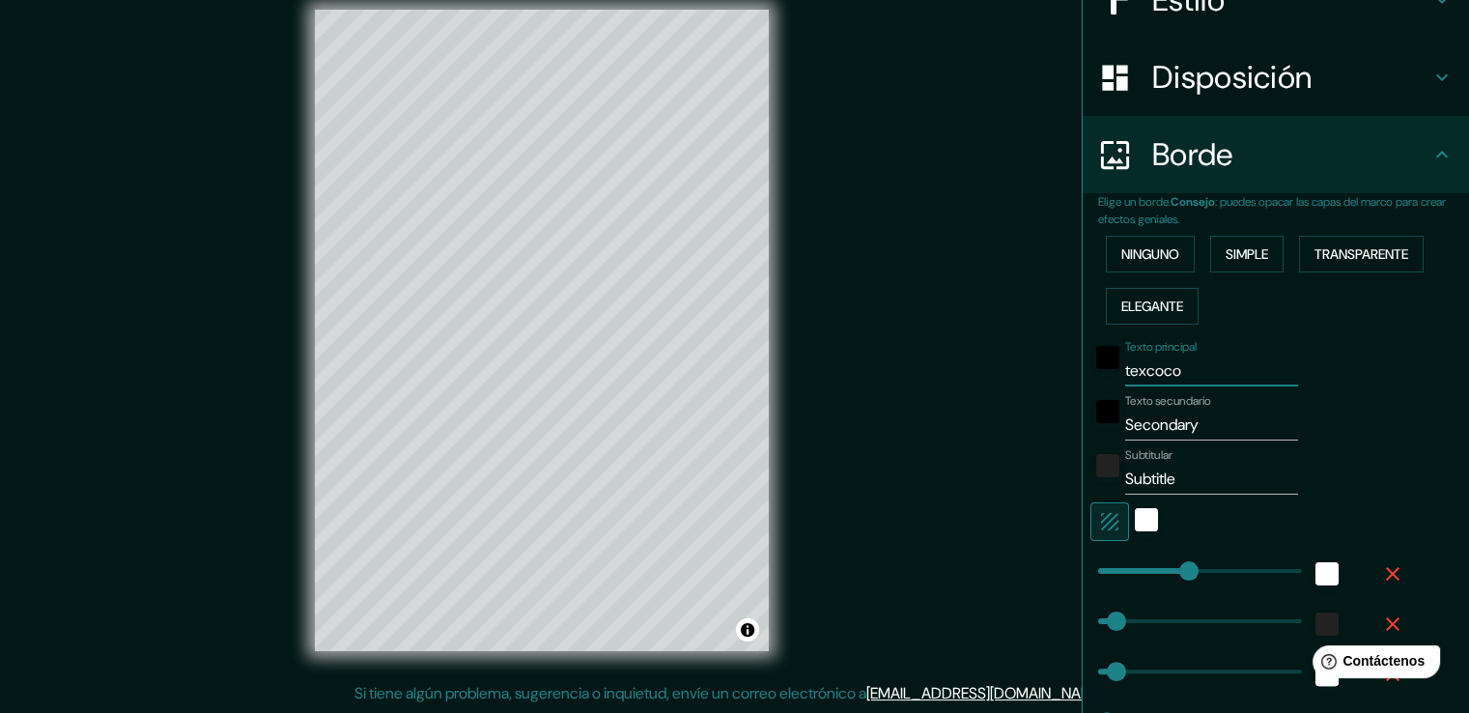
type input "21"
type input "texcoco"
click at [1201, 426] on input "Secondary" at bounding box center [1211, 424] width 173 height 31
type input "Secondar"
type input "209"
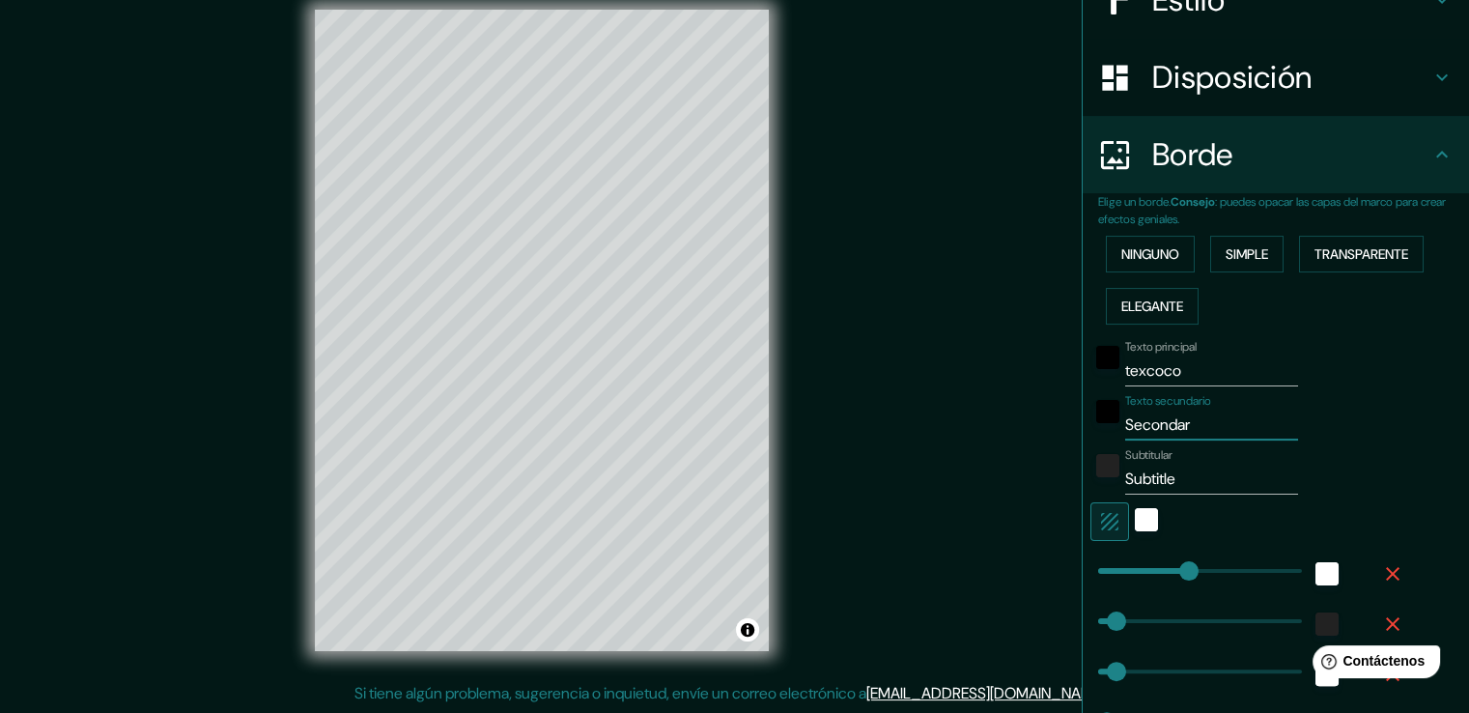
type input "42"
type input "21"
type input "Secon"
type input "209"
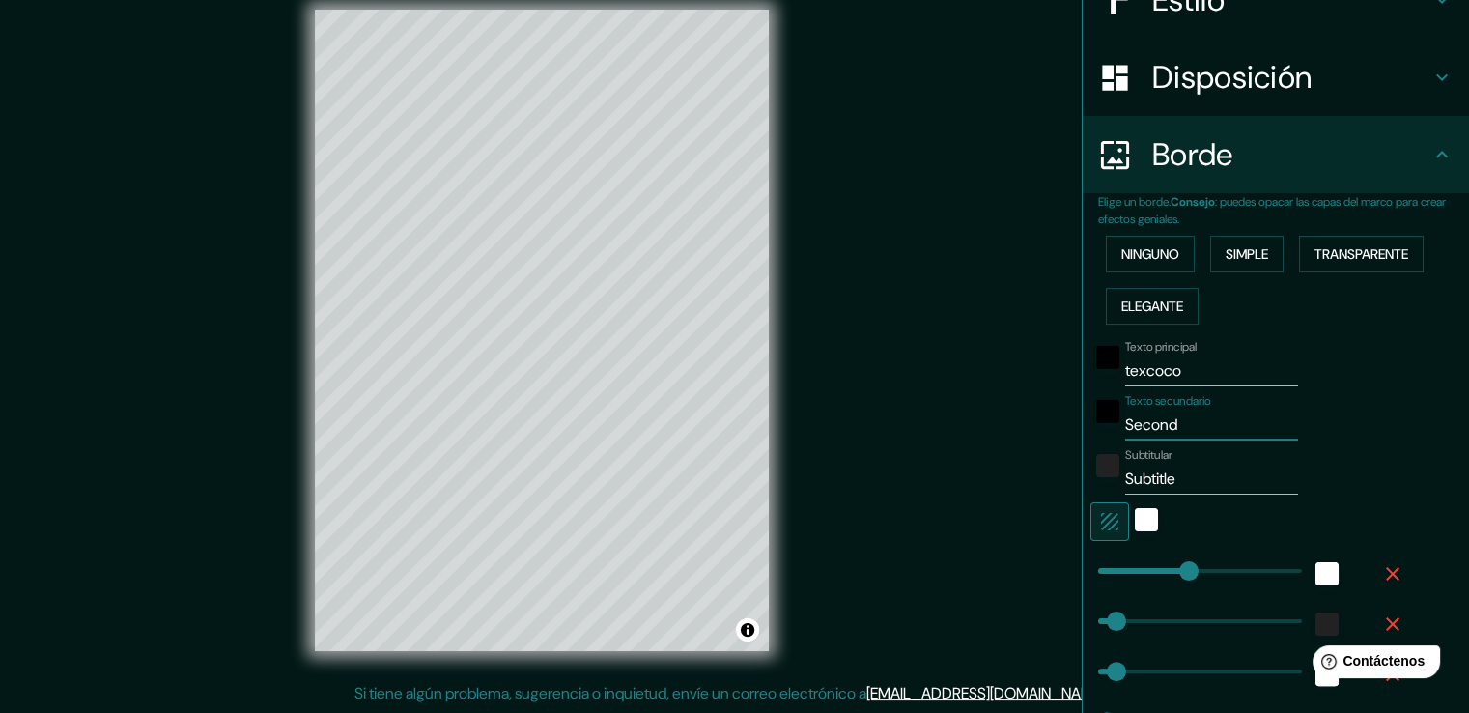
type input "42"
type input "21"
type input "Sec"
type input "209"
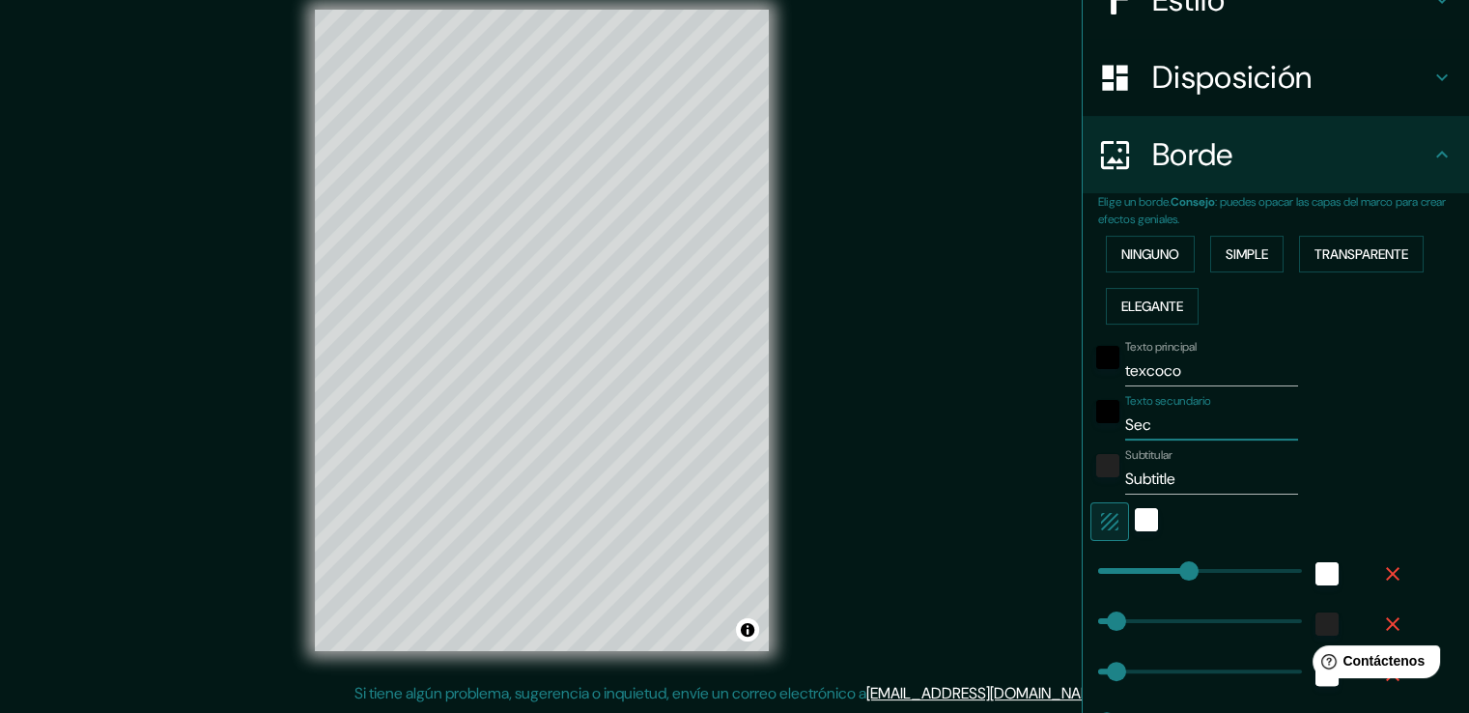
type input "42"
type input "21"
type input "S"
type input "209"
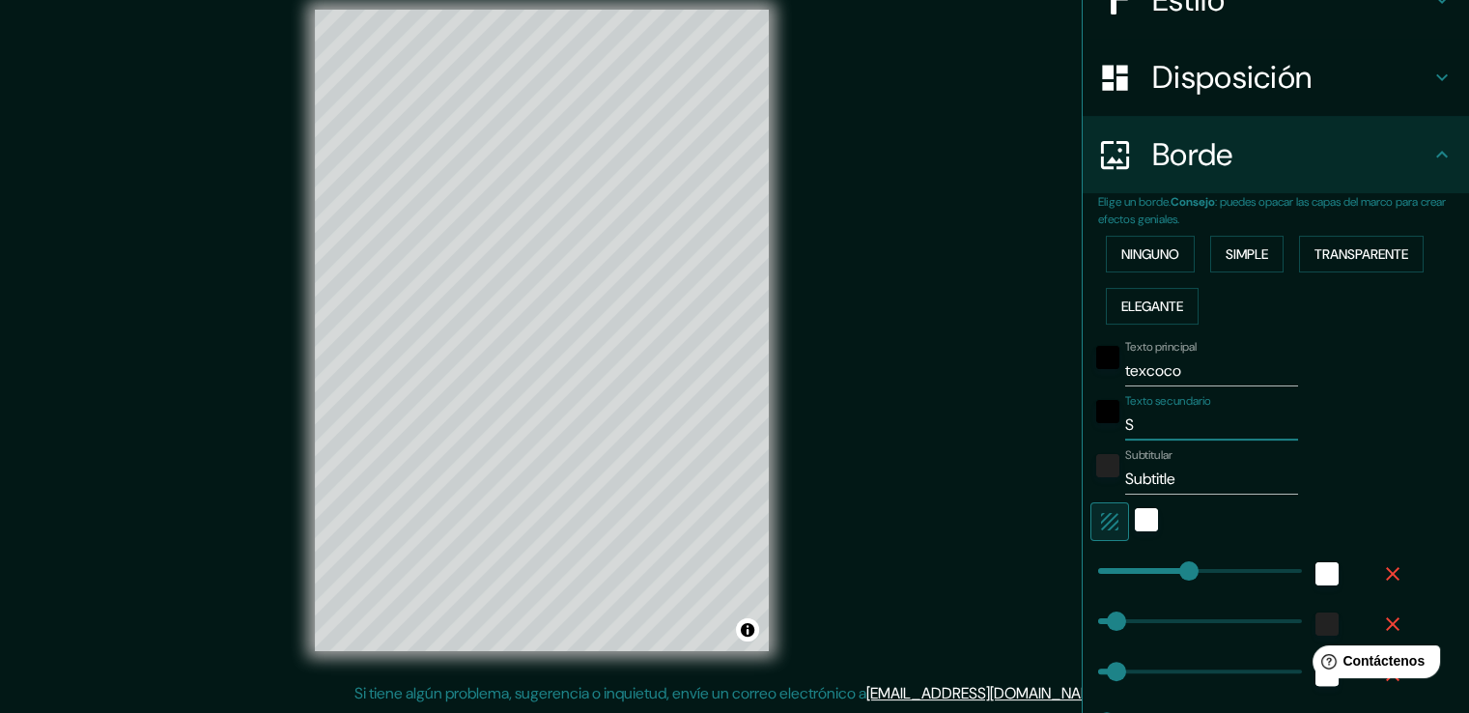
type input "42"
type input "21"
type input "209"
type input "42"
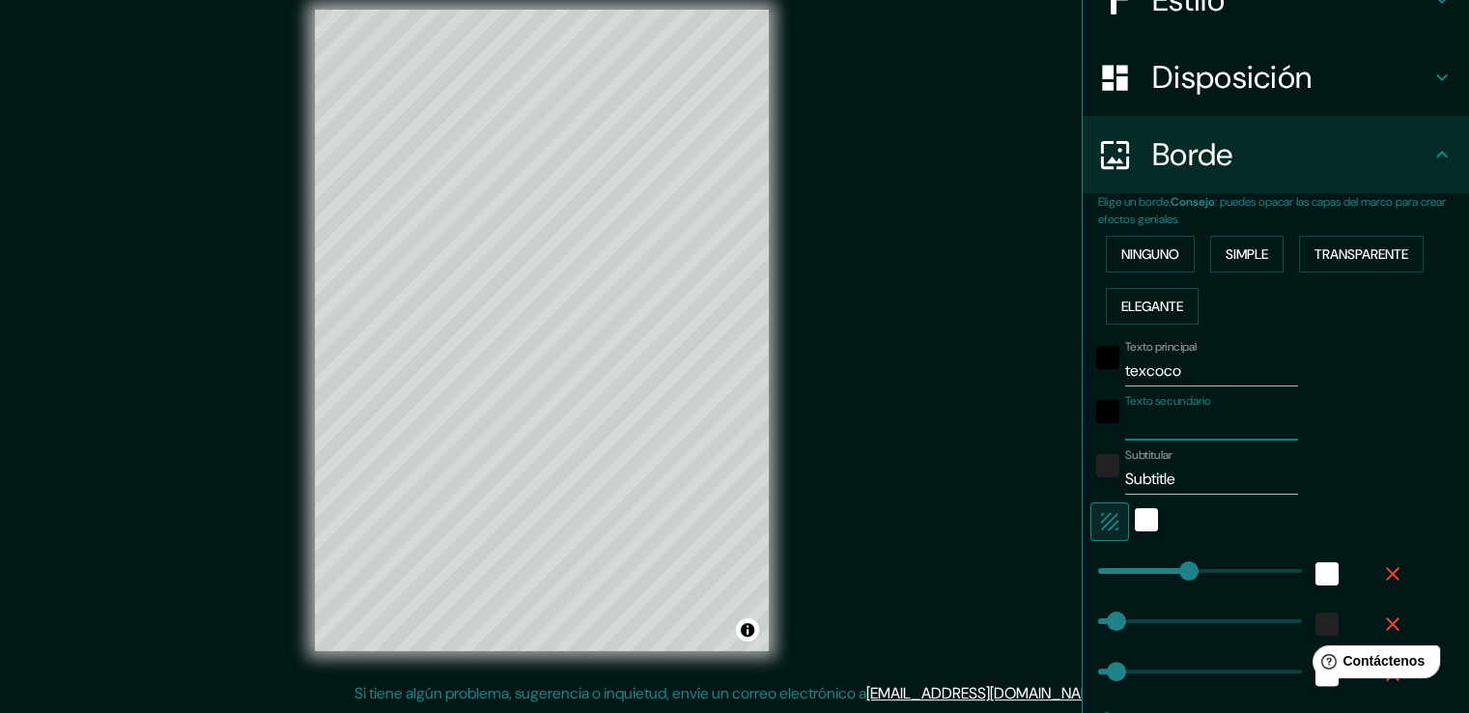
type input "42"
type input "21"
type input "e"
type input "209"
type input "42"
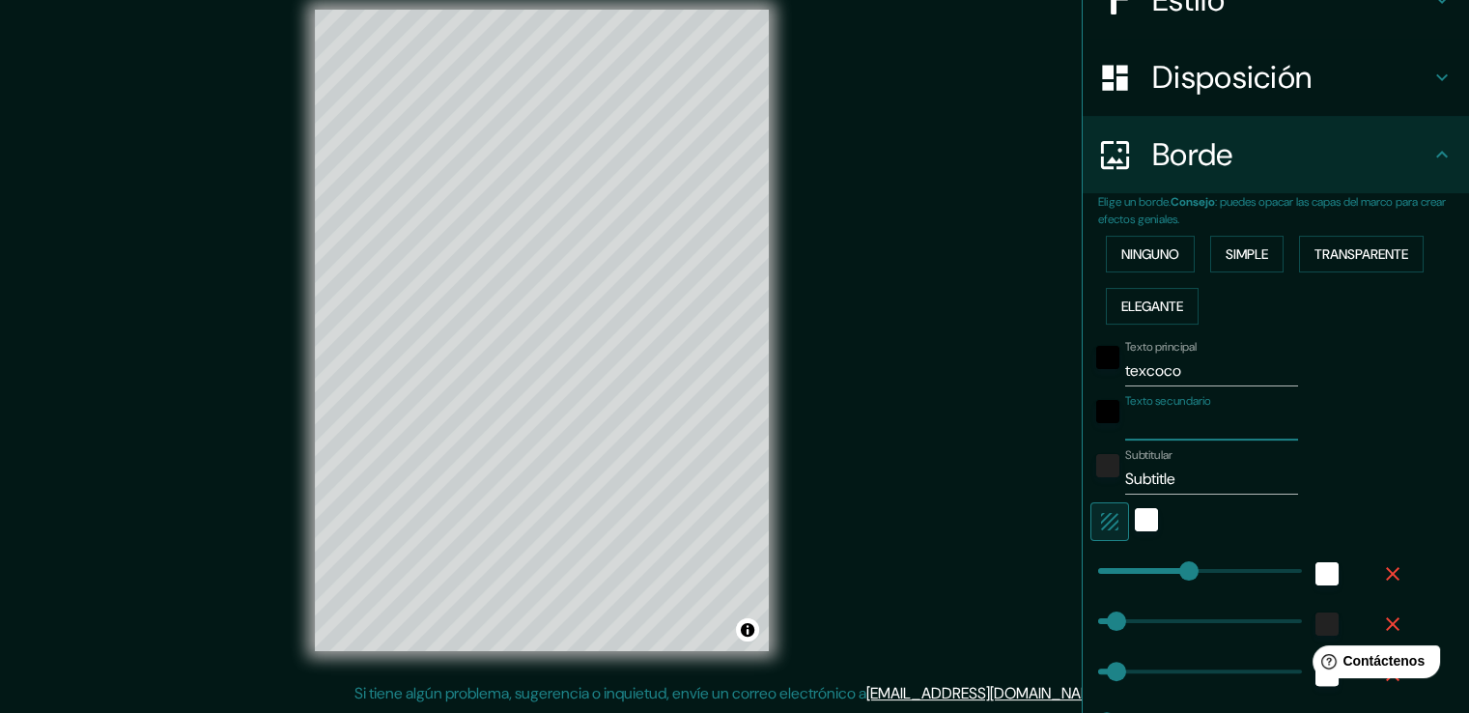
type input "42"
type input "21"
type input "ej"
type input "209"
type input "42"
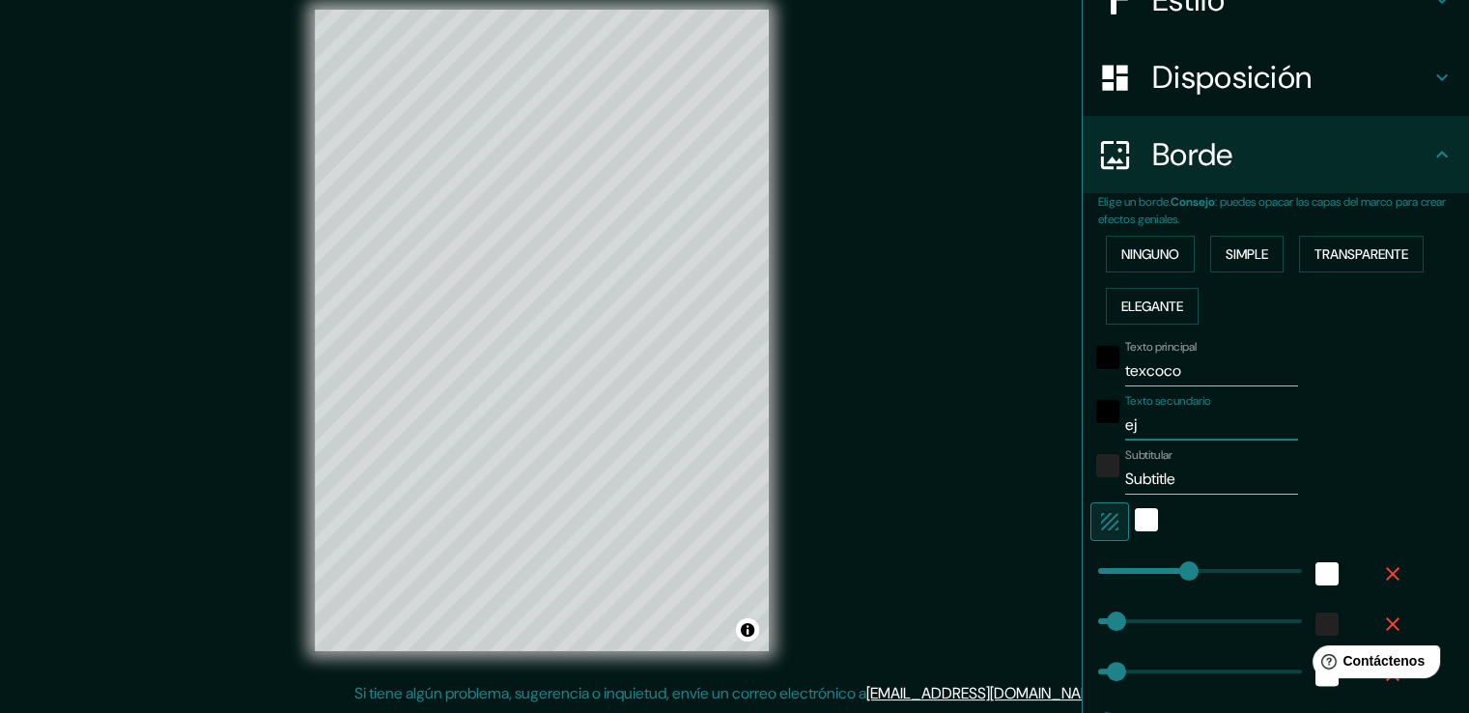
type input "42"
type input "21"
type input "eji"
type input "209"
type input "42"
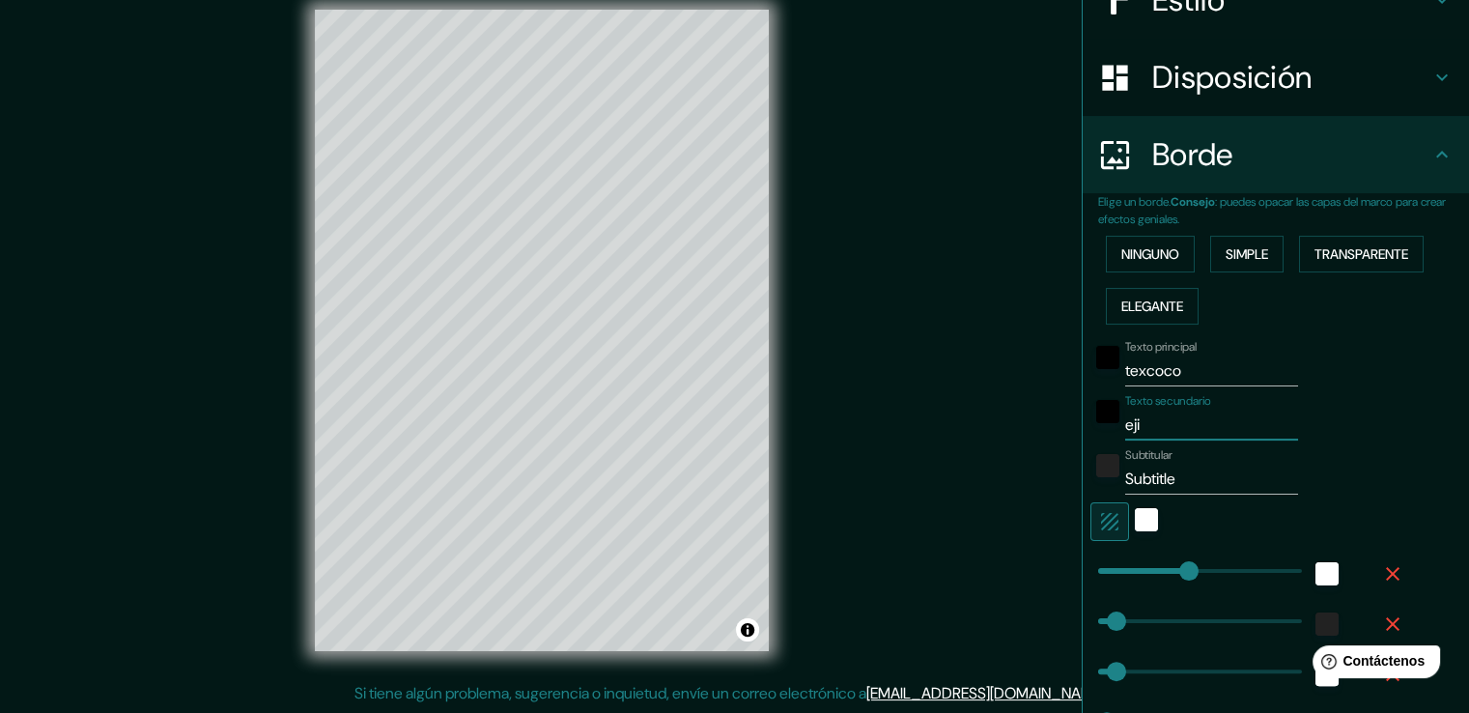
type input "42"
type input "21"
type input "ejid"
type input "209"
type input "42"
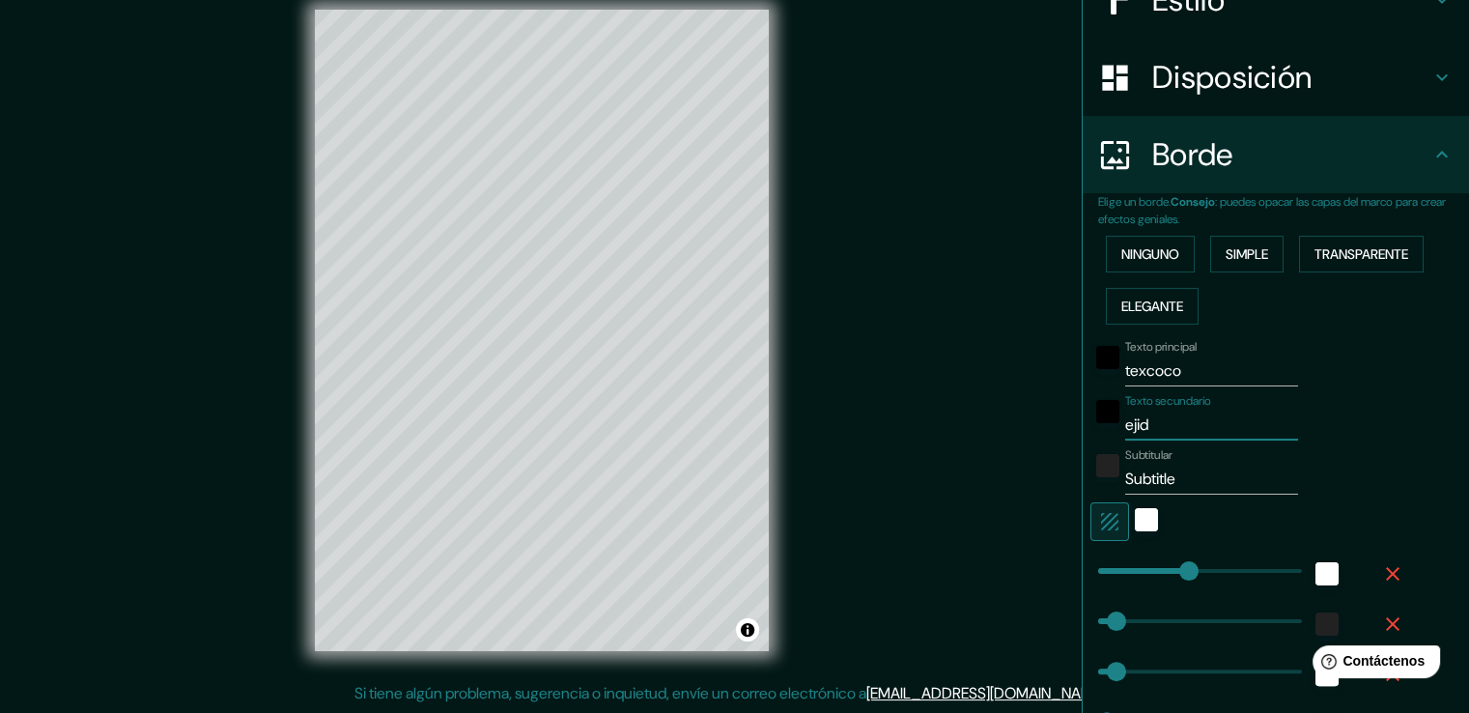
type input "42"
type input "21"
type input "ejido"
type input "209"
type input "42"
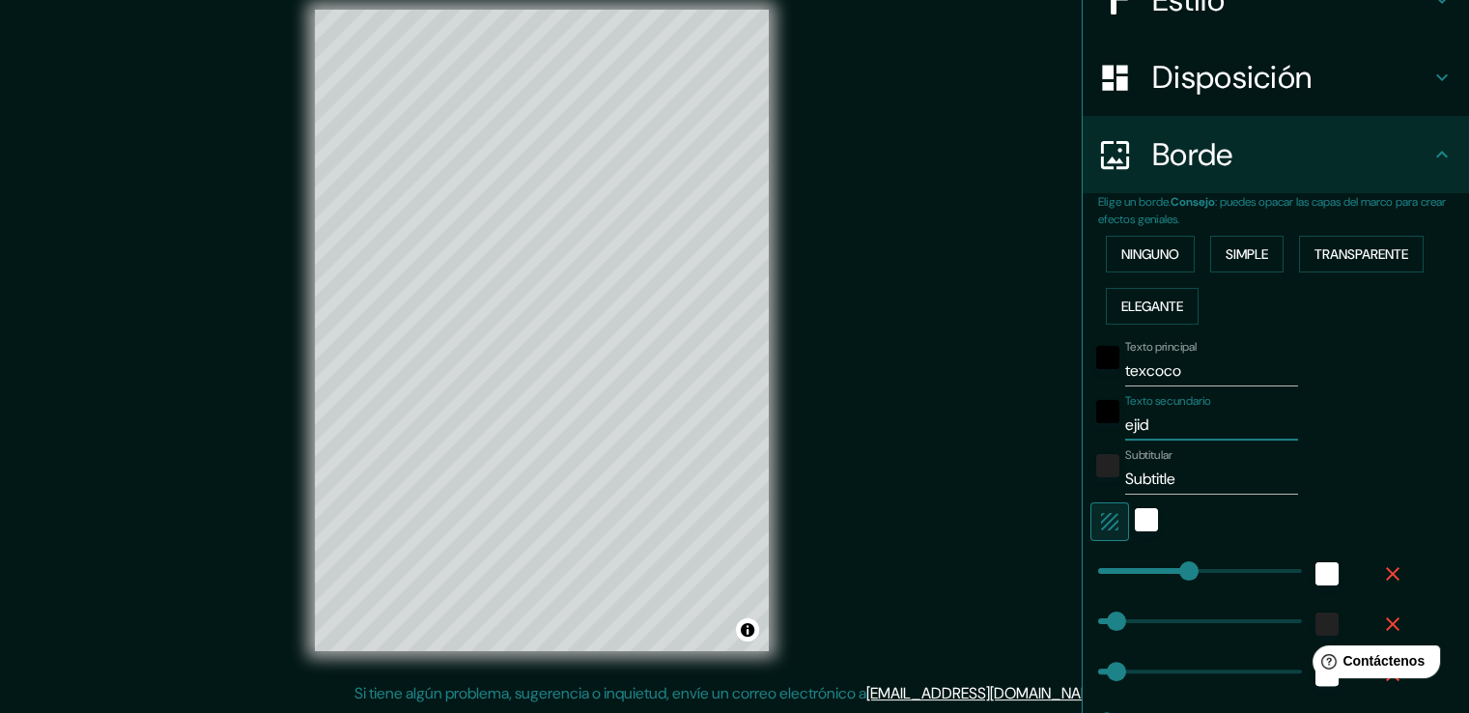
type input "42"
type input "21"
type input "ejido"
type input "209"
type input "42"
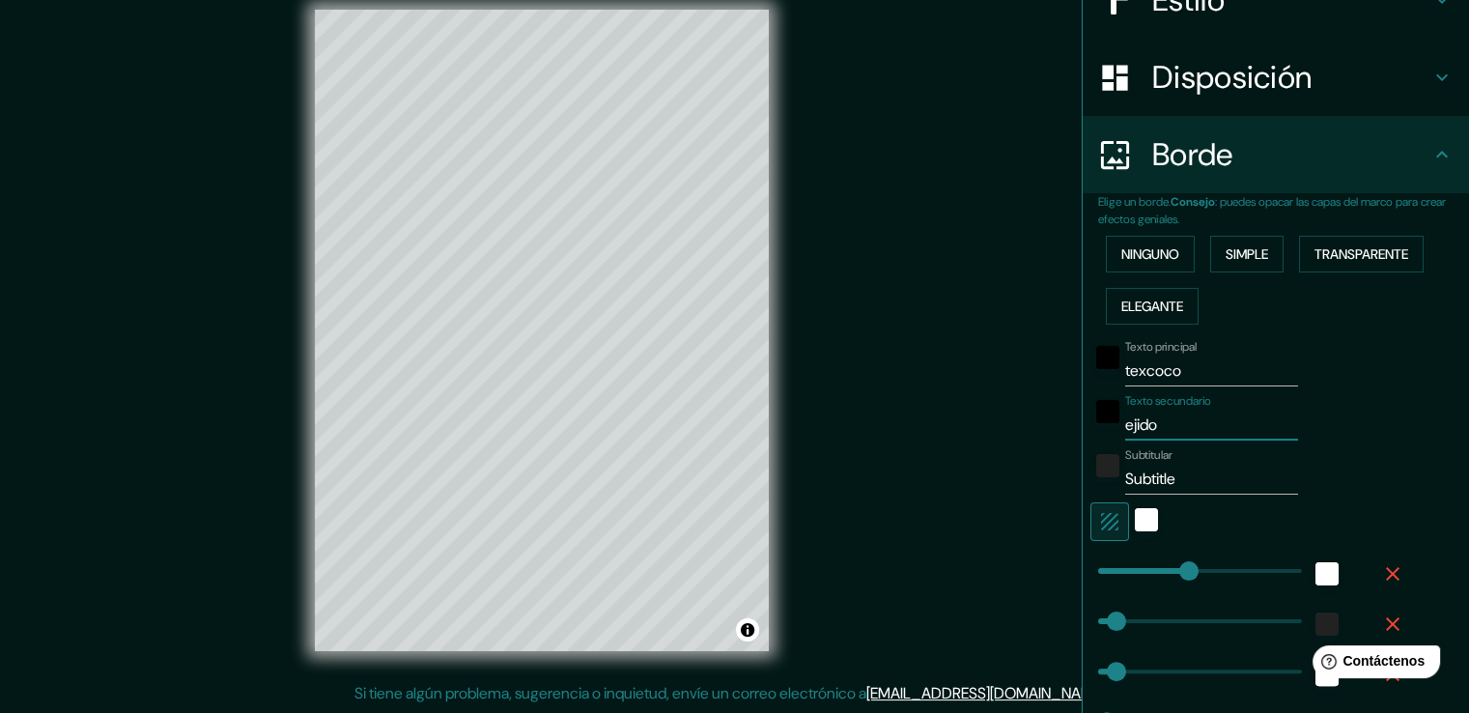
type input "42"
type input "21"
type input "ejido m"
type input "209"
type input "42"
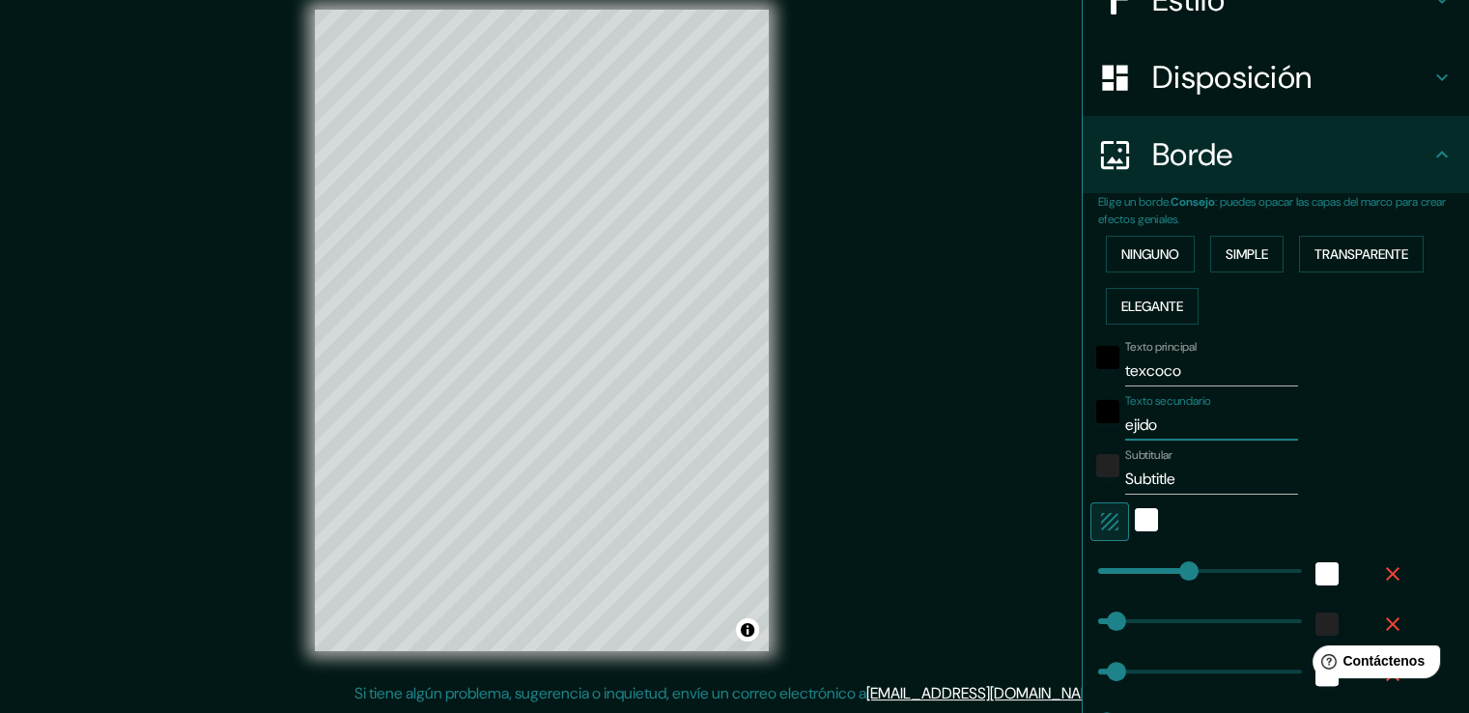
type input "42"
type input "21"
type input "ejido mo"
type input "209"
type input "42"
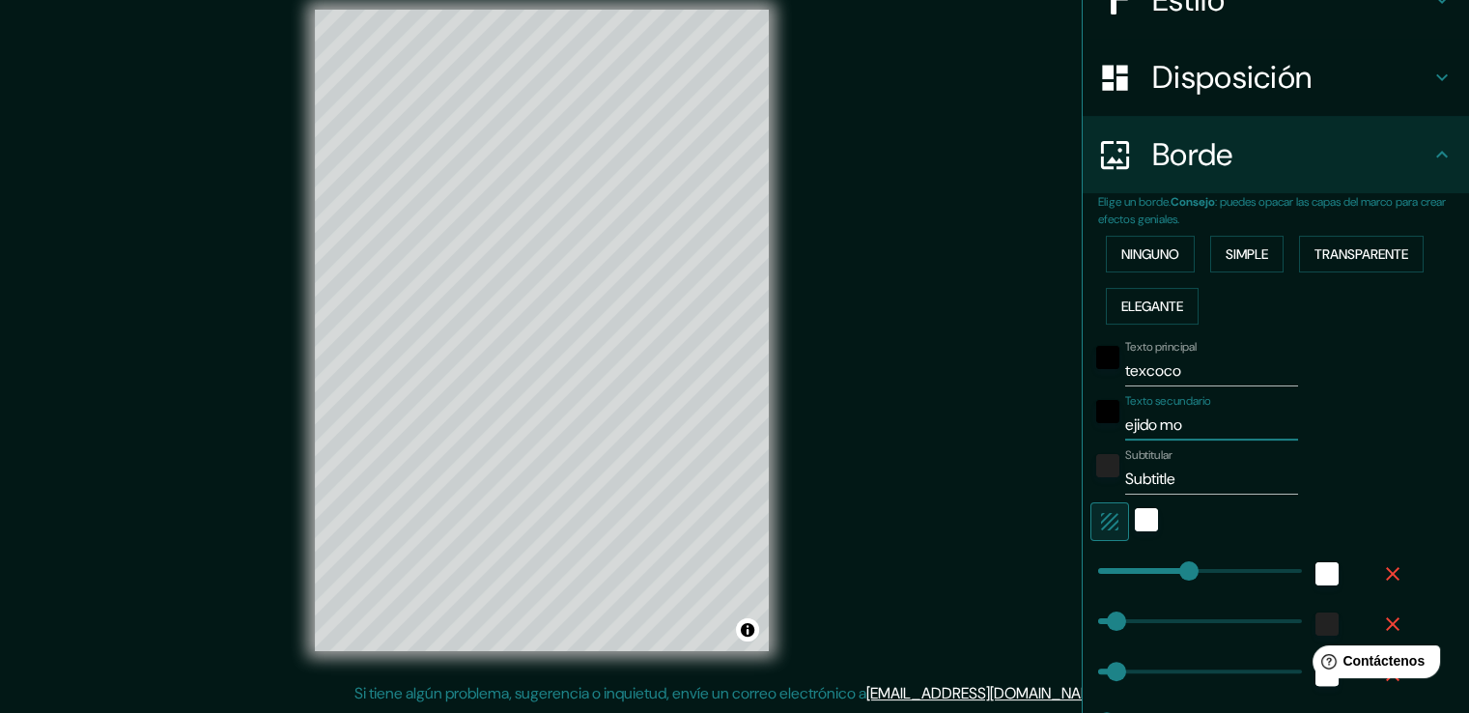
type input "42"
type input "21"
type input "ejido mon"
type input "209"
type input "42"
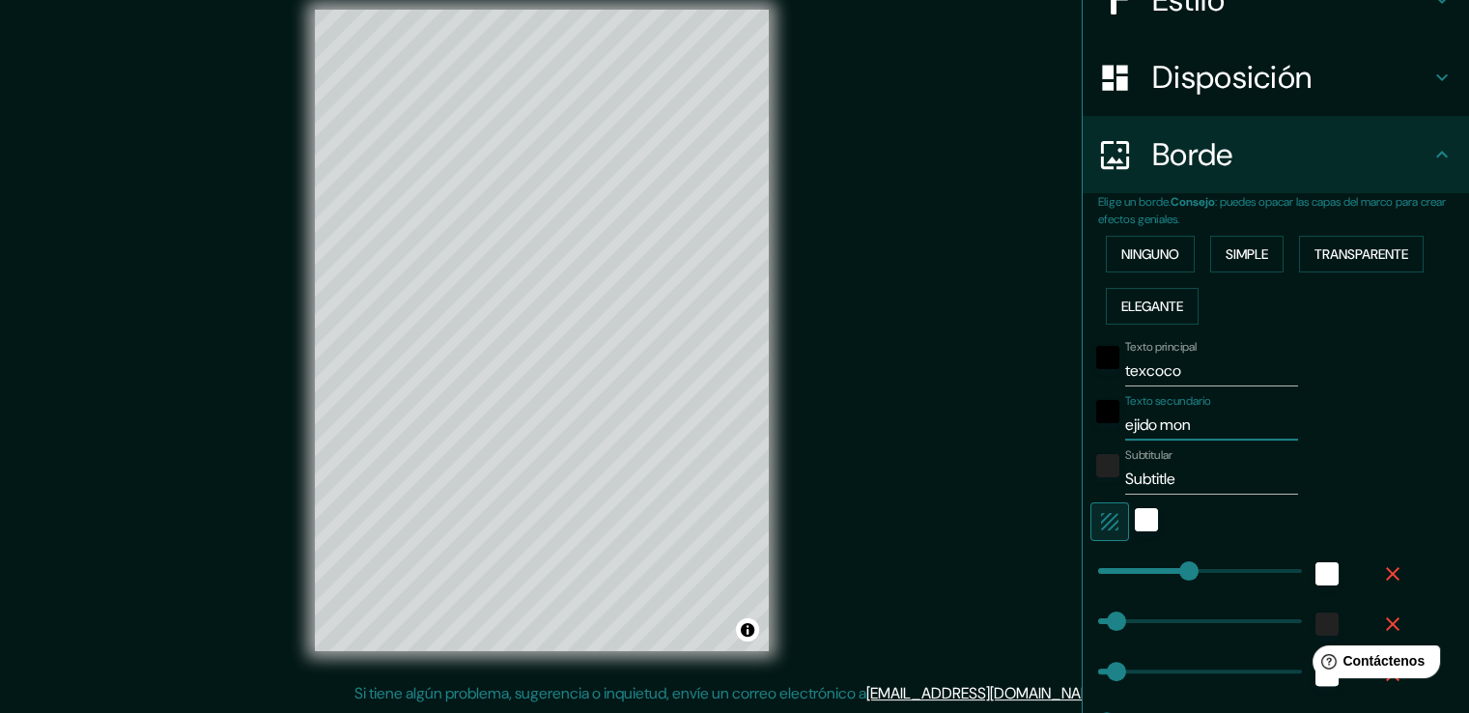
type input "42"
type input "21"
type input "ejido mont"
type input "209"
type input "42"
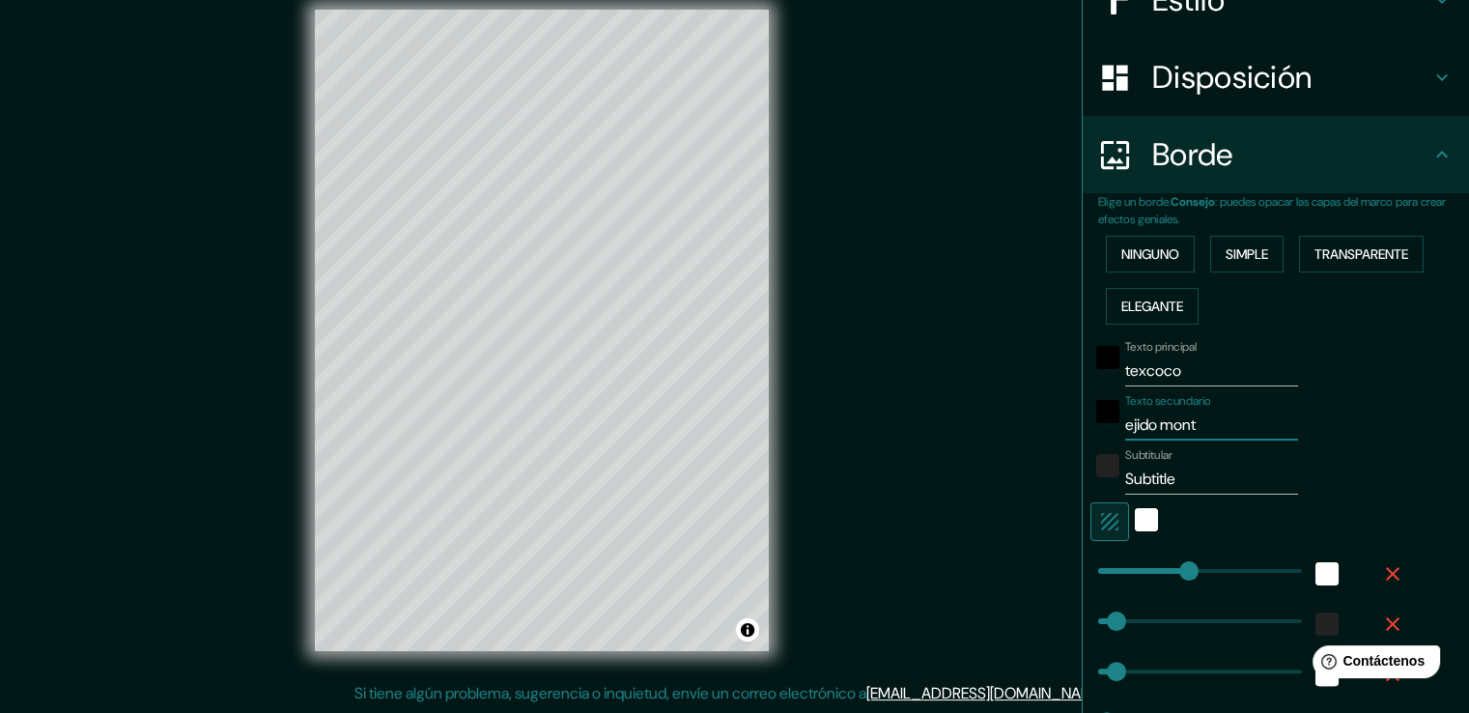
type input "42"
type input "21"
type input "ejido monte"
type input "209"
type input "42"
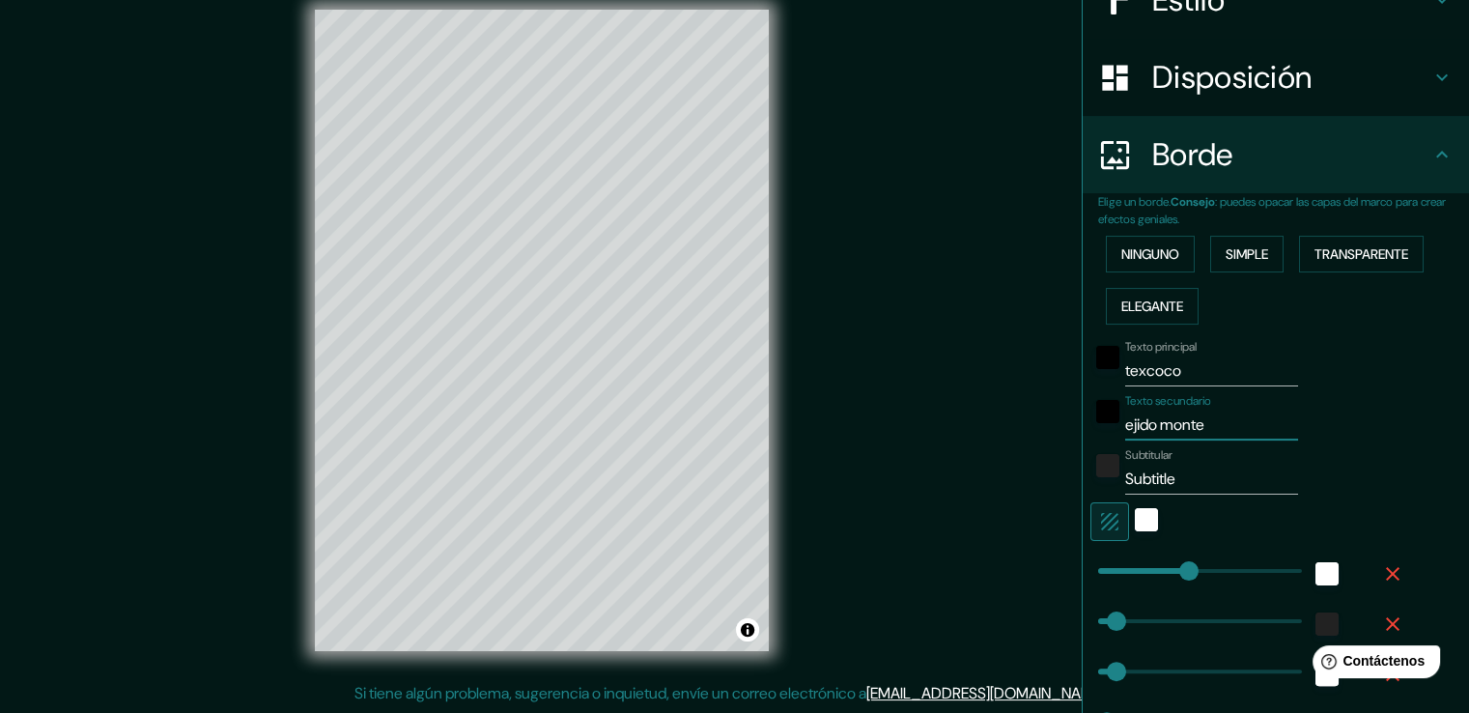
type input "42"
type input "21"
type input "ejido montec"
type input "209"
type input "42"
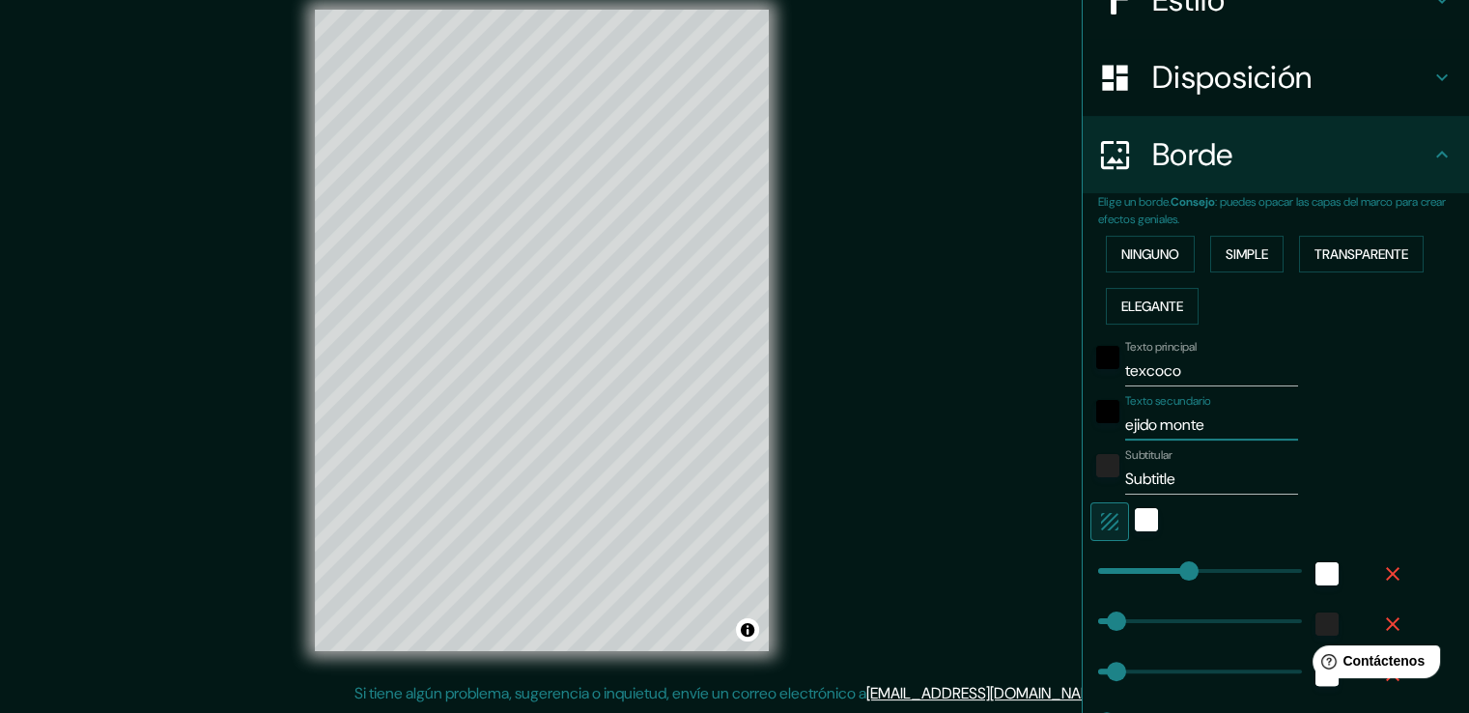
type input "42"
type input "21"
type input "ejido monteci"
type input "209"
type input "42"
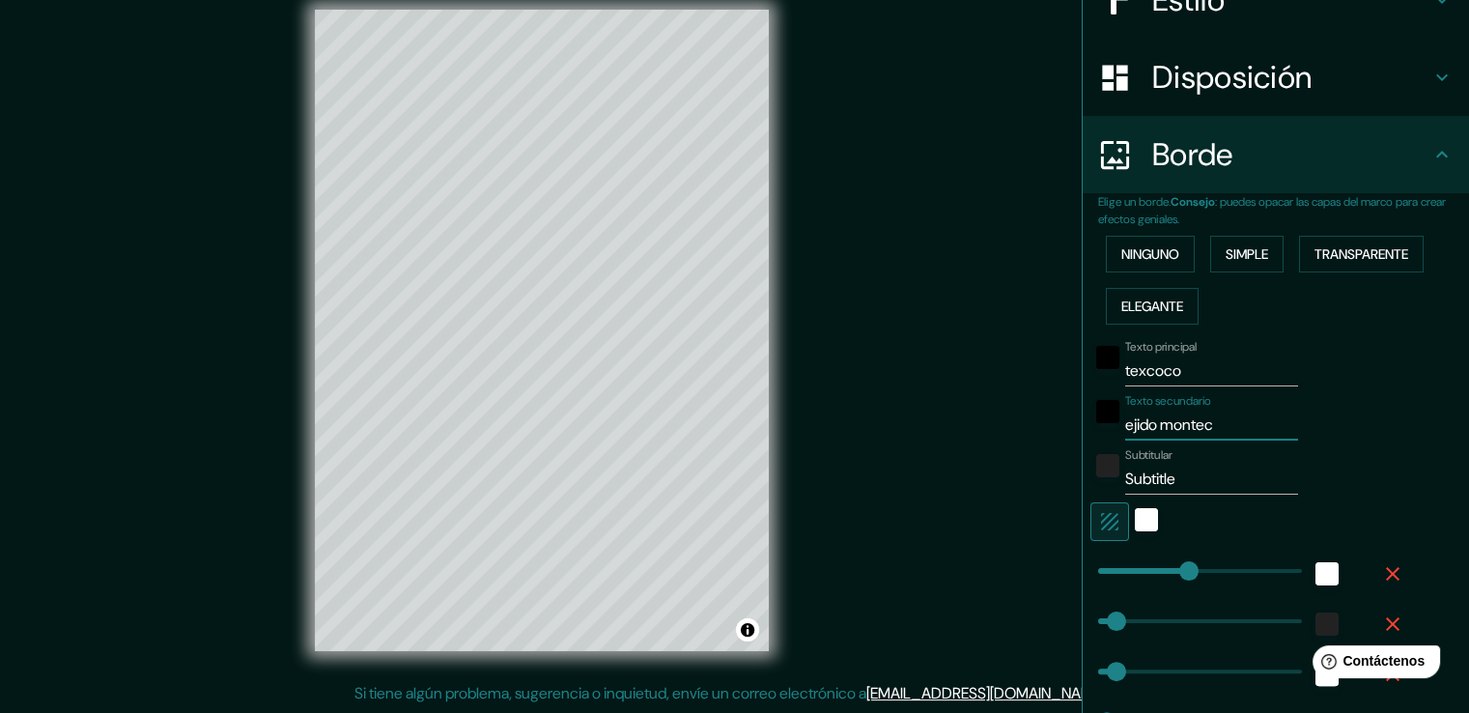
type input "42"
type input "21"
type input "ejido montecil"
type input "209"
type input "42"
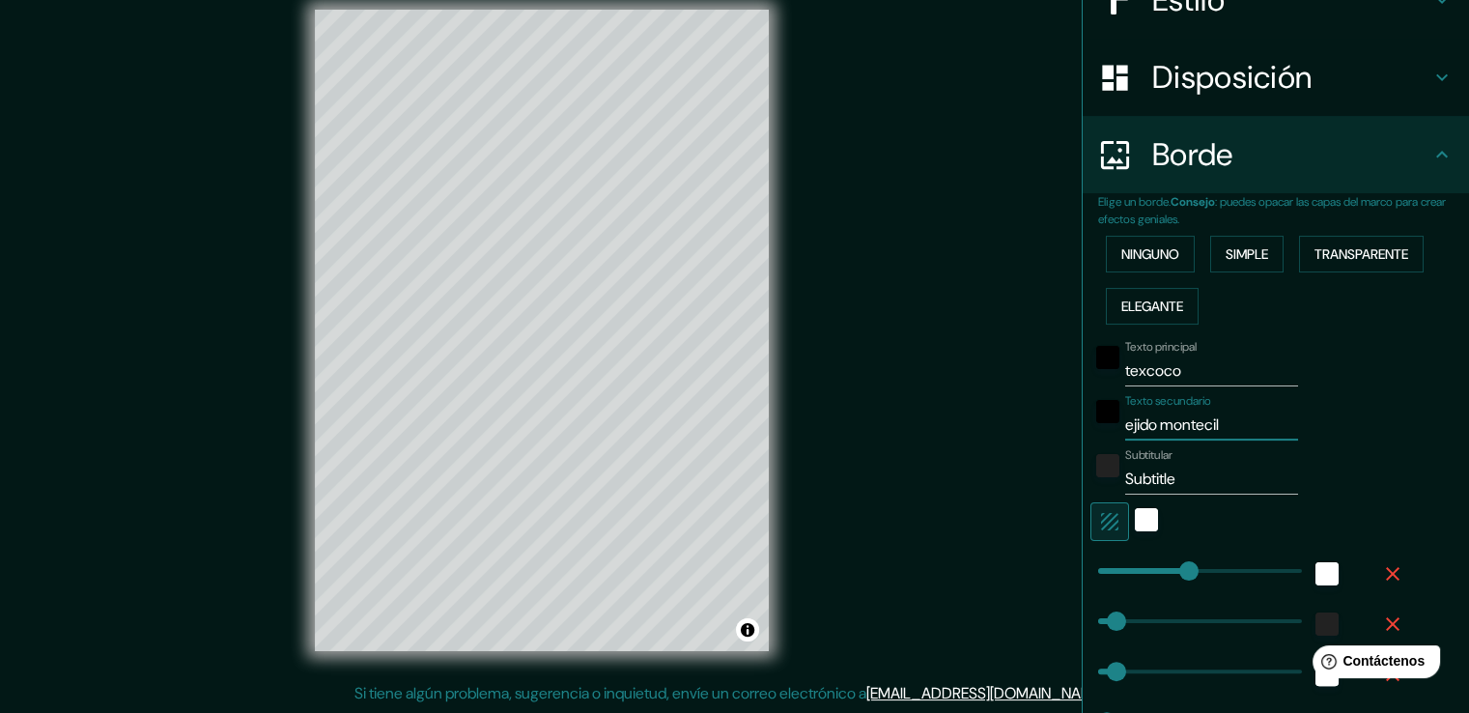
type input "42"
type input "21"
type input "ejido montecill"
type input "209"
type input "42"
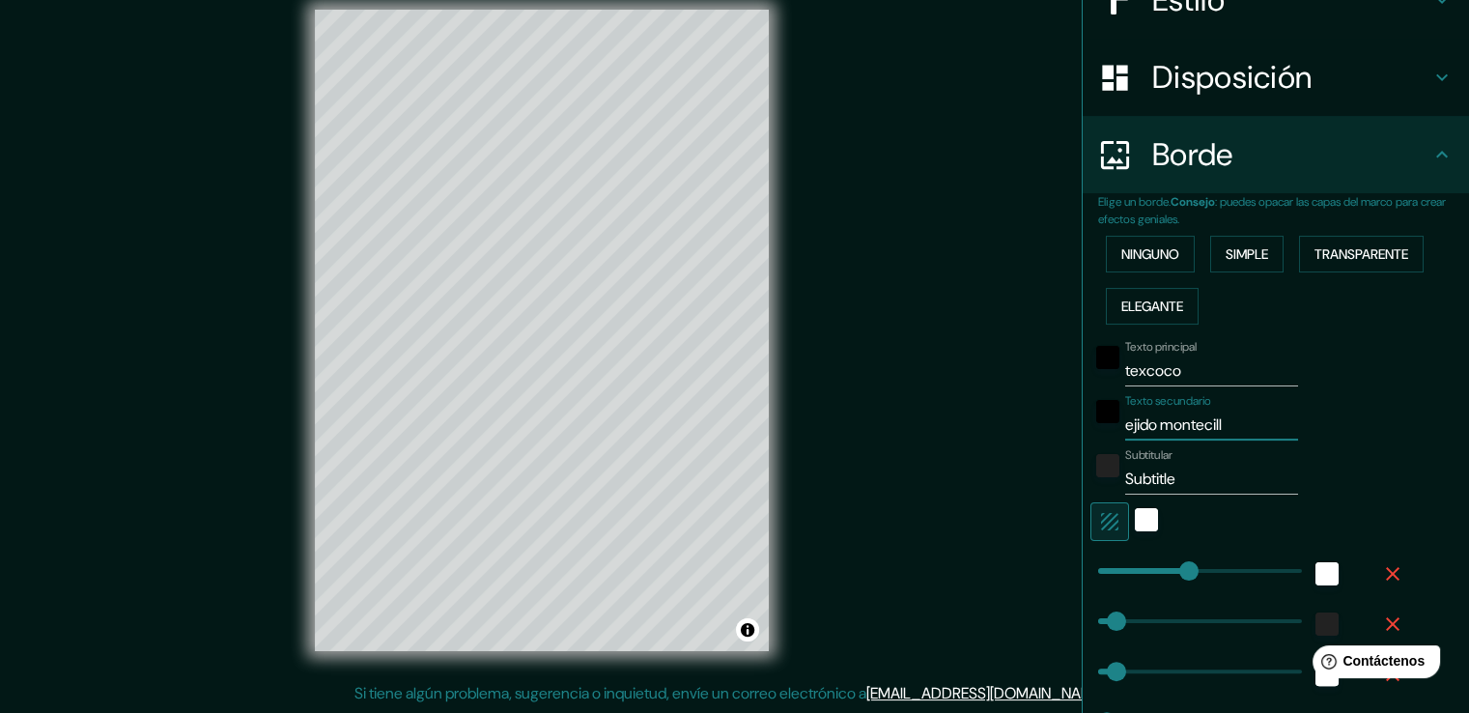
type input "42"
type input "21"
type input "ejido montecillo"
type input "209"
type input "42"
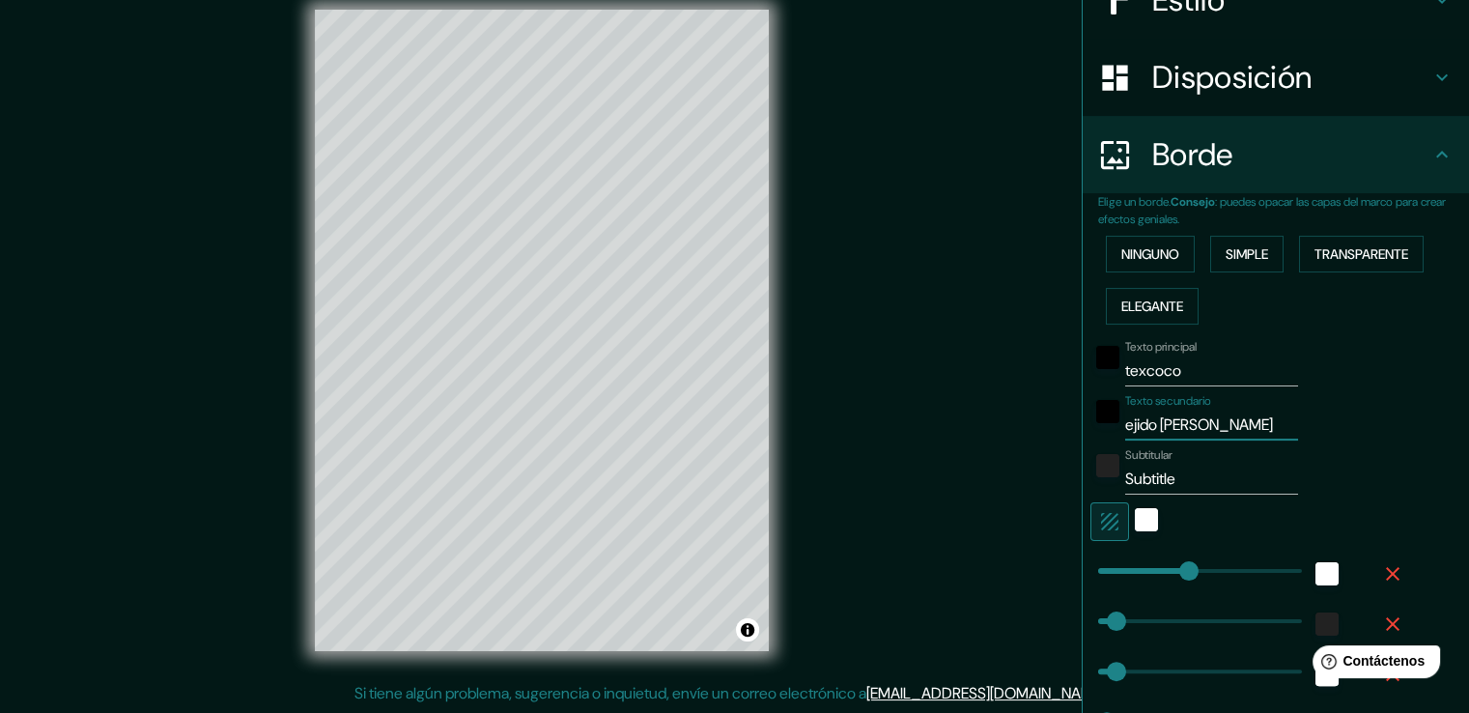
type input "42"
type input "21"
type input "ejido montecillos"
type input "209"
type input "42"
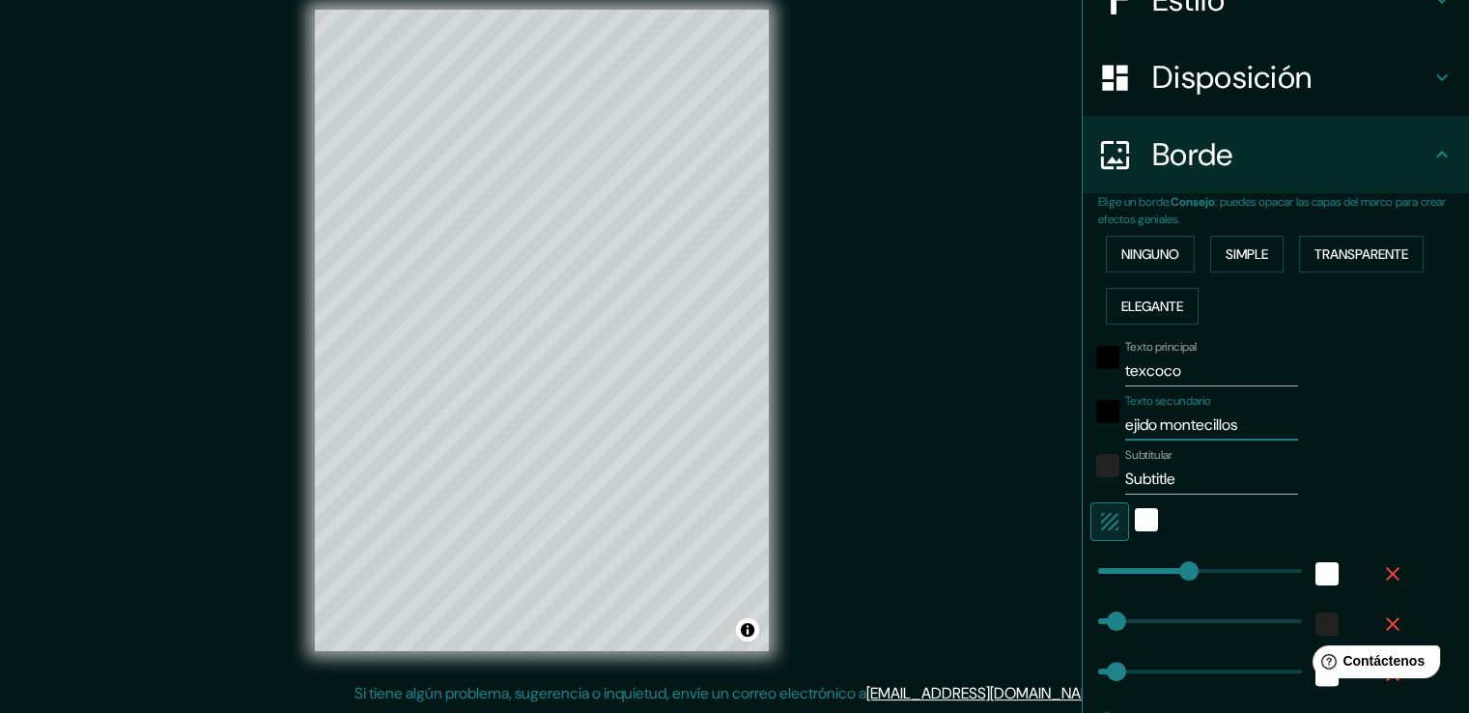
type input "42"
type input "21"
type input "ejido montecillos"
click at [1186, 479] on input "Subtitle" at bounding box center [1211, 479] width 173 height 31
type input "Subtitl"
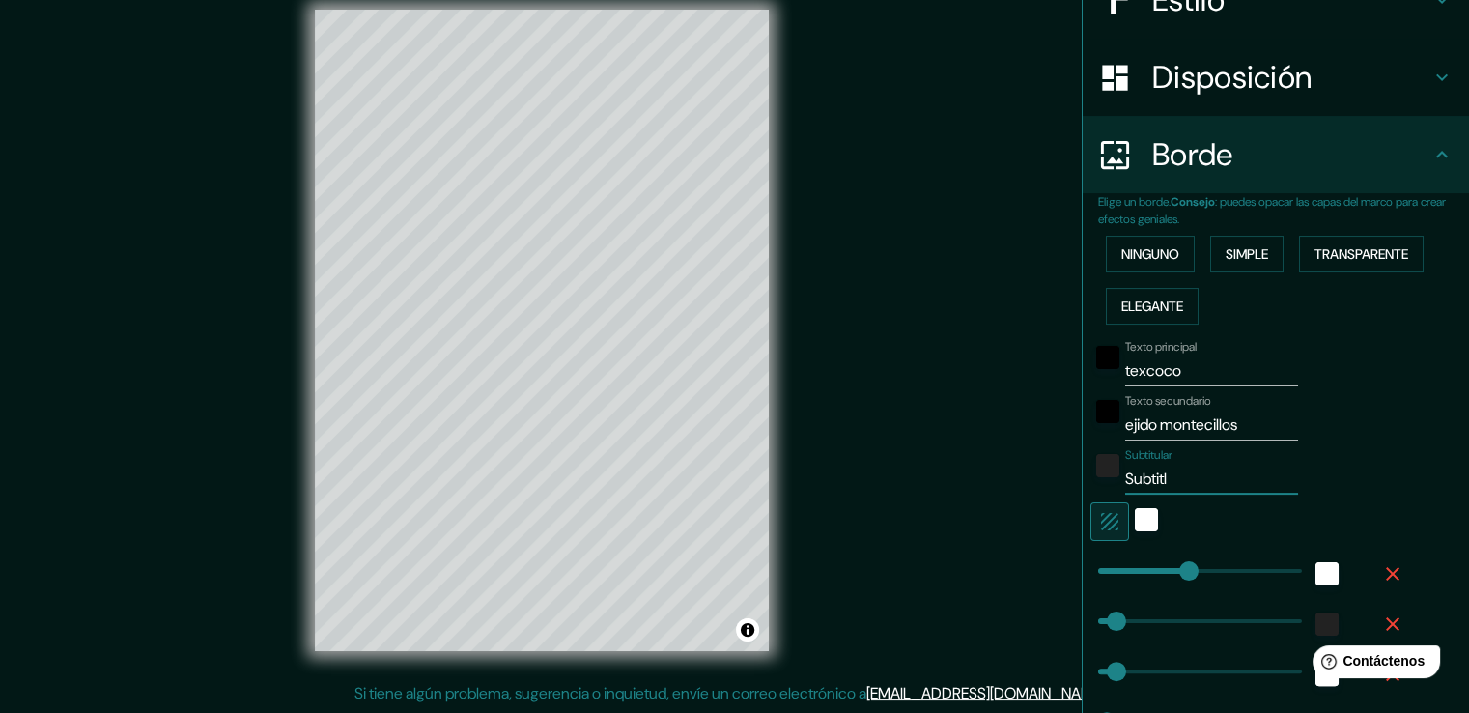
type input "209"
type input "42"
type input "21"
type input "Subtit"
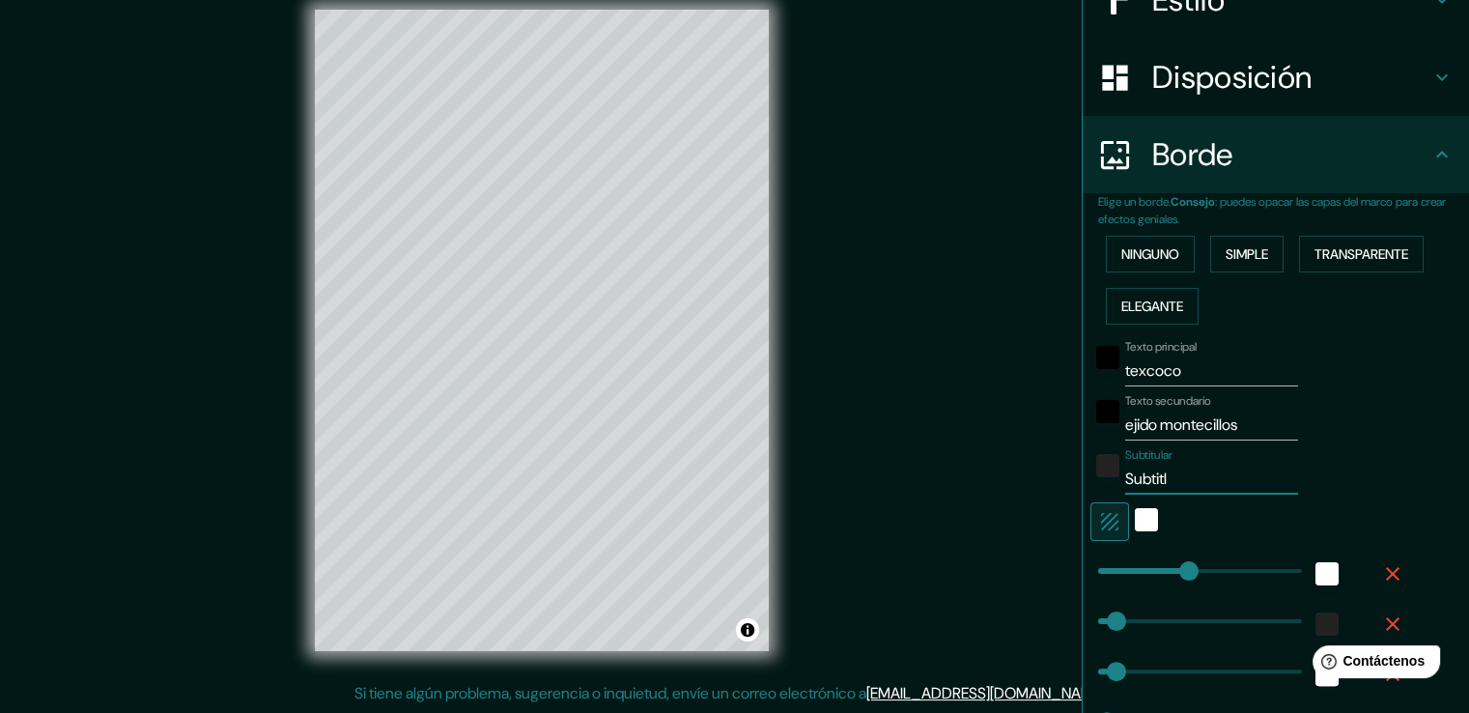
type input "209"
type input "42"
type input "21"
type input "Subti"
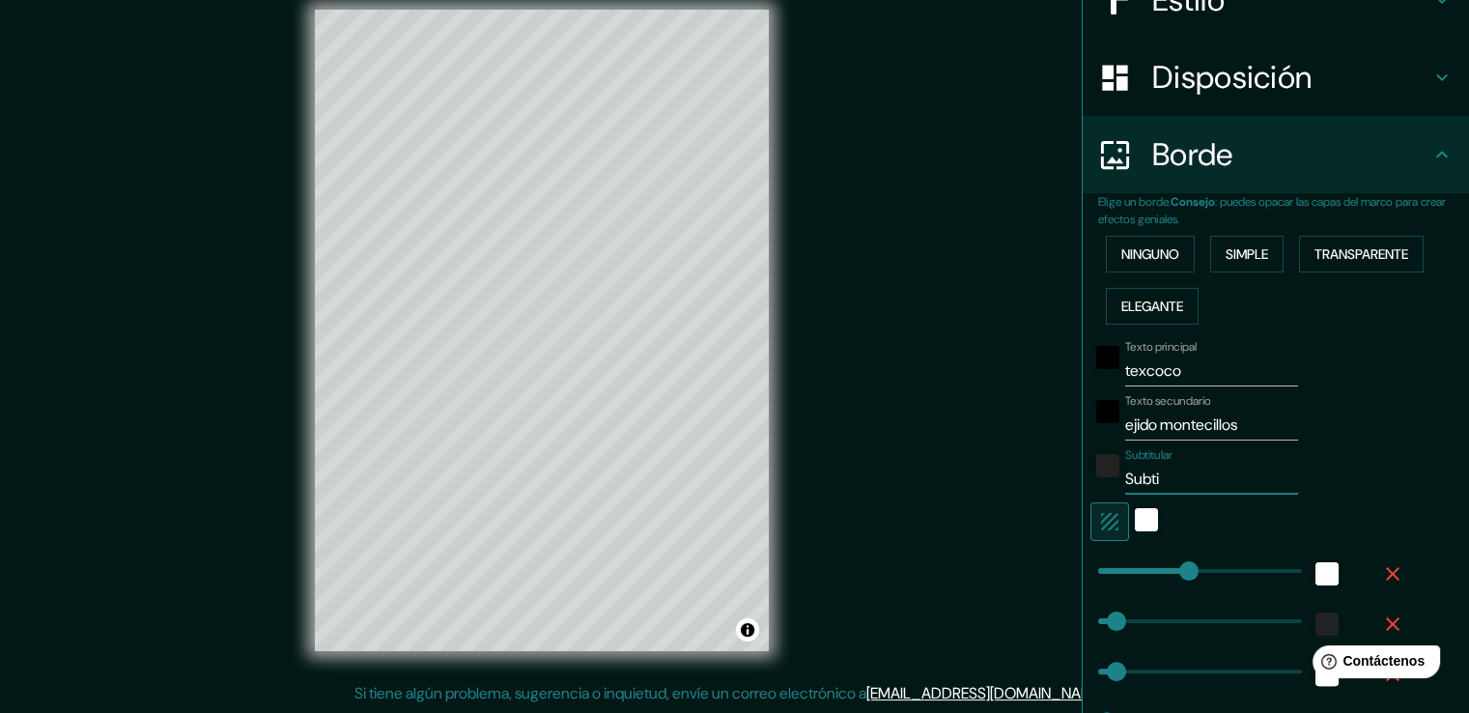
type input "209"
type input "42"
type input "21"
type input "Subt"
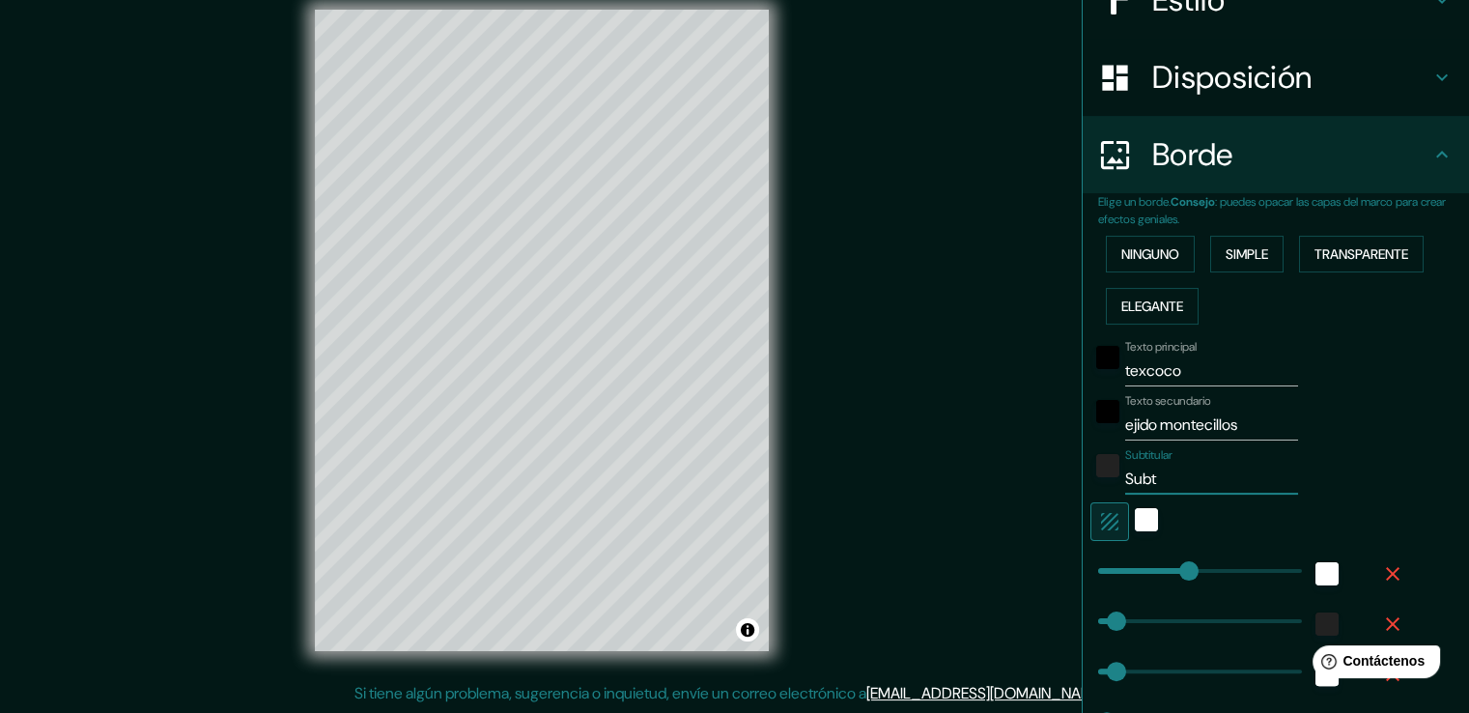
type input "209"
type input "42"
type input "21"
type input "S"
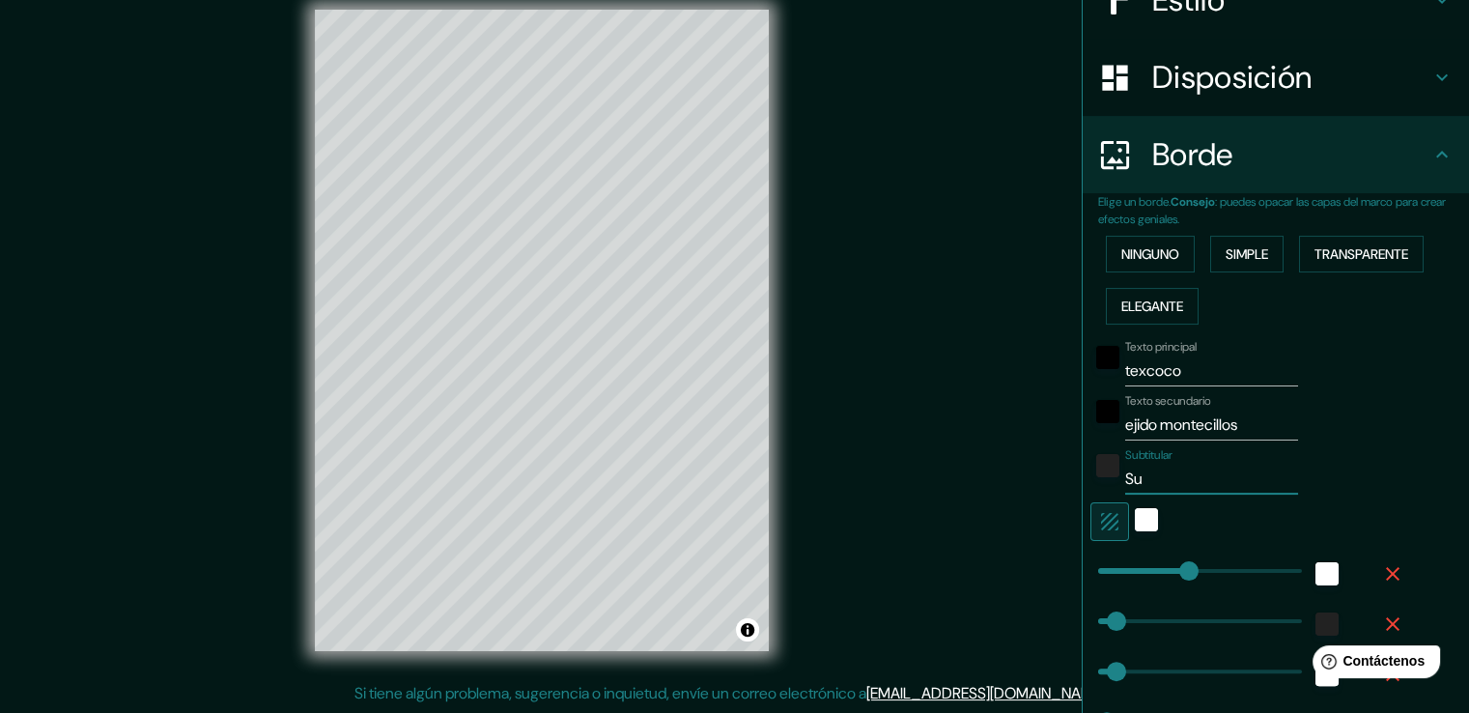
type input "209"
type input "42"
type input "21"
type input "209"
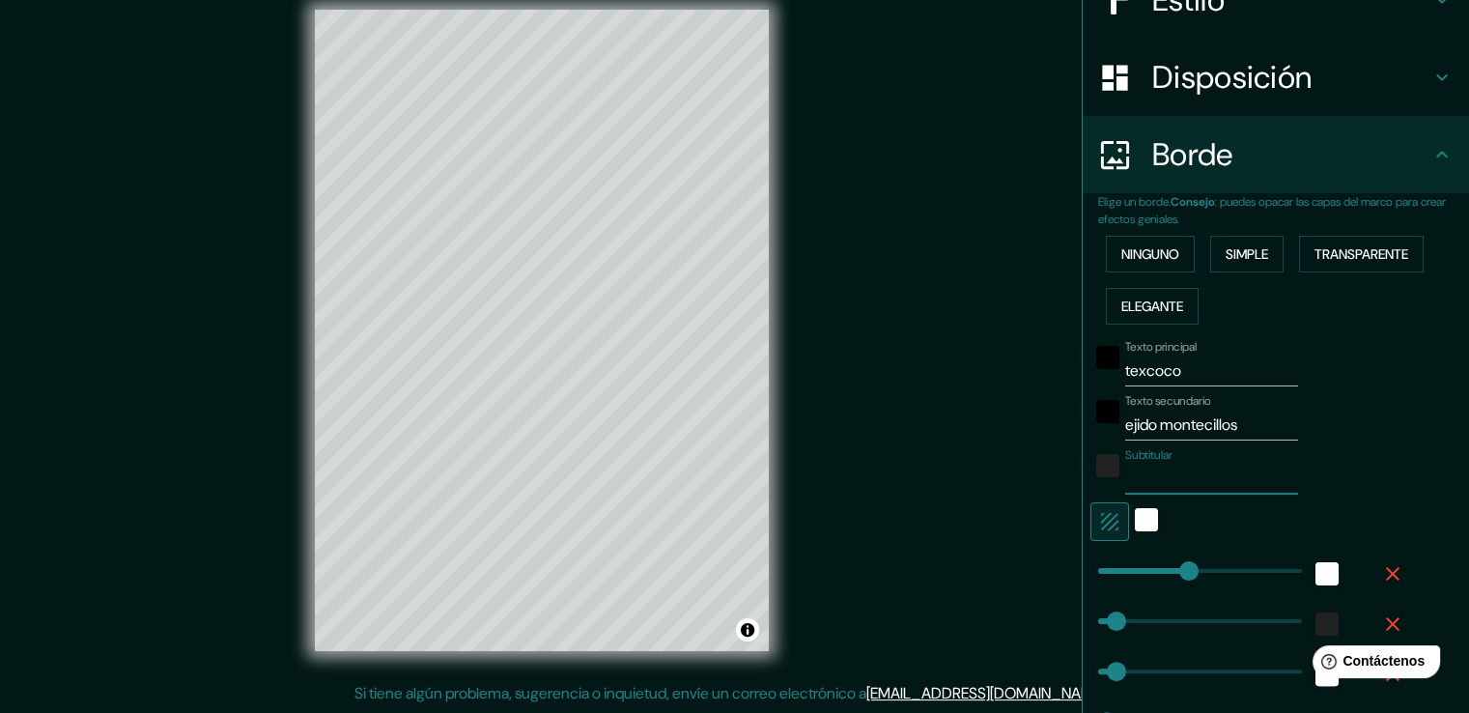
type input "42"
click at [1135, 515] on div "blanco" at bounding box center [1146, 519] width 23 height 23
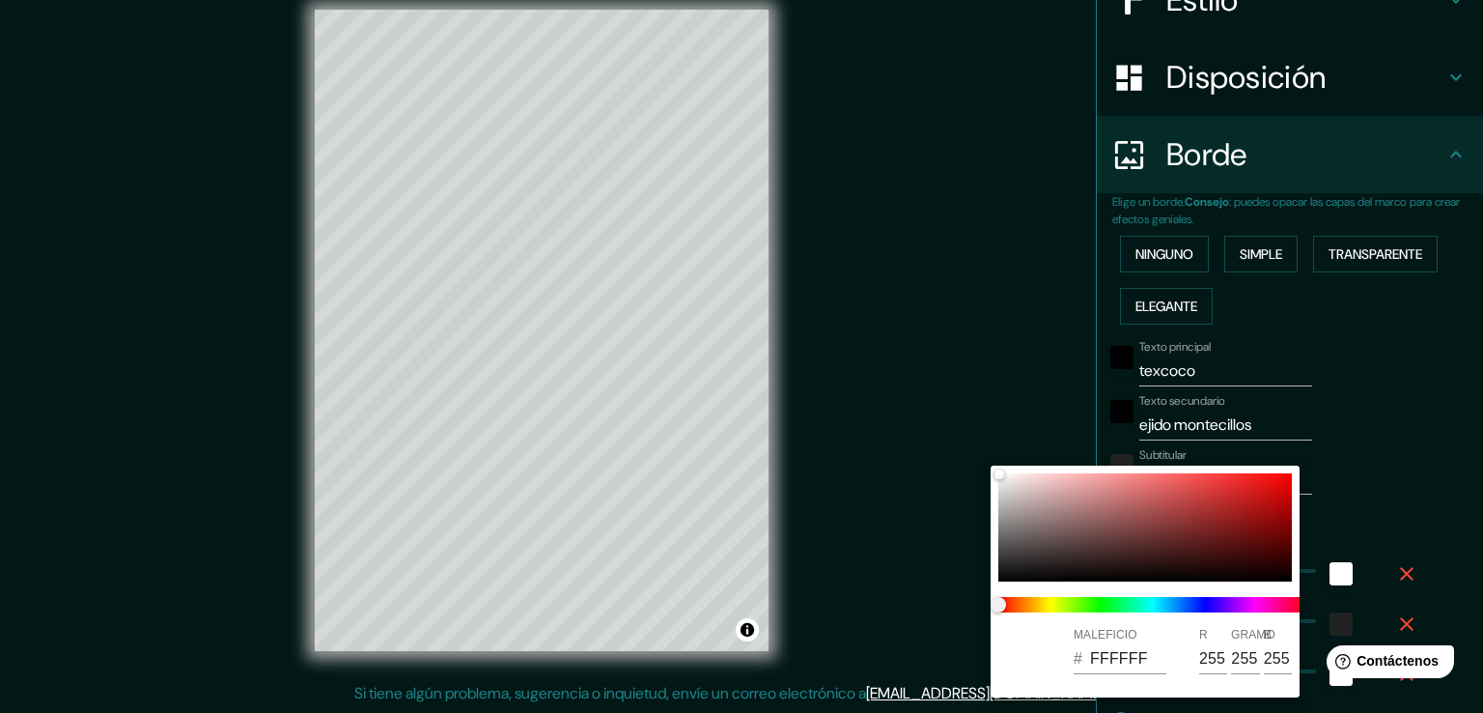
click at [1395, 472] on div at bounding box center [741, 356] width 1483 height 713
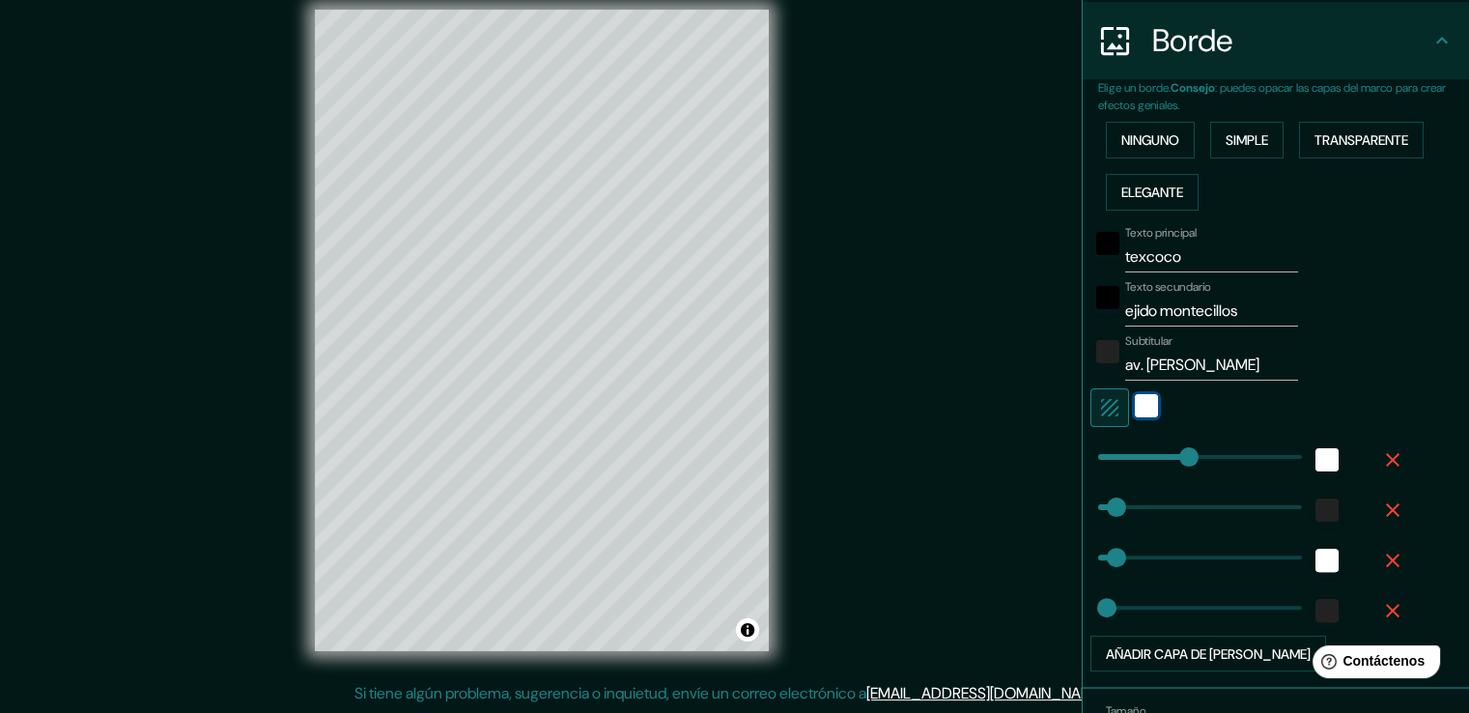
scroll to position [489, 0]
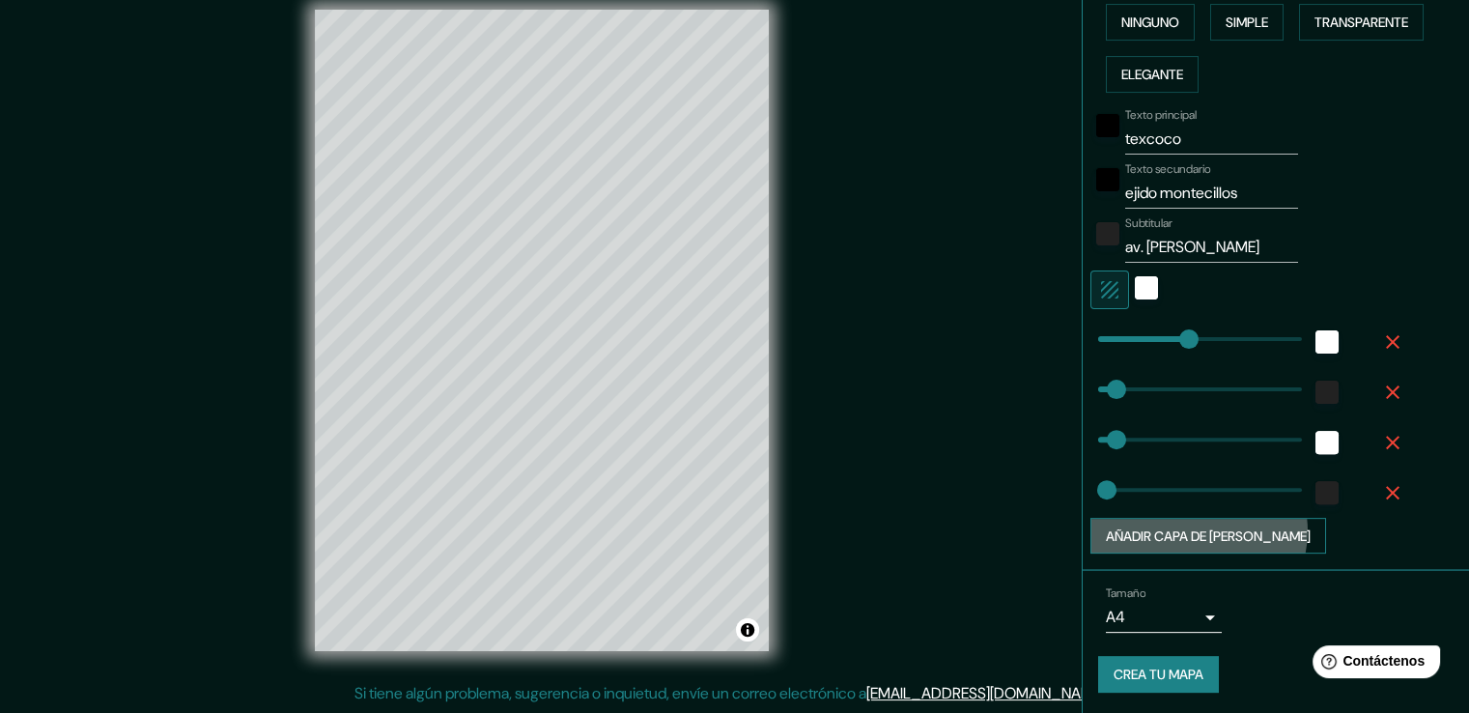
click at [1179, 528] on font "Añadir capa de marco" at bounding box center [1208, 535] width 205 height 17
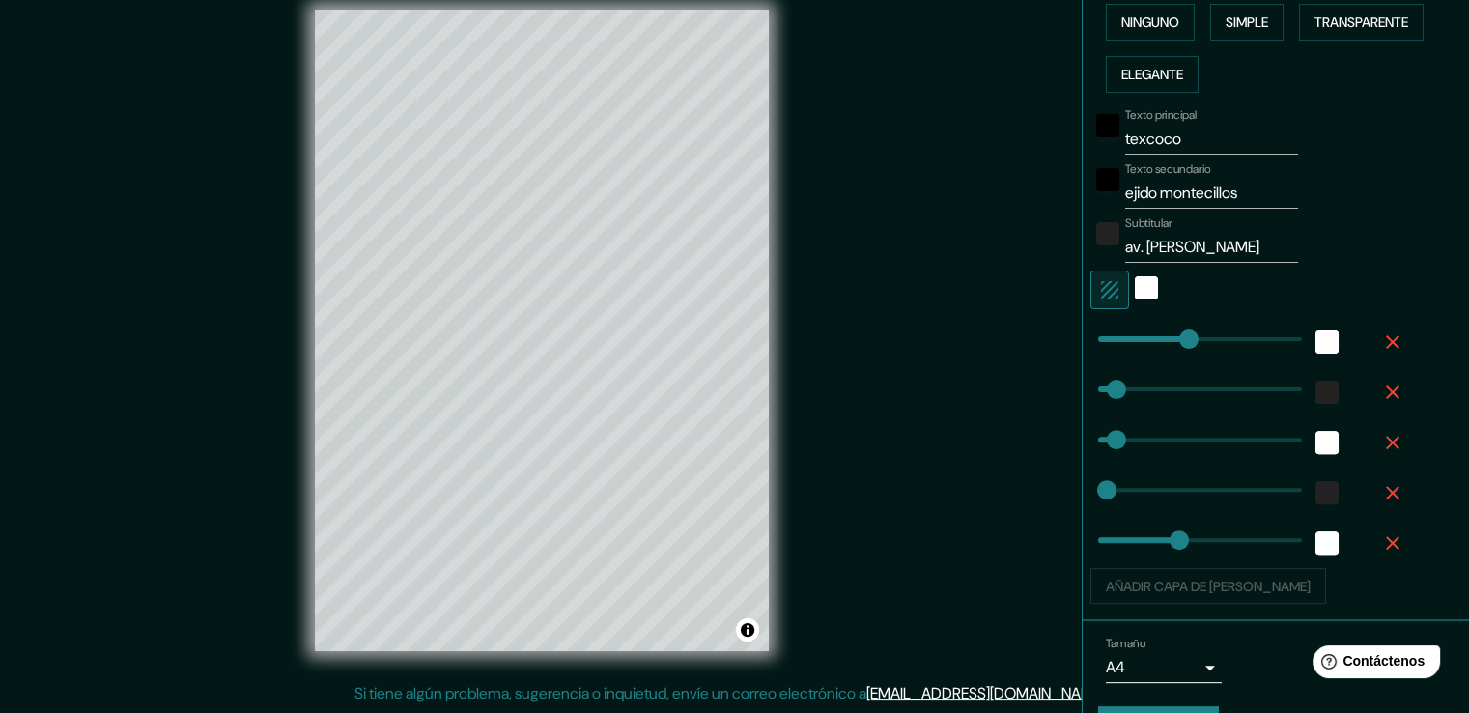
scroll to position [539, 0]
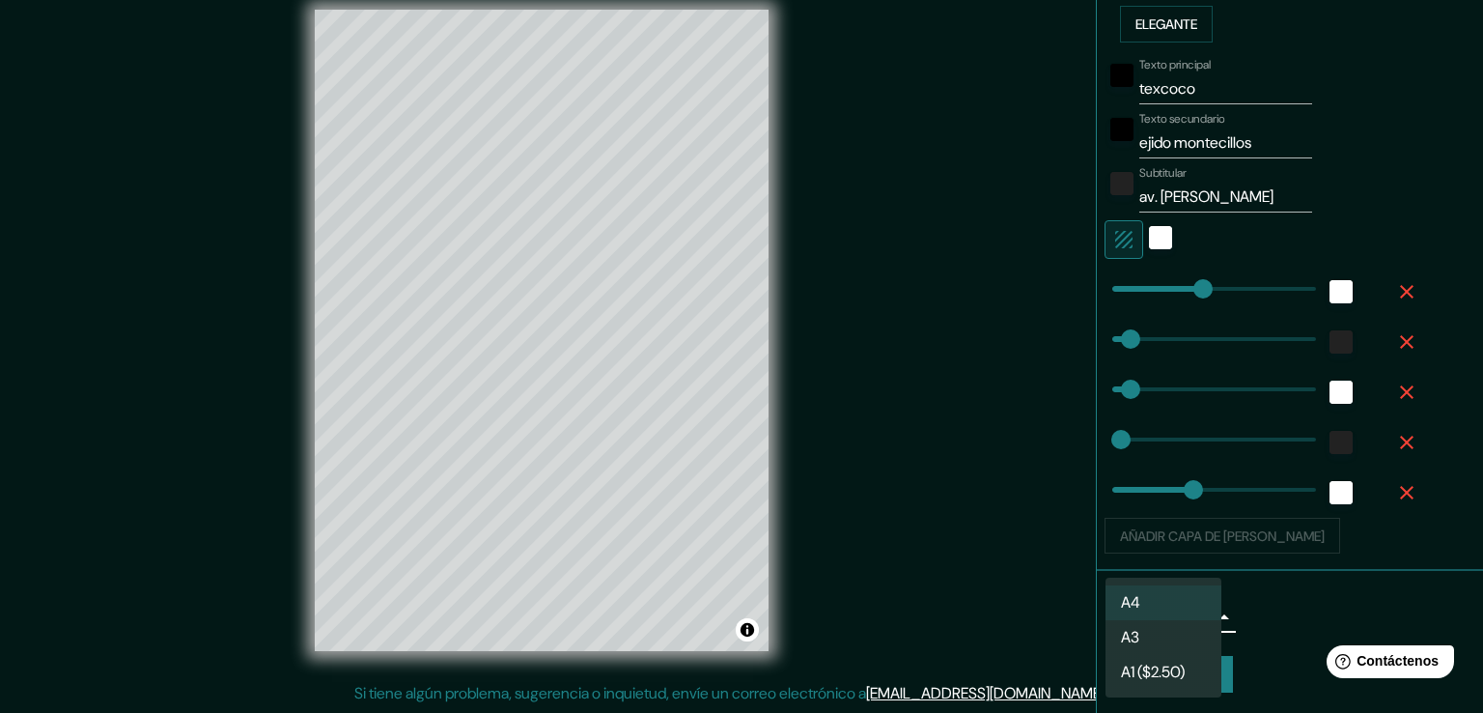
click at [1194, 618] on body "Mappin Ubicación Texcoco de Mora, Estado de México, México Texcoco de Mora Esta…" at bounding box center [741, 335] width 1483 height 713
click at [1271, 608] on div at bounding box center [741, 356] width 1483 height 713
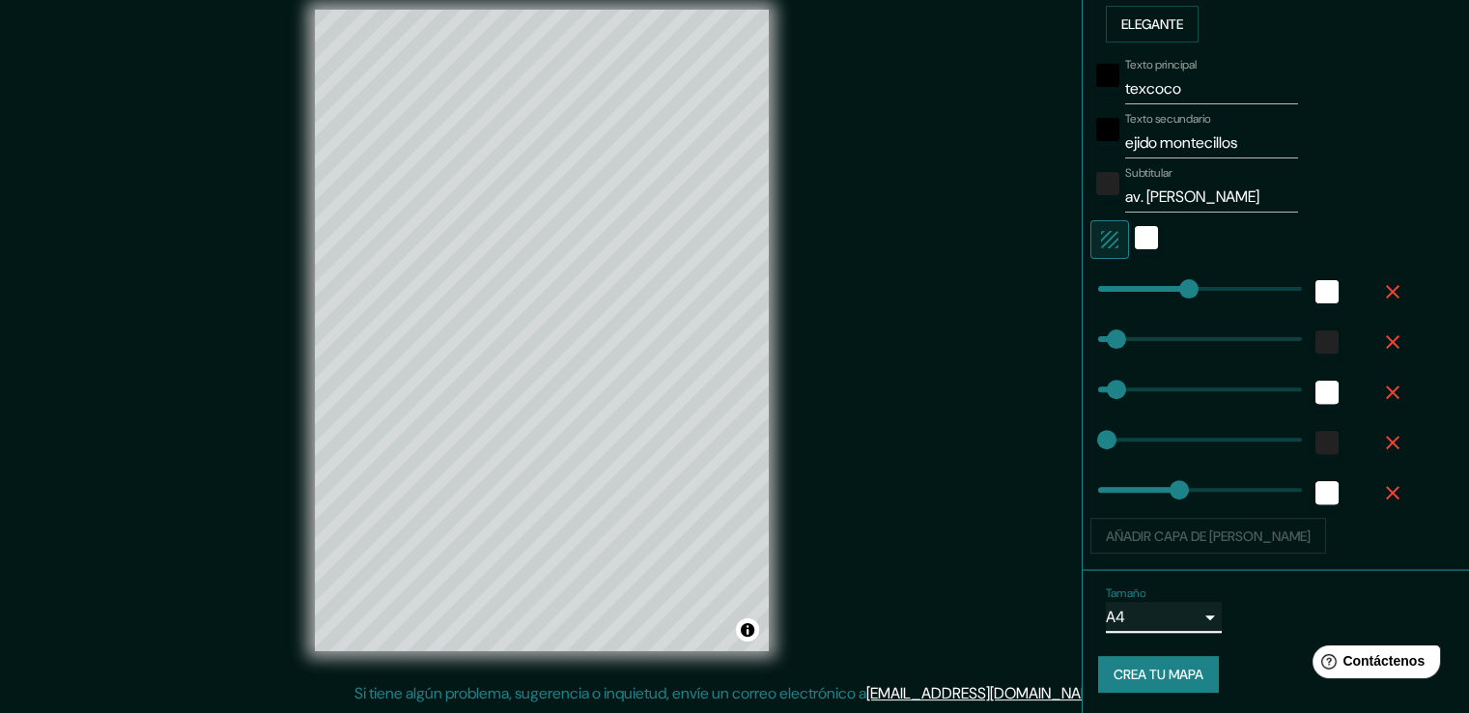
scroll to position [0, 0]
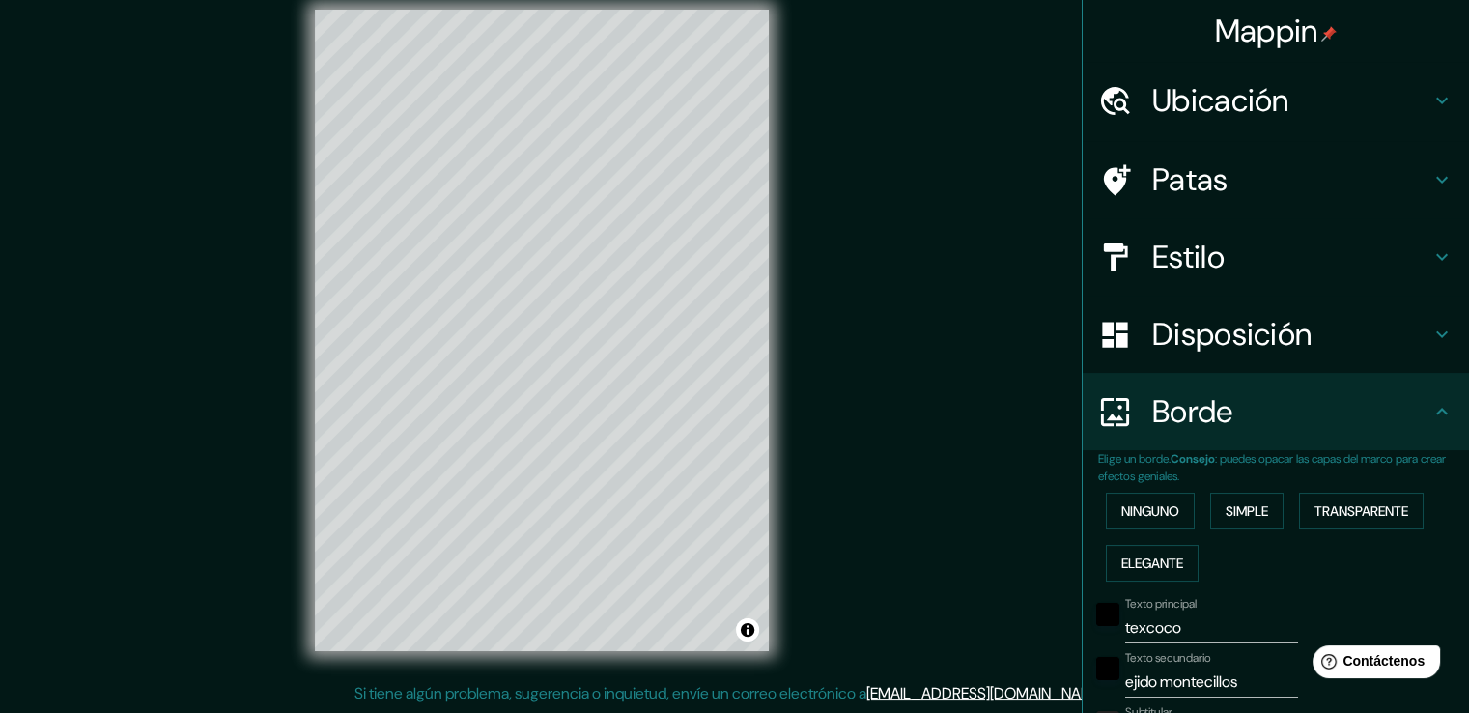
click at [1430, 332] on icon at bounding box center [1441, 334] width 23 height 23
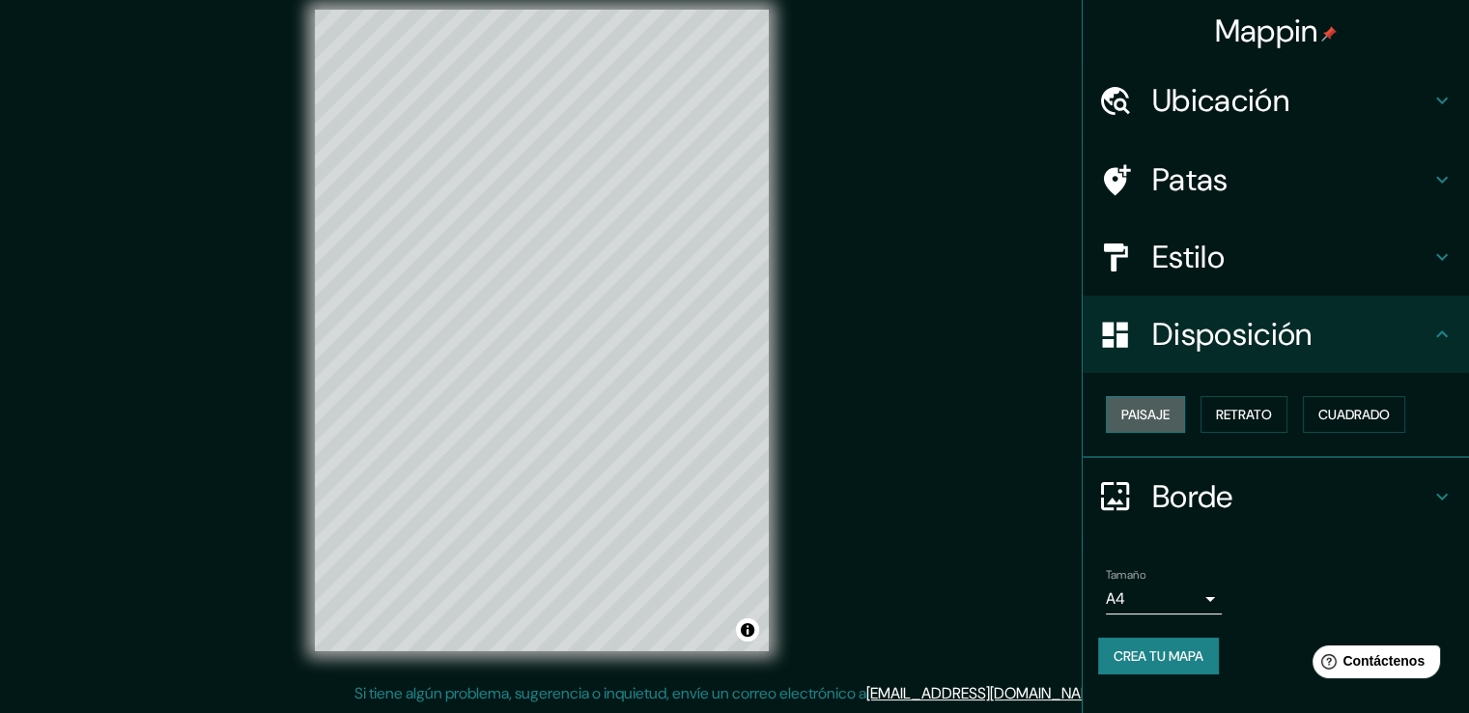
click at [1167, 416] on font "Paisaje" at bounding box center [1145, 414] width 48 height 17
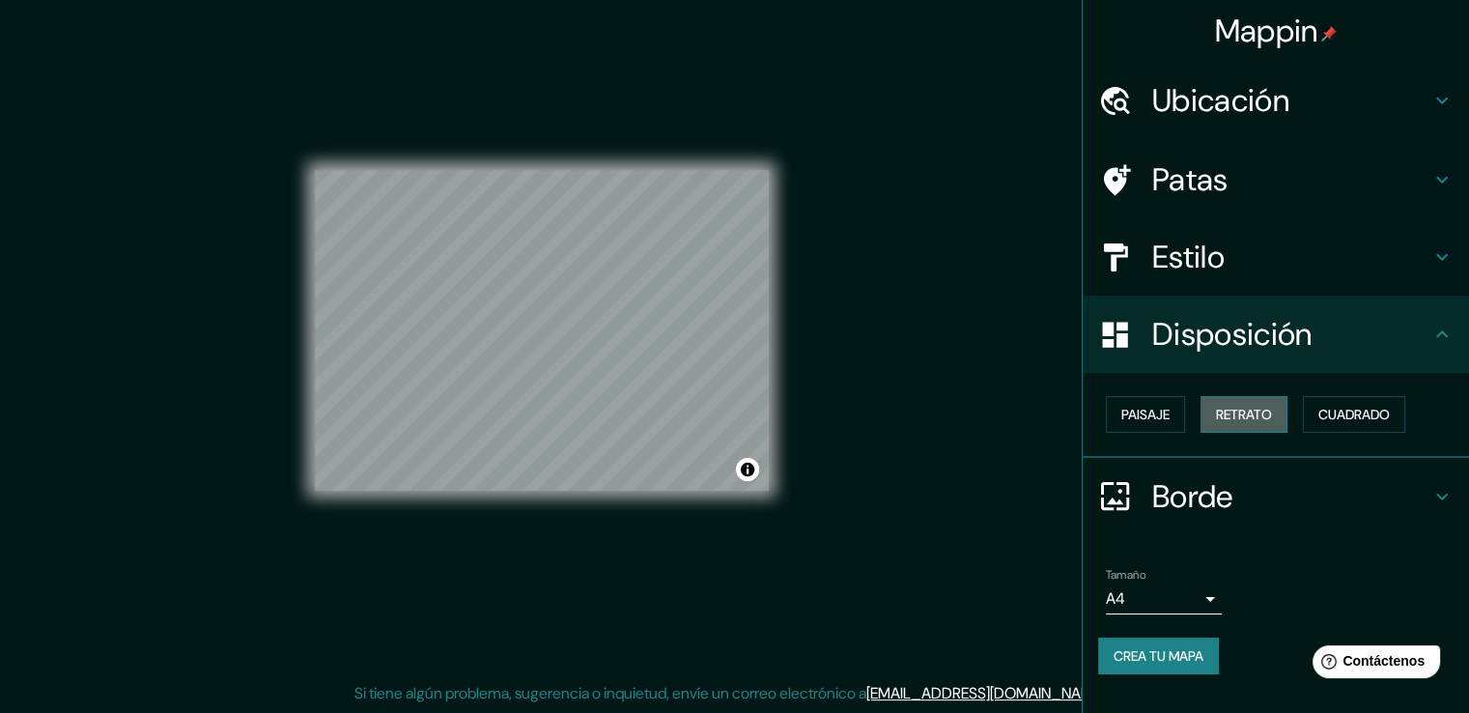
click at [1226, 414] on font "Retrato" at bounding box center [1244, 414] width 56 height 17
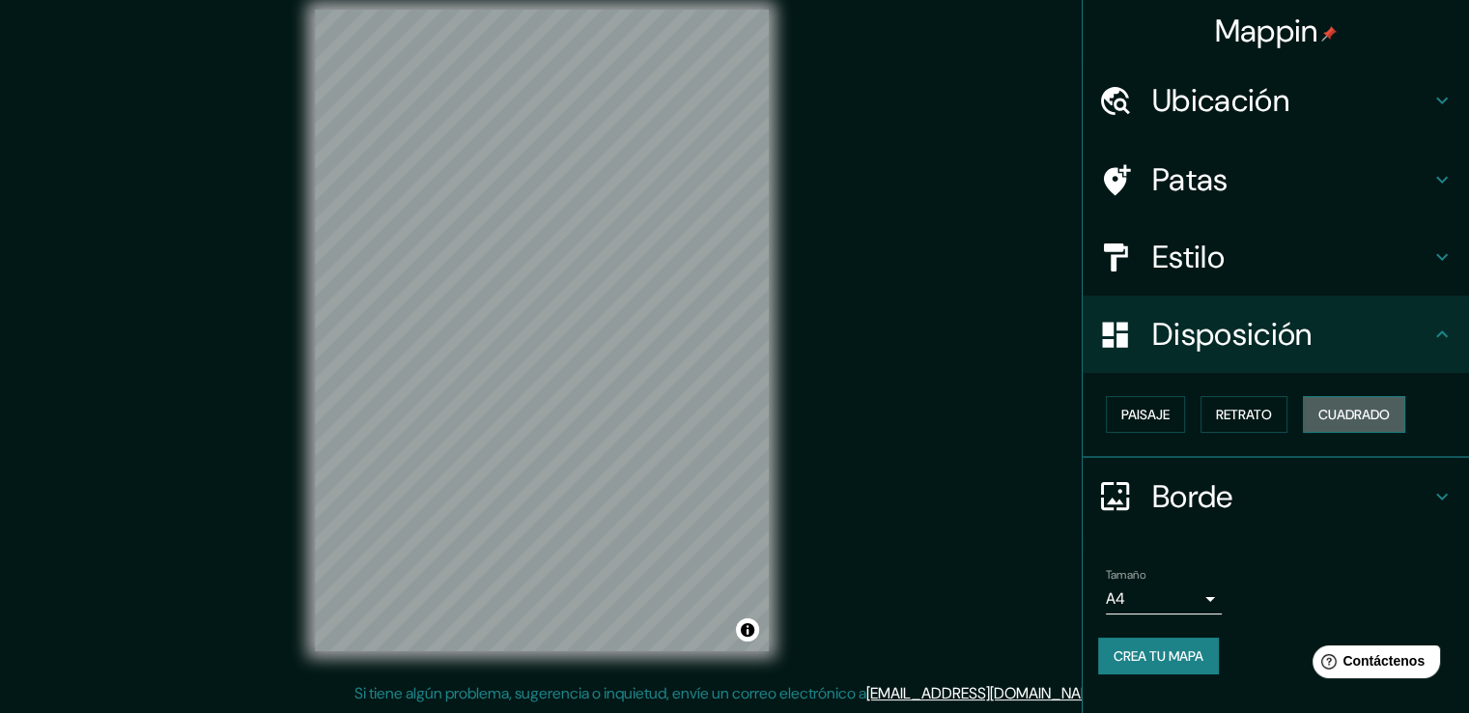
click at [1346, 419] on font "Cuadrado" at bounding box center [1353, 414] width 71 height 17
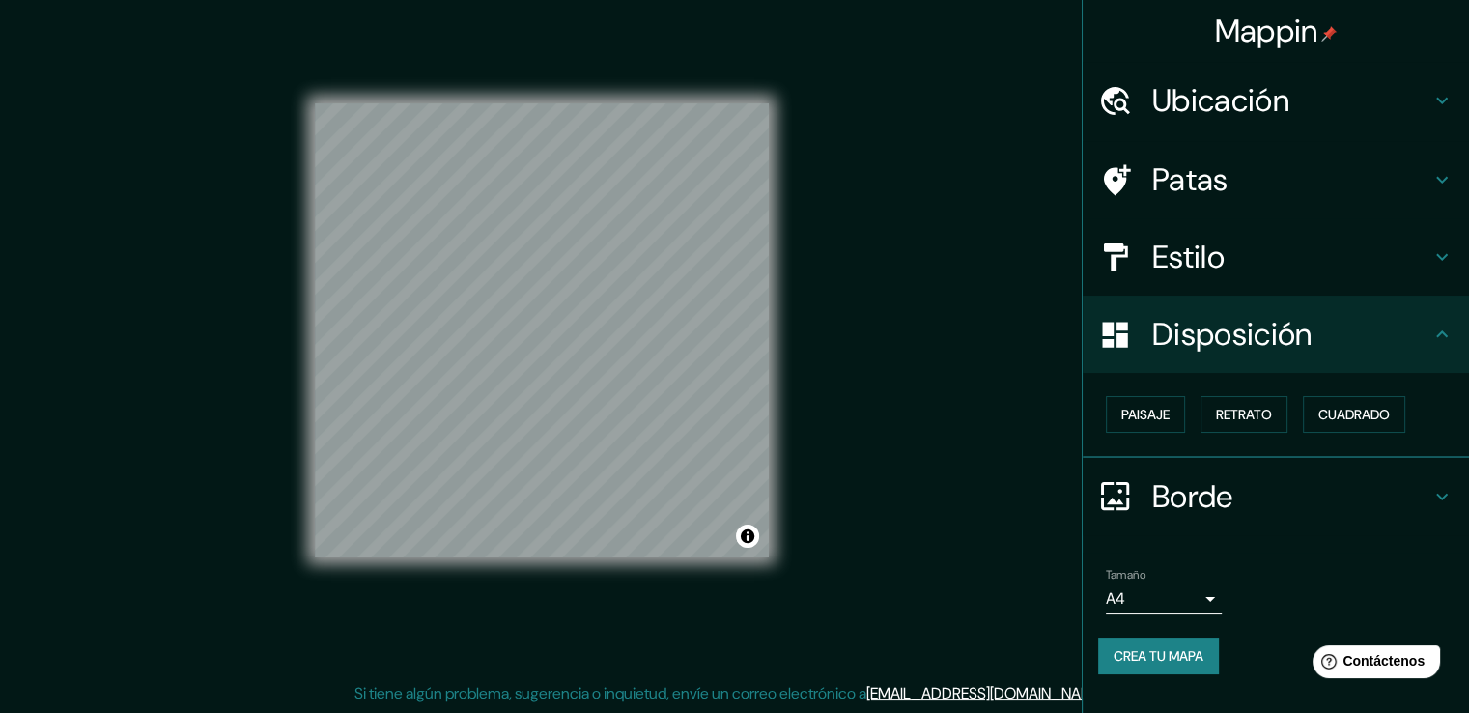
click at [1086, 406] on div "Paisaje Retrato Cuadrado" at bounding box center [1276, 415] width 386 height 85
click at [1150, 406] on font "Paisaje" at bounding box center [1145, 414] width 48 height 17
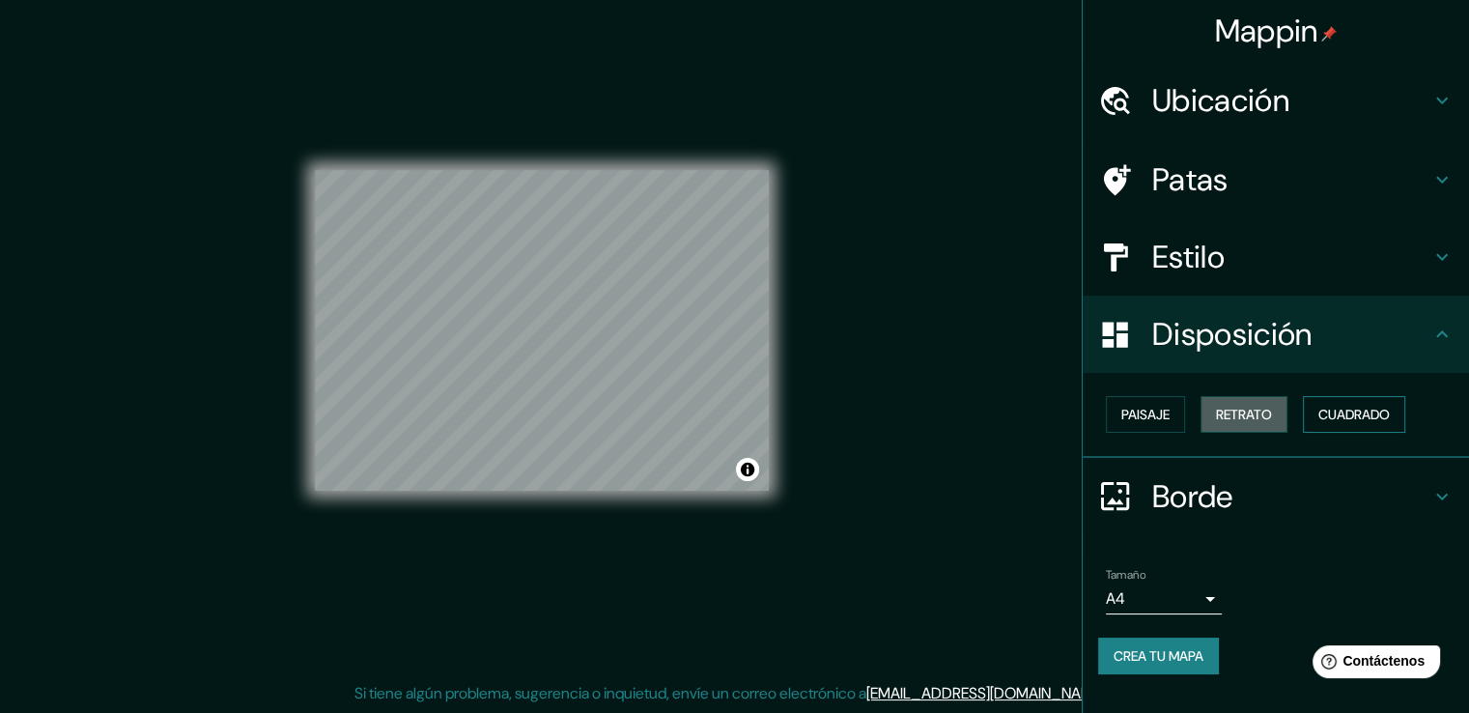
drag, startPoint x: 1240, startPoint y: 420, endPoint x: 1313, endPoint y: 418, distance: 73.4
click at [1240, 419] on font "Retrato" at bounding box center [1244, 414] width 56 height 17
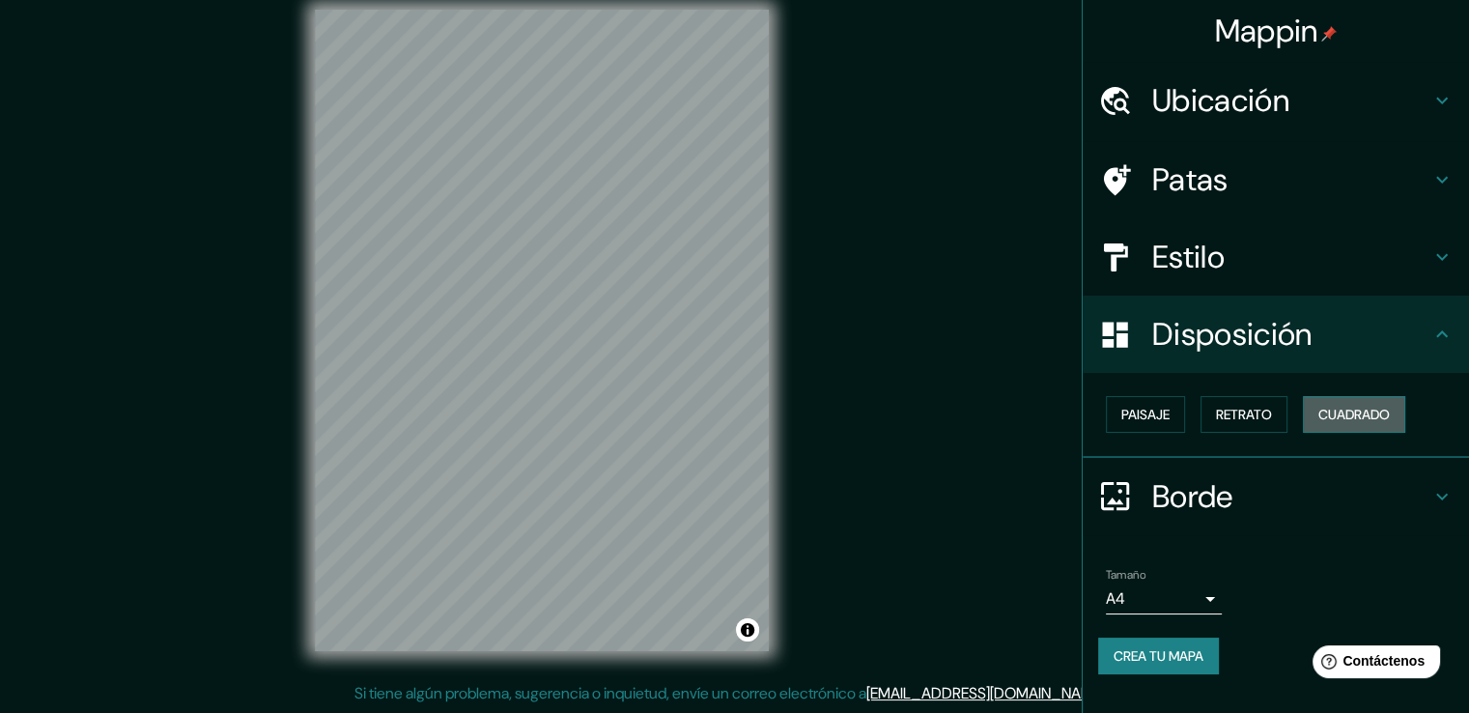
click at [1325, 418] on font "Cuadrado" at bounding box center [1353, 414] width 71 height 17
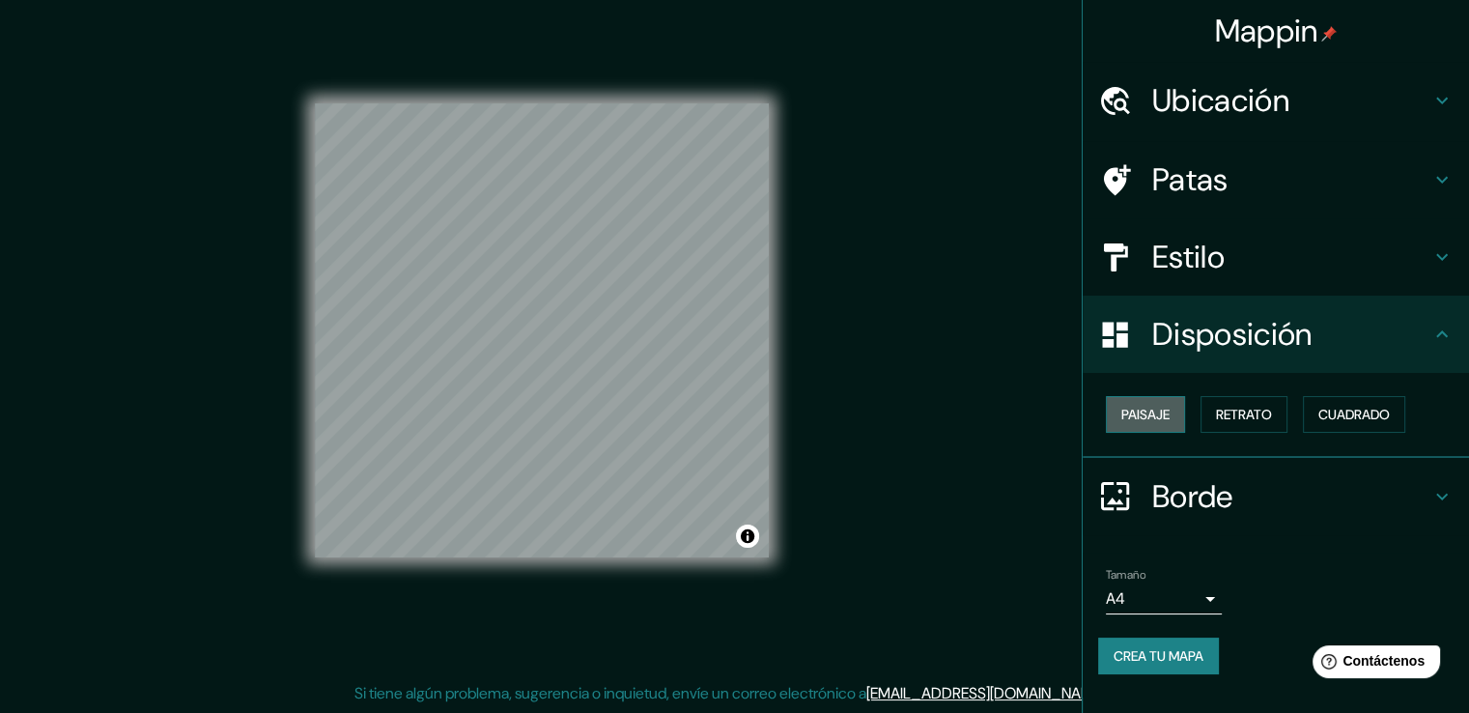
click at [1167, 412] on font "Paisaje" at bounding box center [1145, 414] width 48 height 17
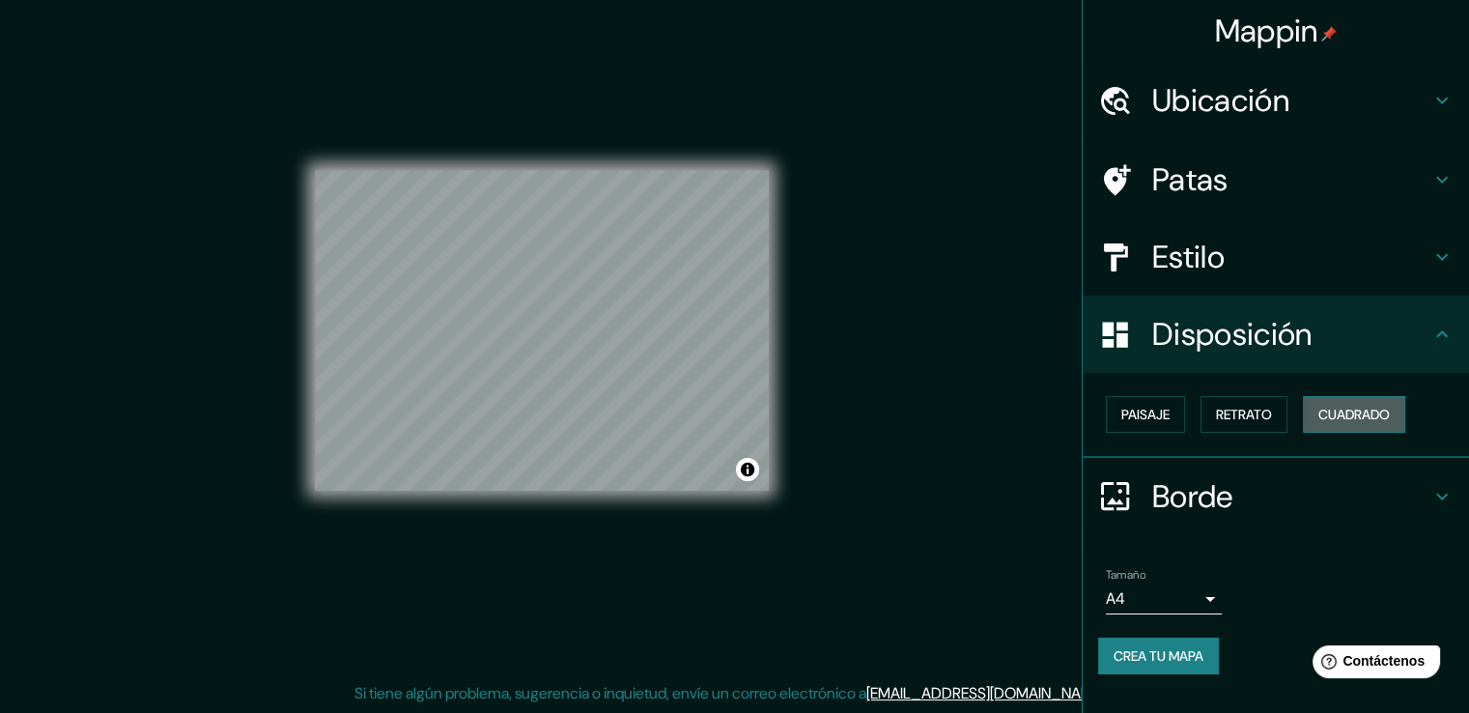
click at [1352, 421] on font "Cuadrado" at bounding box center [1353, 414] width 71 height 17
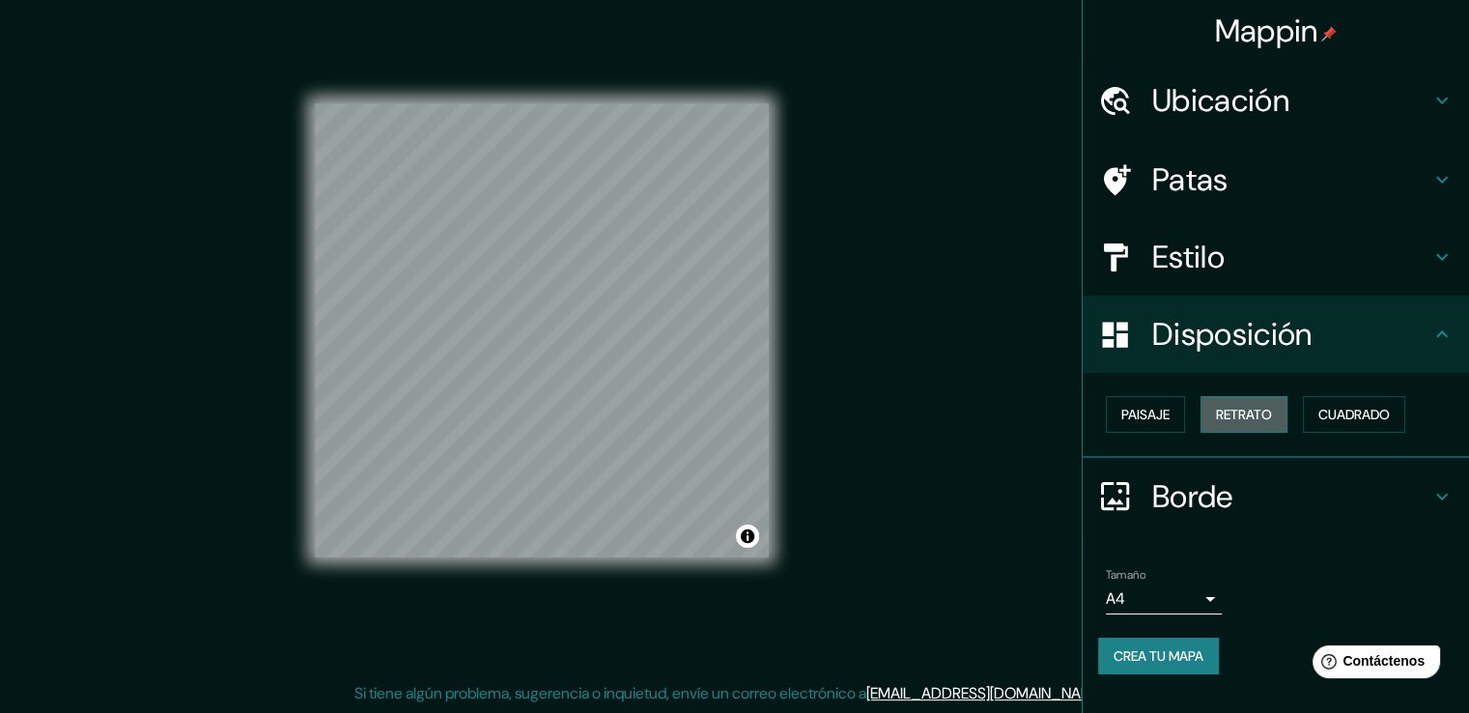
click at [1235, 427] on button "Retrato" at bounding box center [1243, 414] width 87 height 37
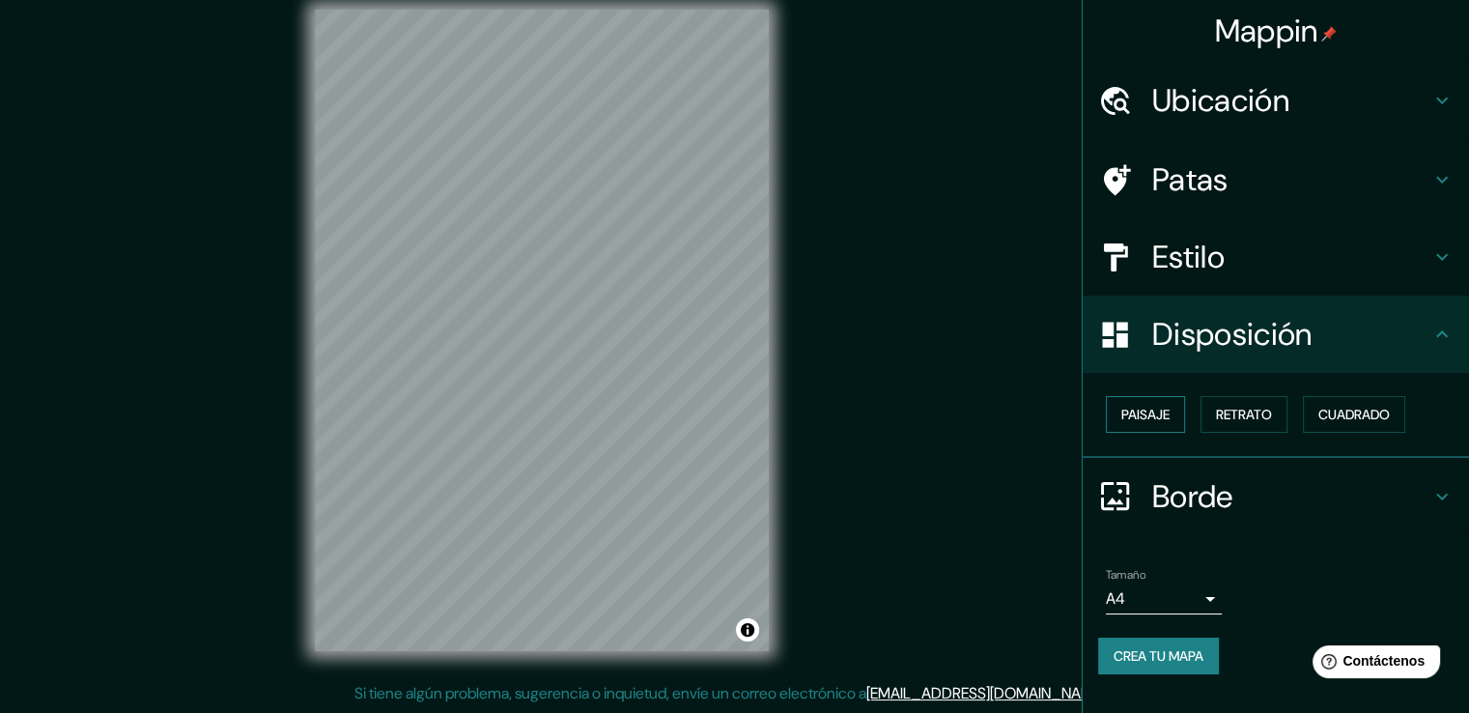
click at [1162, 410] on font "Paisaje" at bounding box center [1145, 414] width 48 height 17
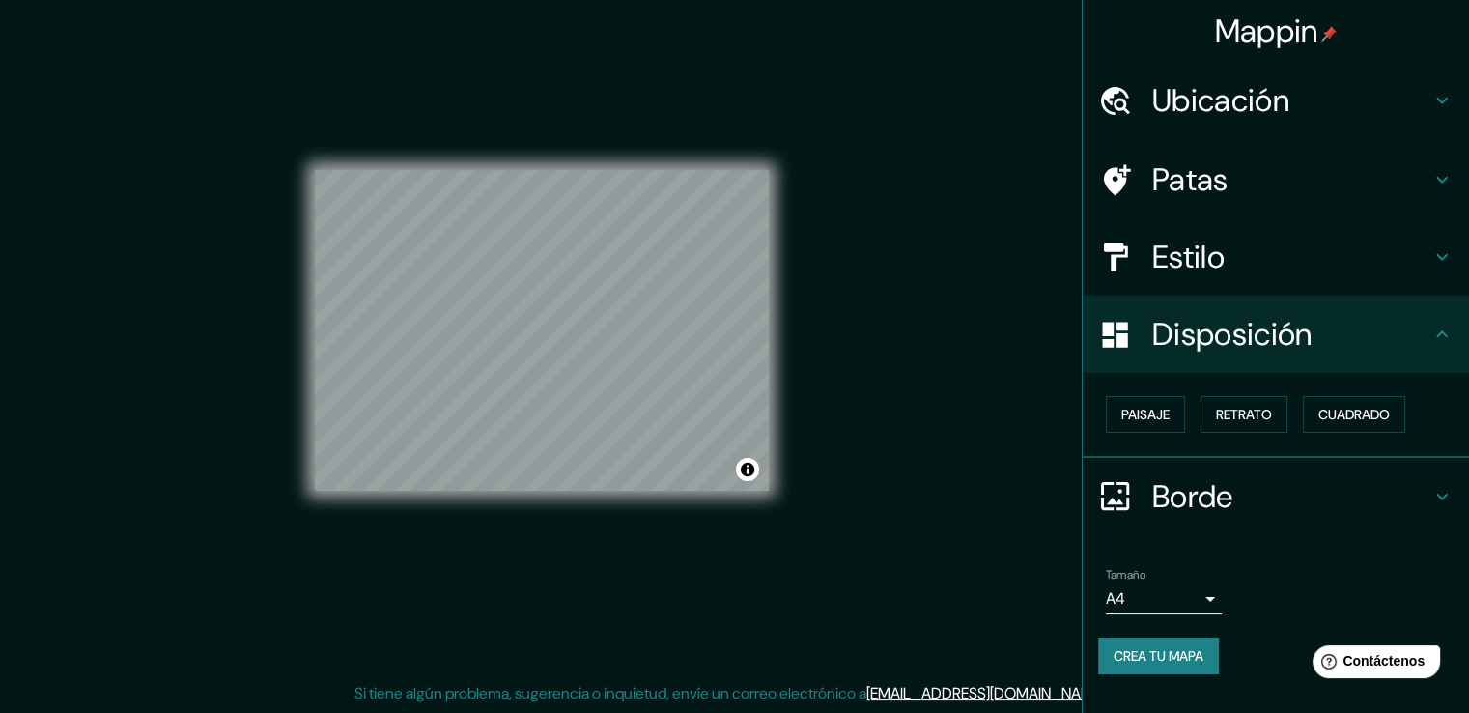
click at [1432, 492] on icon at bounding box center [1441, 496] width 23 height 23
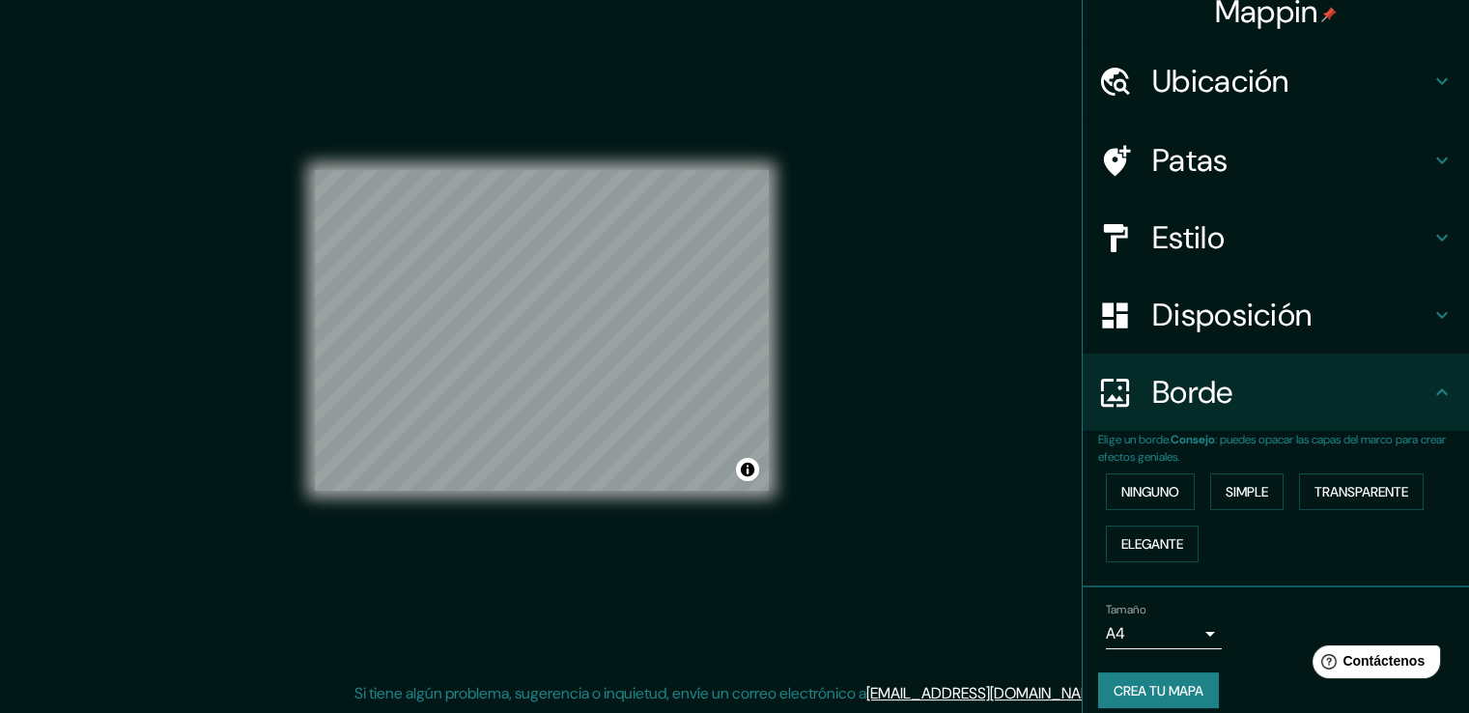
scroll to position [36, 0]
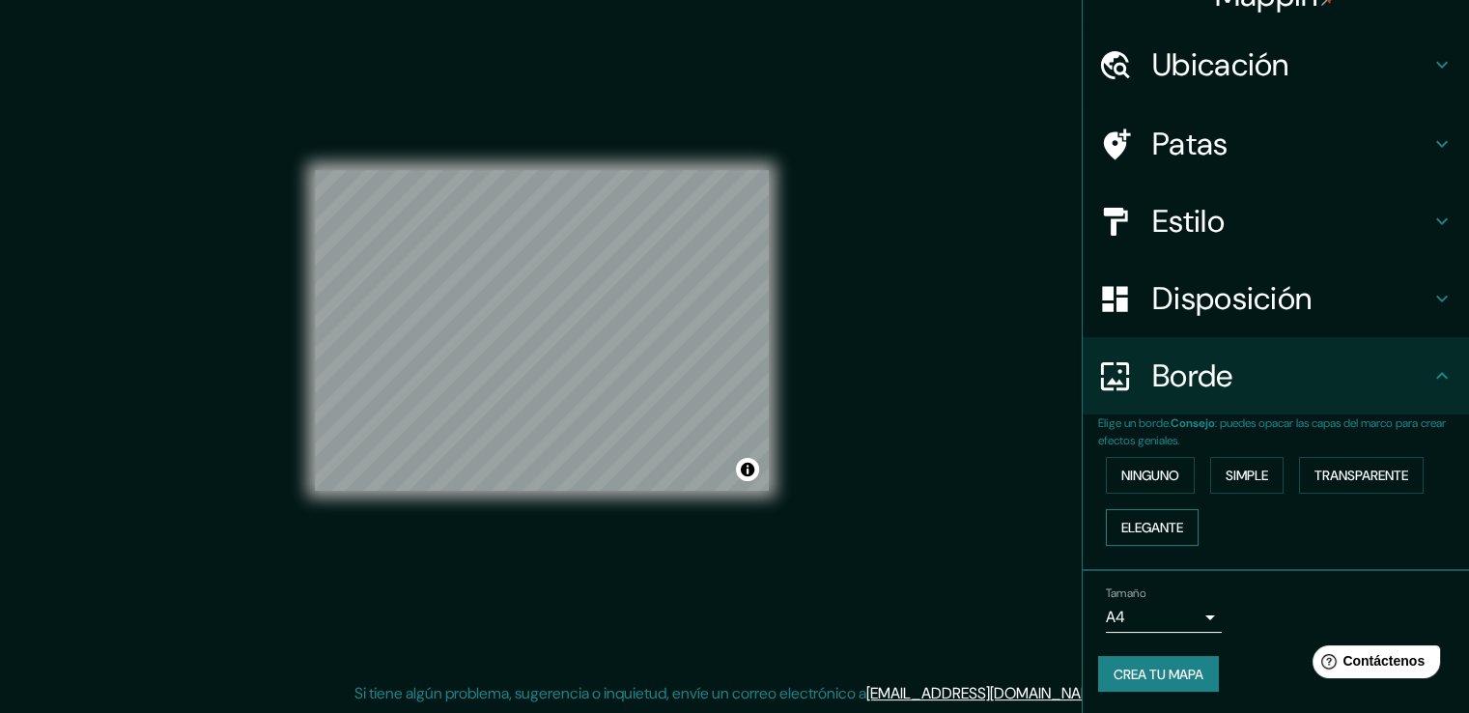
click at [1143, 527] on font "Elegante" at bounding box center [1152, 527] width 62 height 17
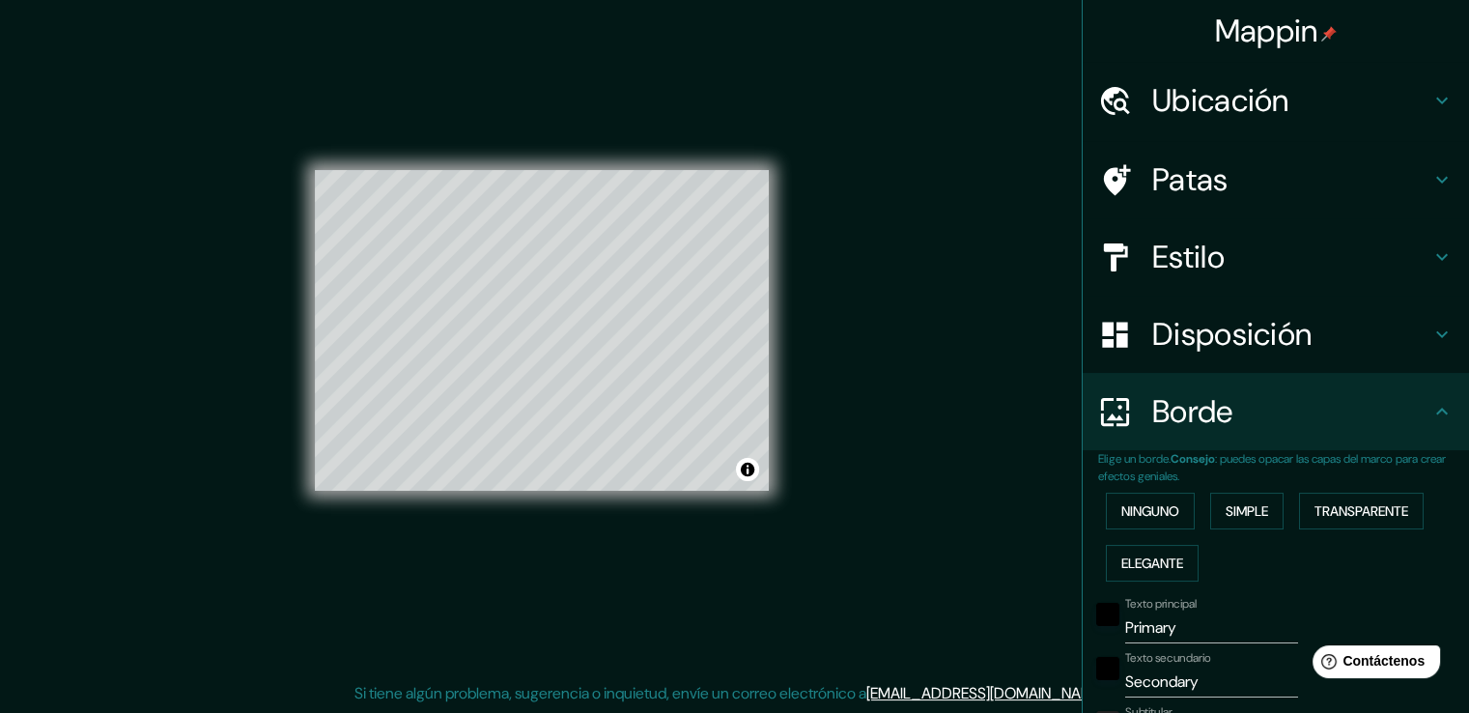
scroll to position [386, 0]
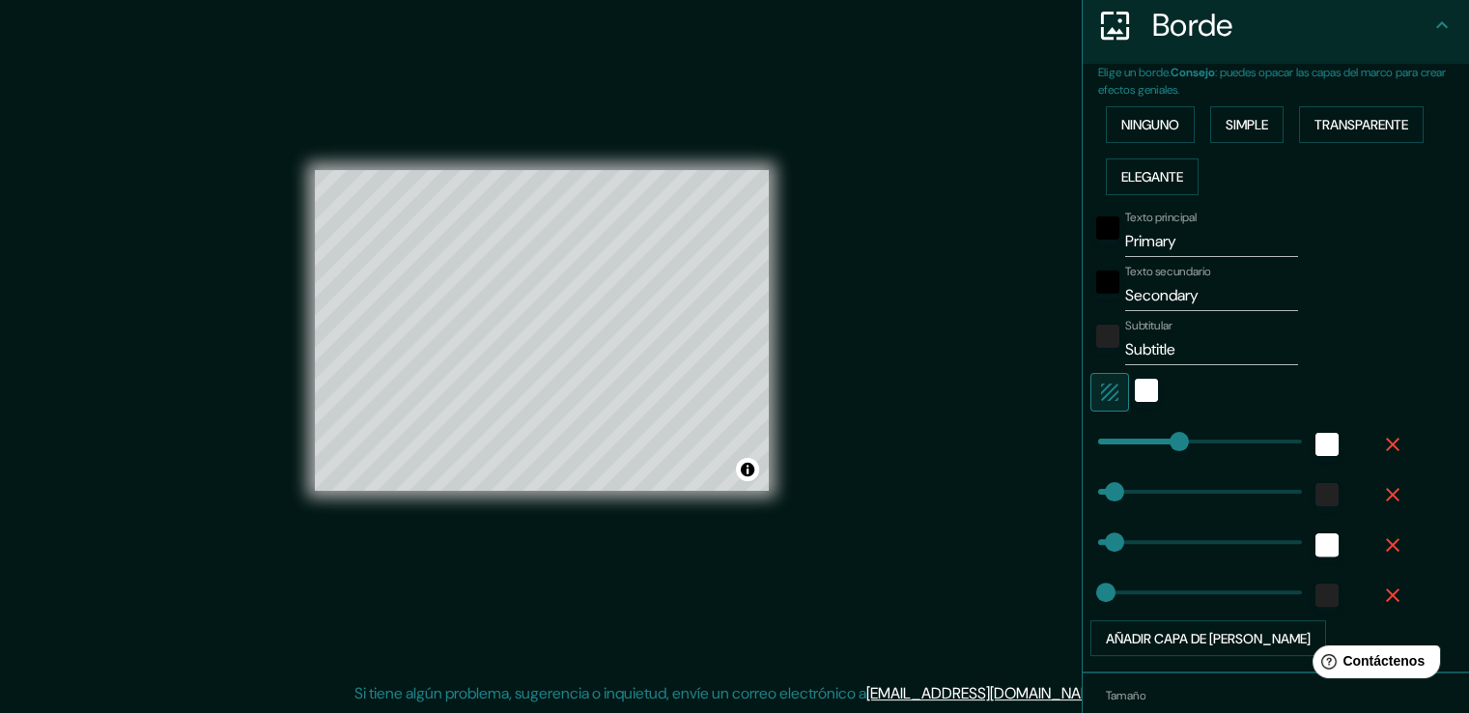
click at [1194, 240] on input "Primary" at bounding box center [1211, 241] width 173 height 31
click at [1204, 295] on input "Secondary" at bounding box center [1211, 295] width 173 height 31
click at [1218, 352] on input "Subtitle" at bounding box center [1211, 349] width 173 height 31
click at [1364, 351] on div "Subtitular av. manuel gonzalez" at bounding box center [1248, 342] width 317 height 46
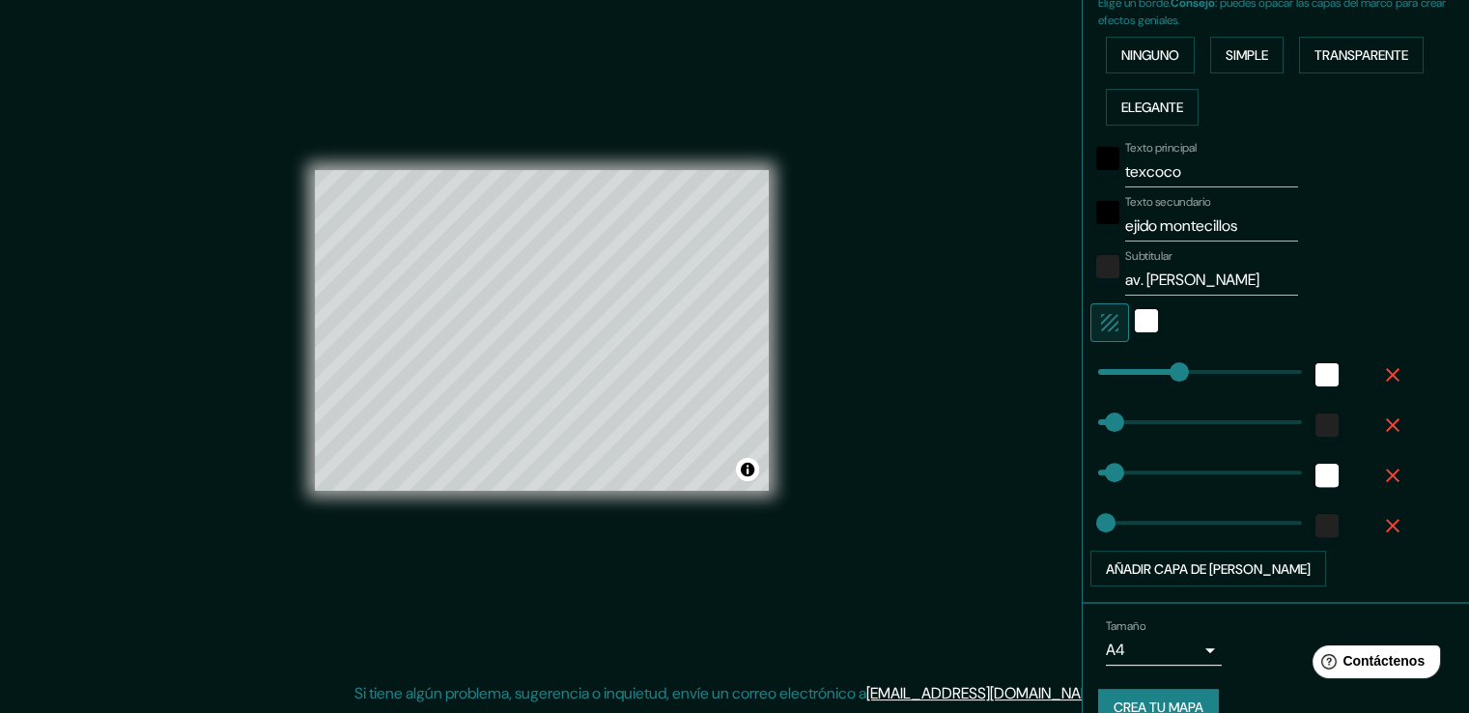
scroll to position [489, 0]
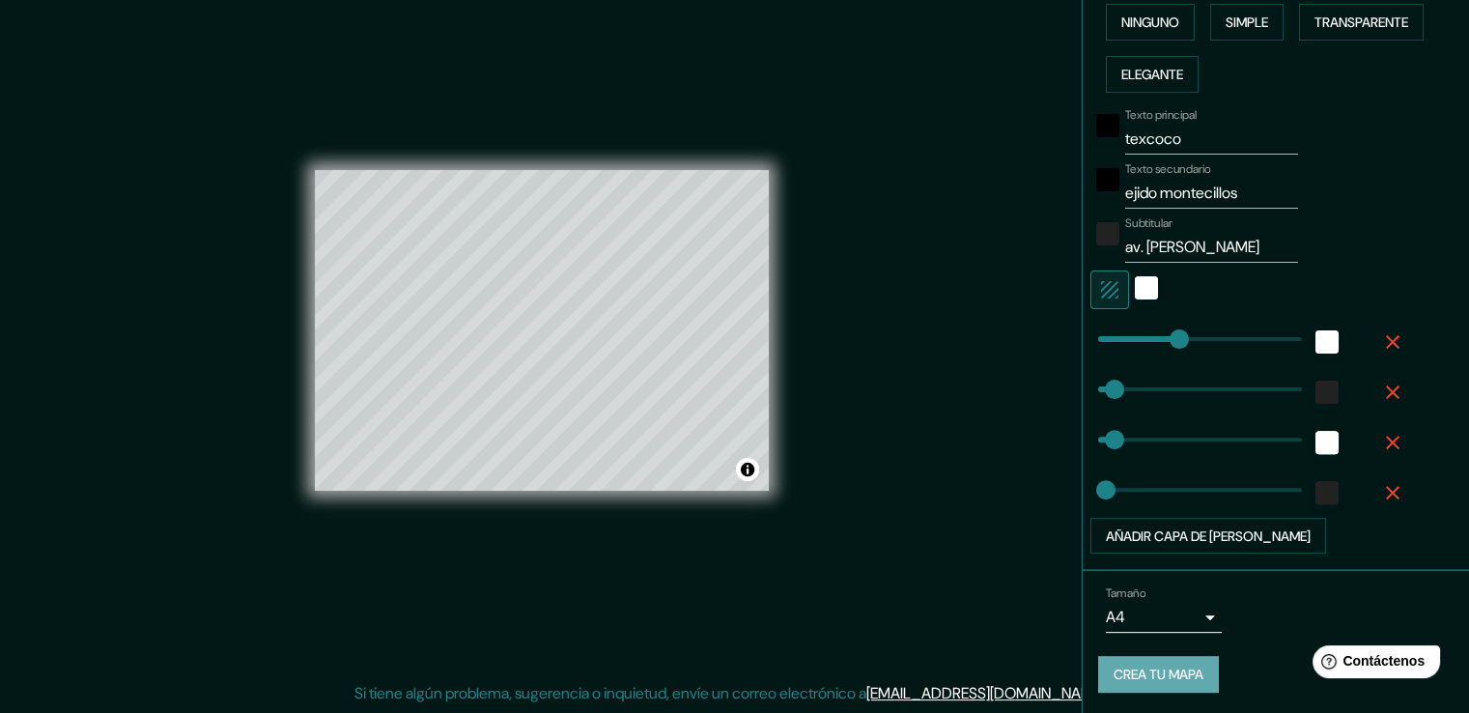
click at [1169, 666] on font "Crea tu mapa" at bounding box center [1159, 674] width 90 height 17
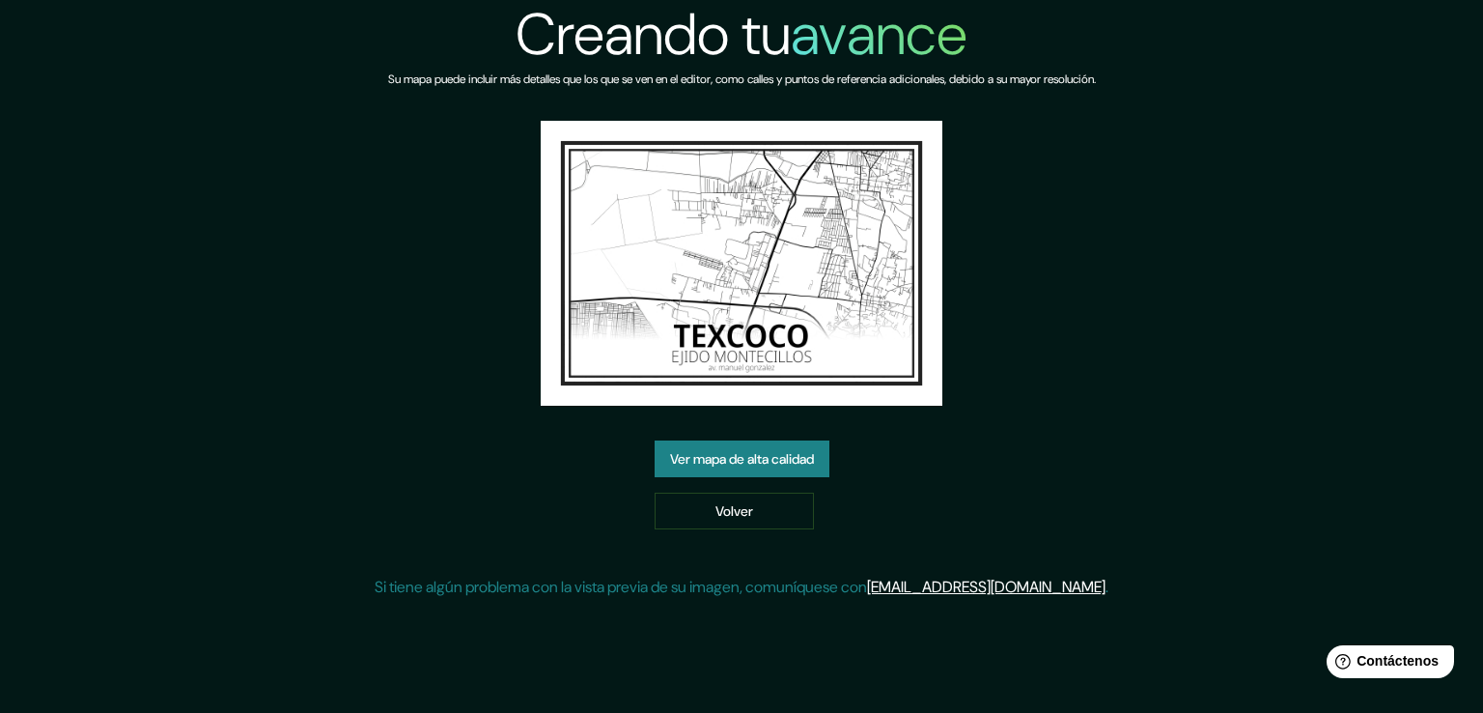
click at [748, 453] on font "Ver mapa de alta calidad" at bounding box center [742, 458] width 144 height 17
